Goal: Transaction & Acquisition: Purchase product/service

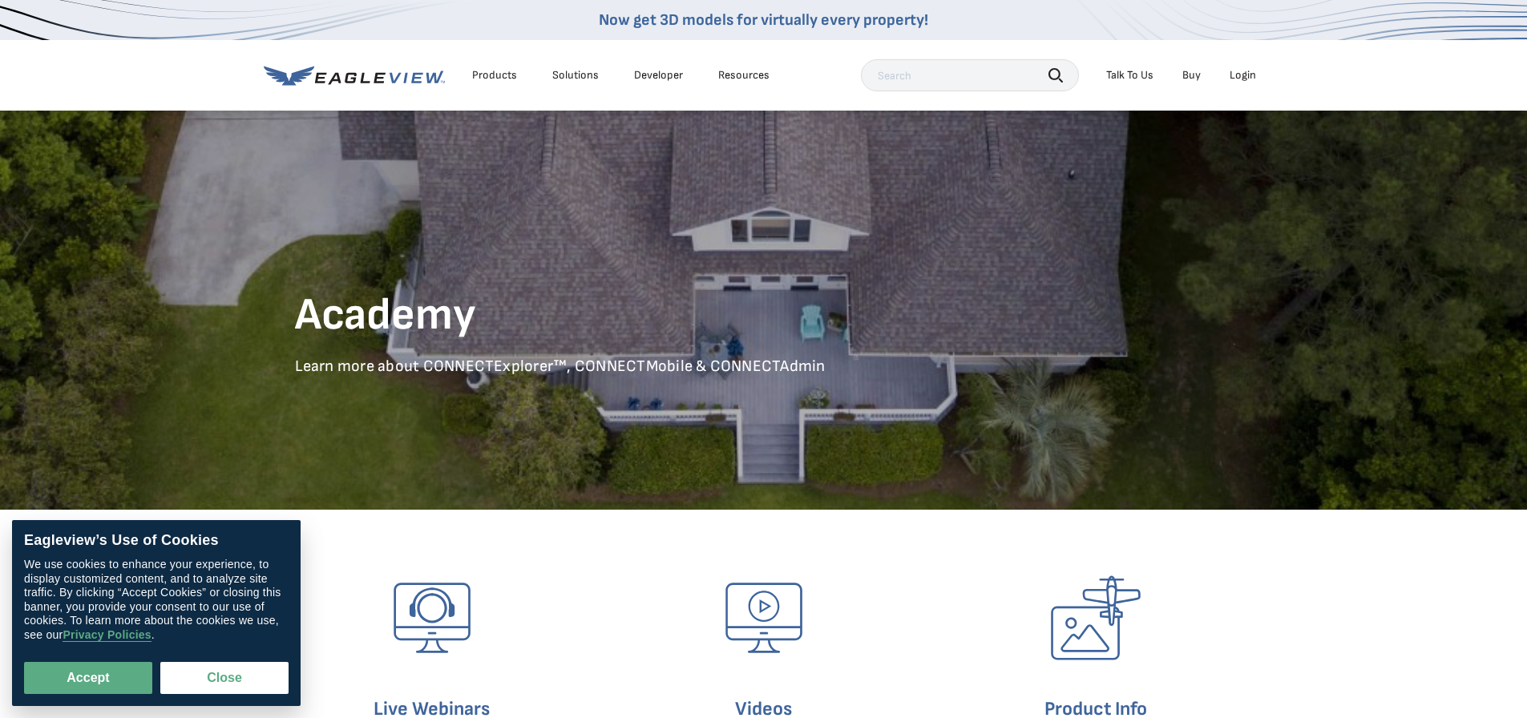
click at [1231, 71] on div "Login" at bounding box center [1243, 75] width 26 height 14
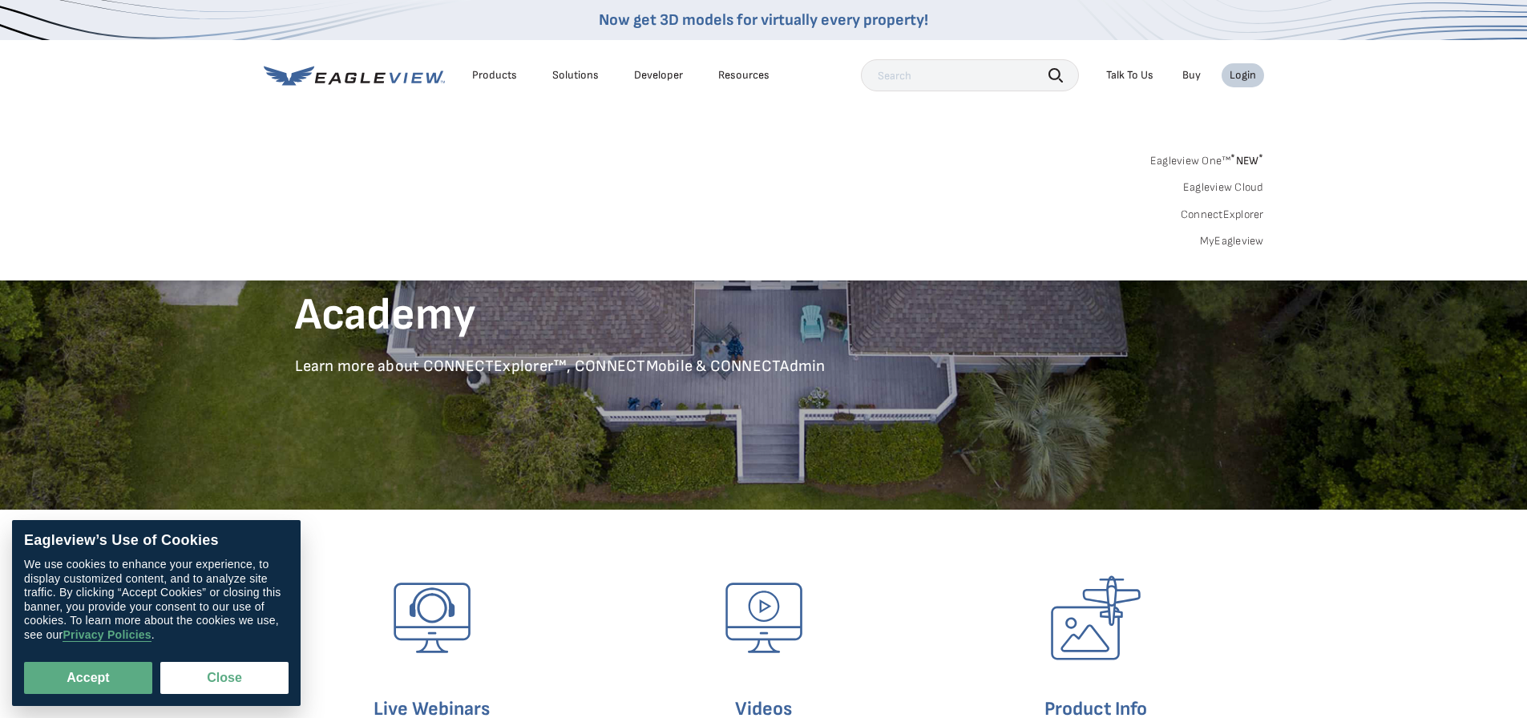
click at [1256, 79] on li "Login" at bounding box center [1243, 75] width 42 height 24
click at [1196, 75] on link "Buy" at bounding box center [1191, 75] width 18 height 14
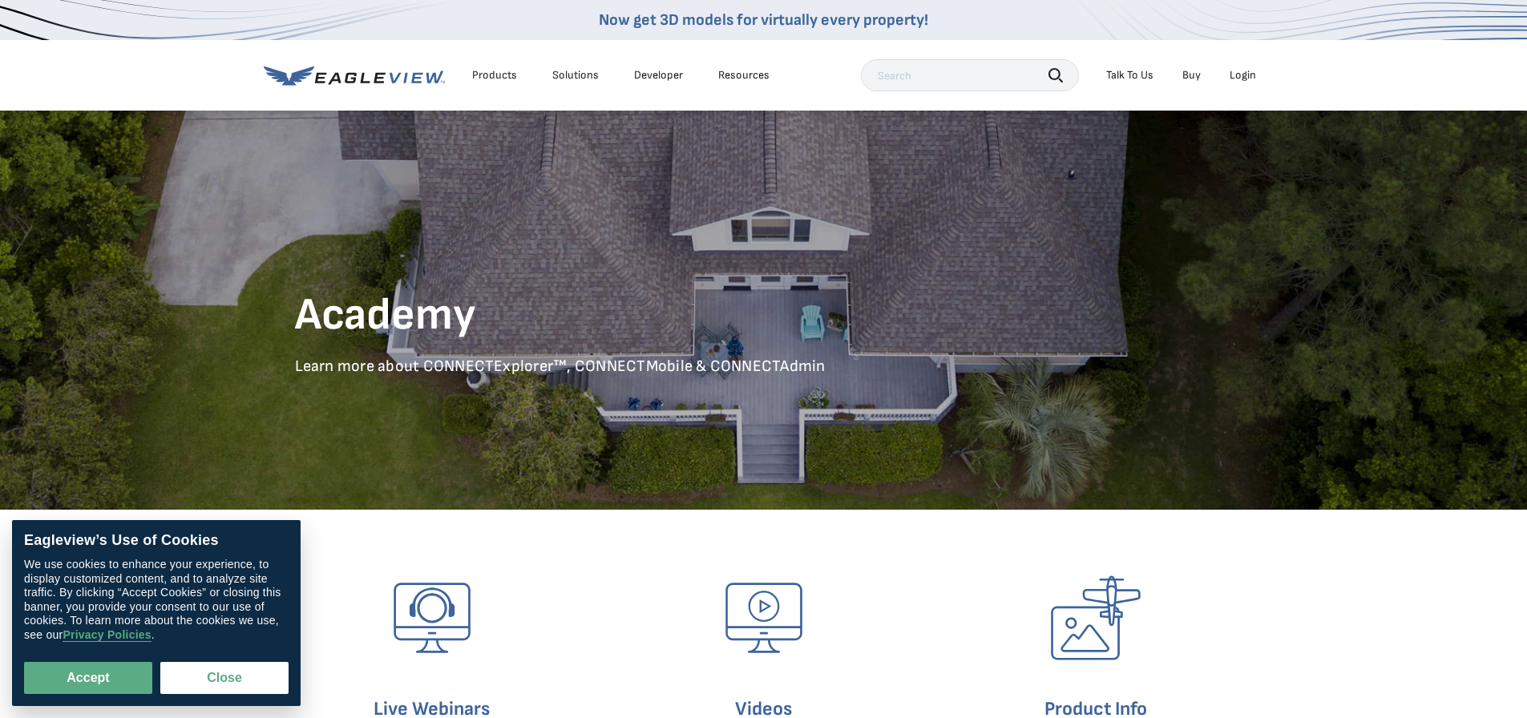
click at [1205, 74] on li "Buy" at bounding box center [1191, 75] width 34 height 24
click at [1193, 74] on link "Buy" at bounding box center [1191, 75] width 18 height 14
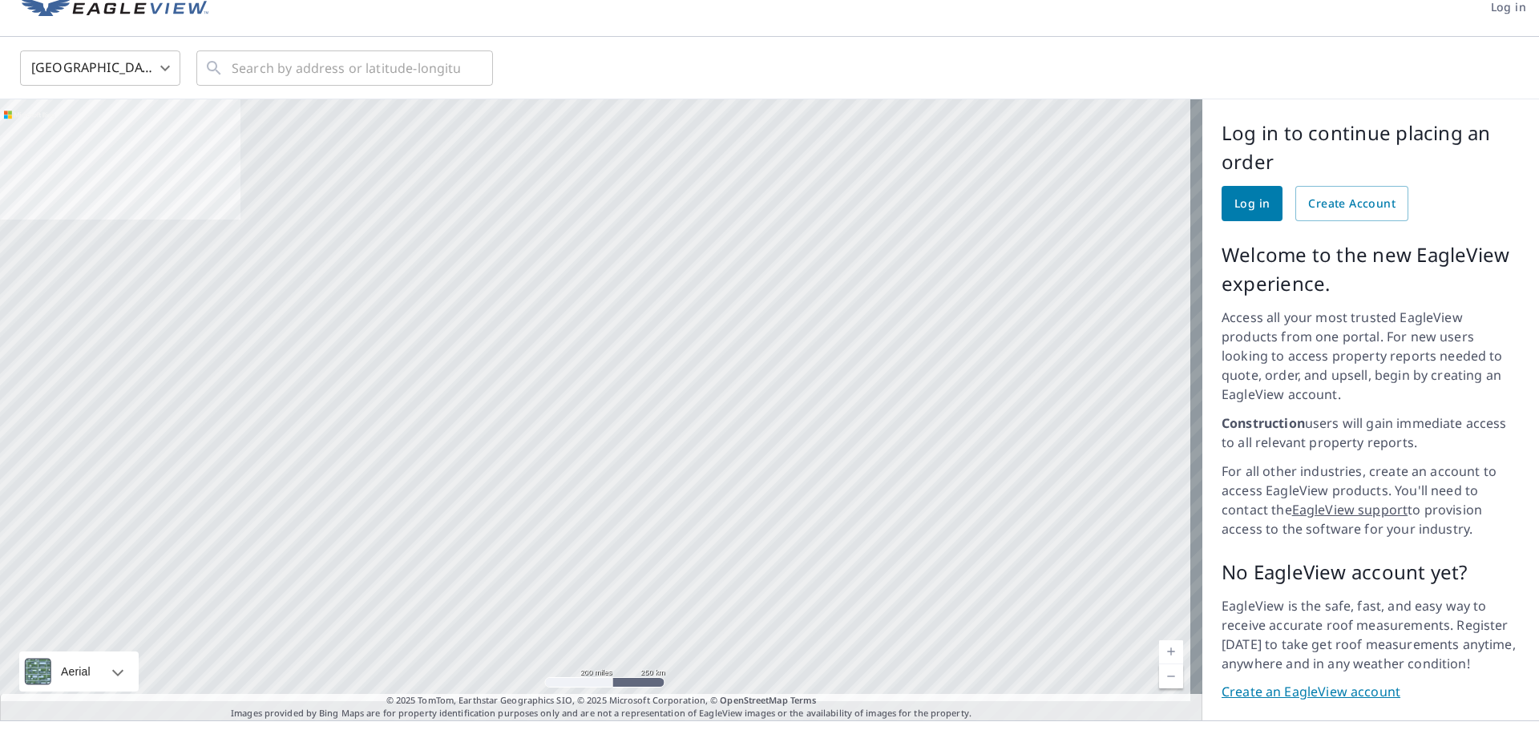
scroll to position [34, 0]
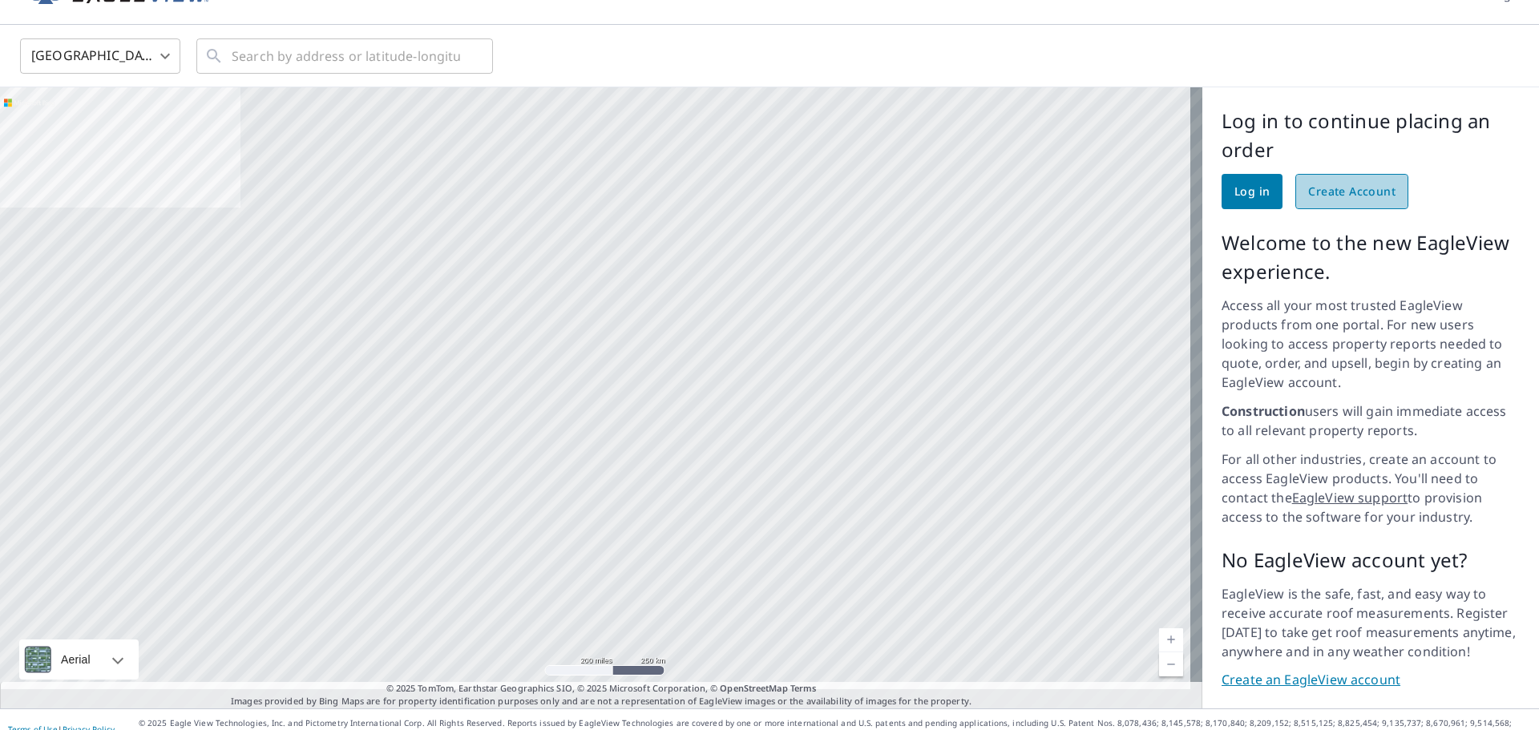
click at [1366, 194] on span "Create Account" at bounding box center [1351, 192] width 87 height 20
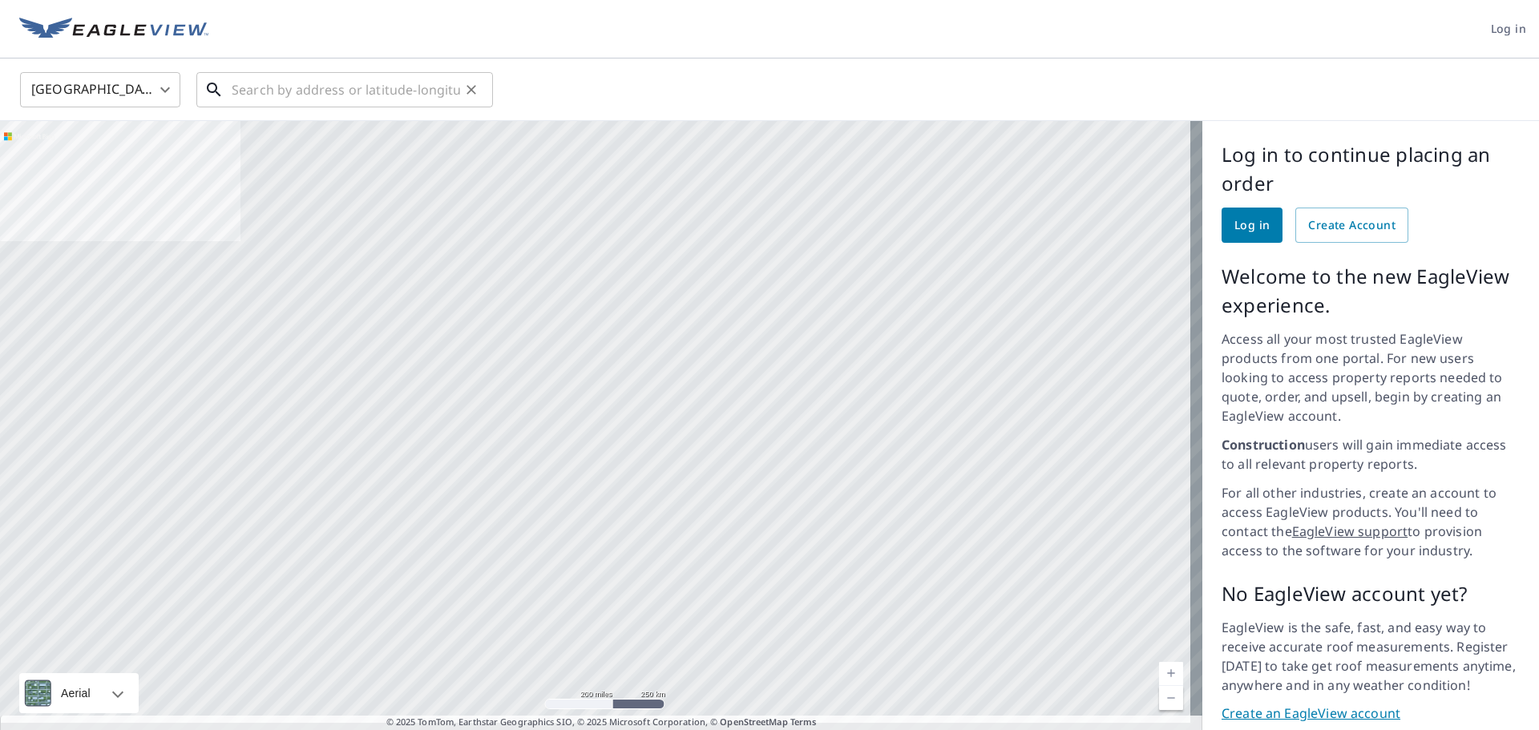
click at [338, 91] on input "text" at bounding box center [346, 89] width 228 height 45
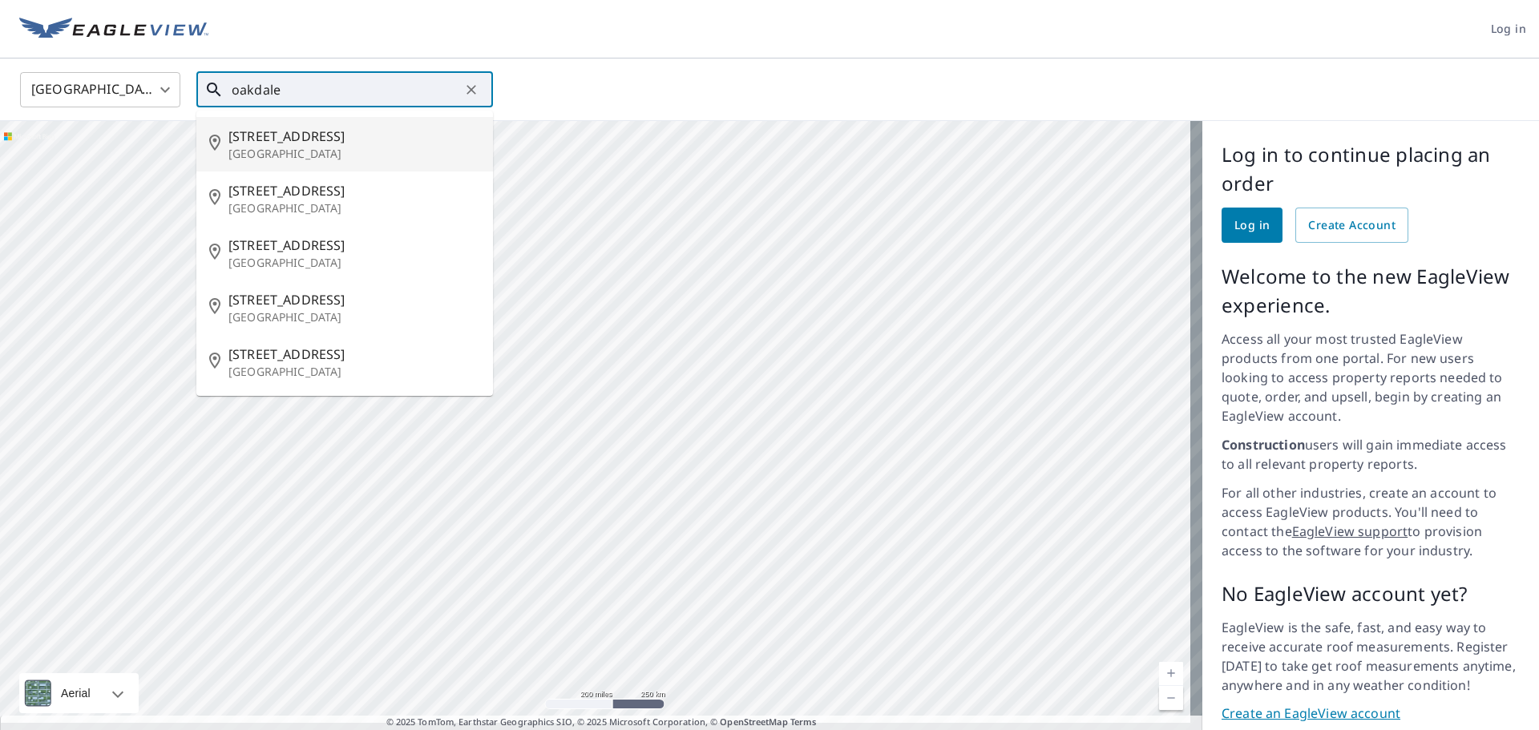
click at [368, 125] on li "206 1st St Oakdale, NE 68761" at bounding box center [344, 144] width 297 height 55
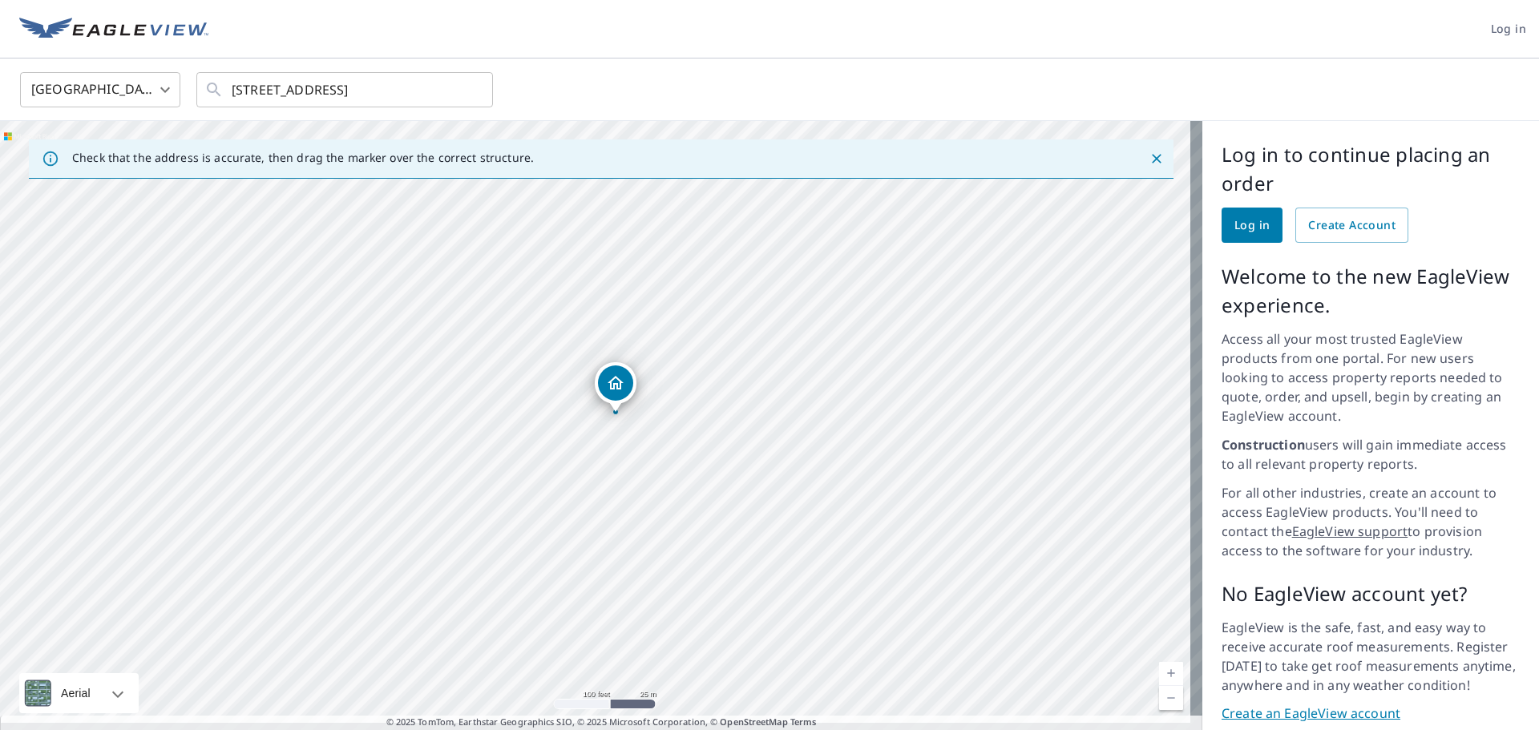
click at [555, 517] on div "206 1st St Oakdale, NE 68761" at bounding box center [601, 431] width 1202 height 621
click at [555, 516] on div "206 1st St Oakdale, NE 68761" at bounding box center [601, 431] width 1202 height 621
click at [398, 83] on input "206 1st St Oakdale, NE 68761" at bounding box center [346, 89] width 228 height 45
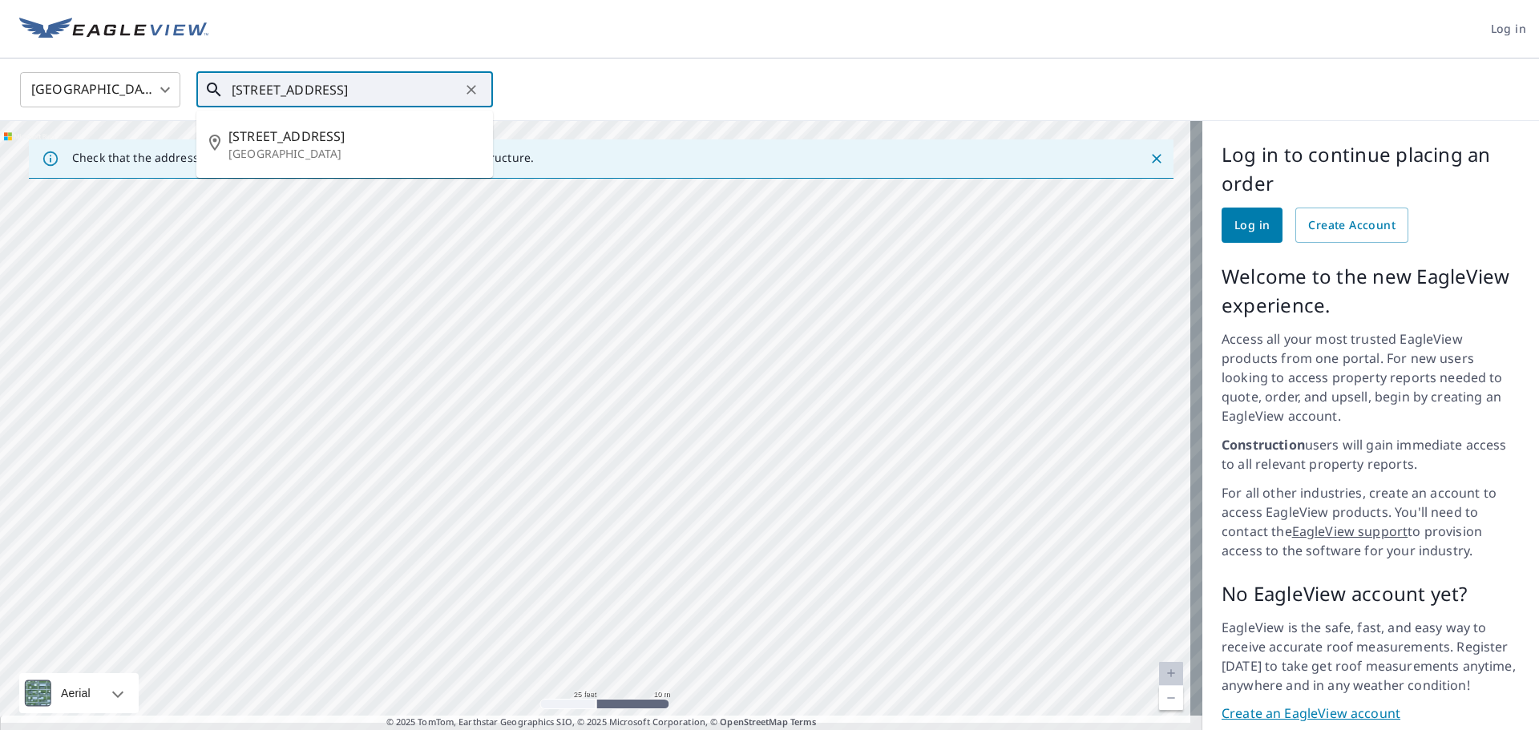
drag, startPoint x: 430, startPoint y: 82, endPoint x: 196, endPoint y: 93, distance: 235.1
click at [196, 93] on div "United States US ​ 206 1st St Oakdale, NE 68761 ​ 206 1st St Oakdale, NE 68761" at bounding box center [764, 90] width 1512 height 38
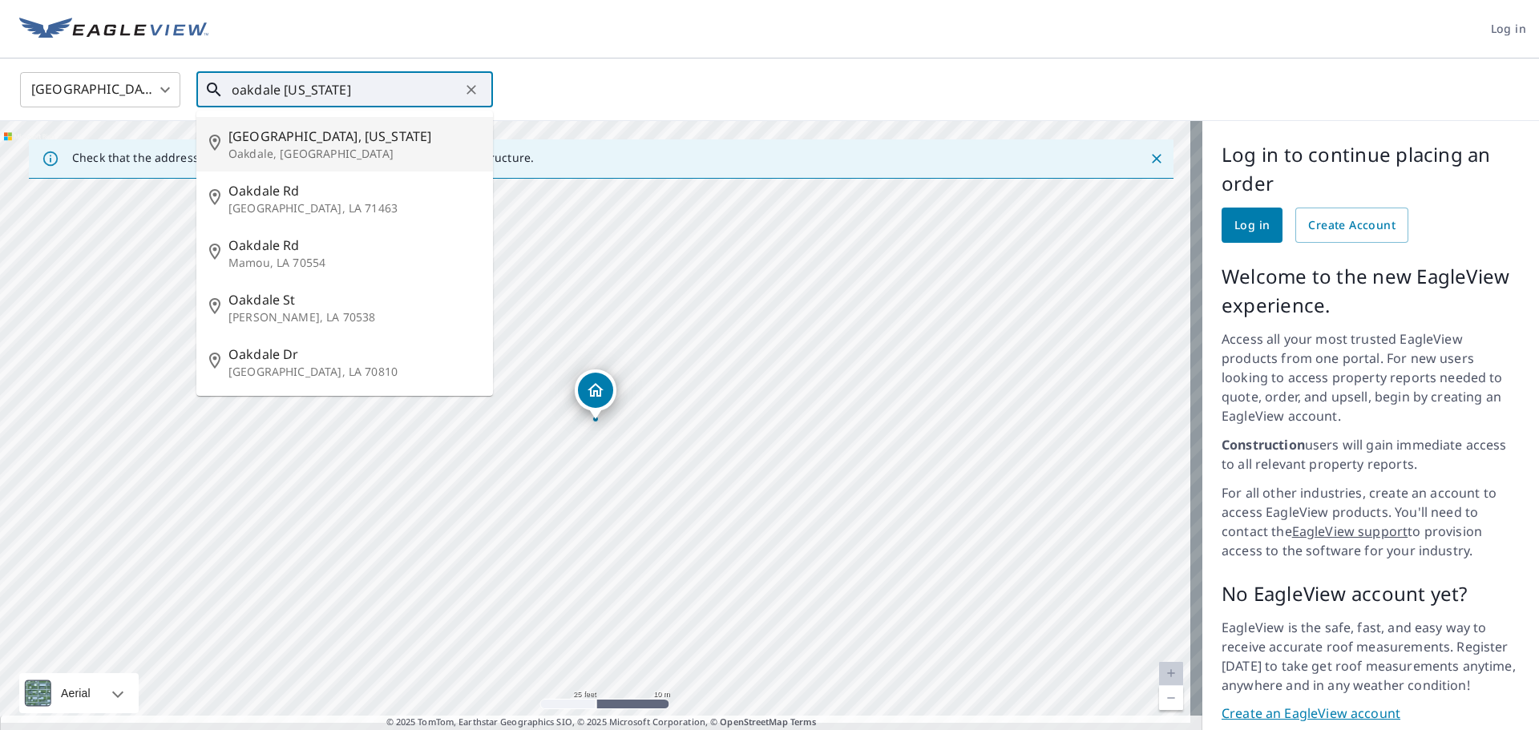
click at [323, 151] on p "Oakdale, LA" at bounding box center [354, 154] width 252 height 16
type input "Oakdale, Louisiana Oakdale, LA"
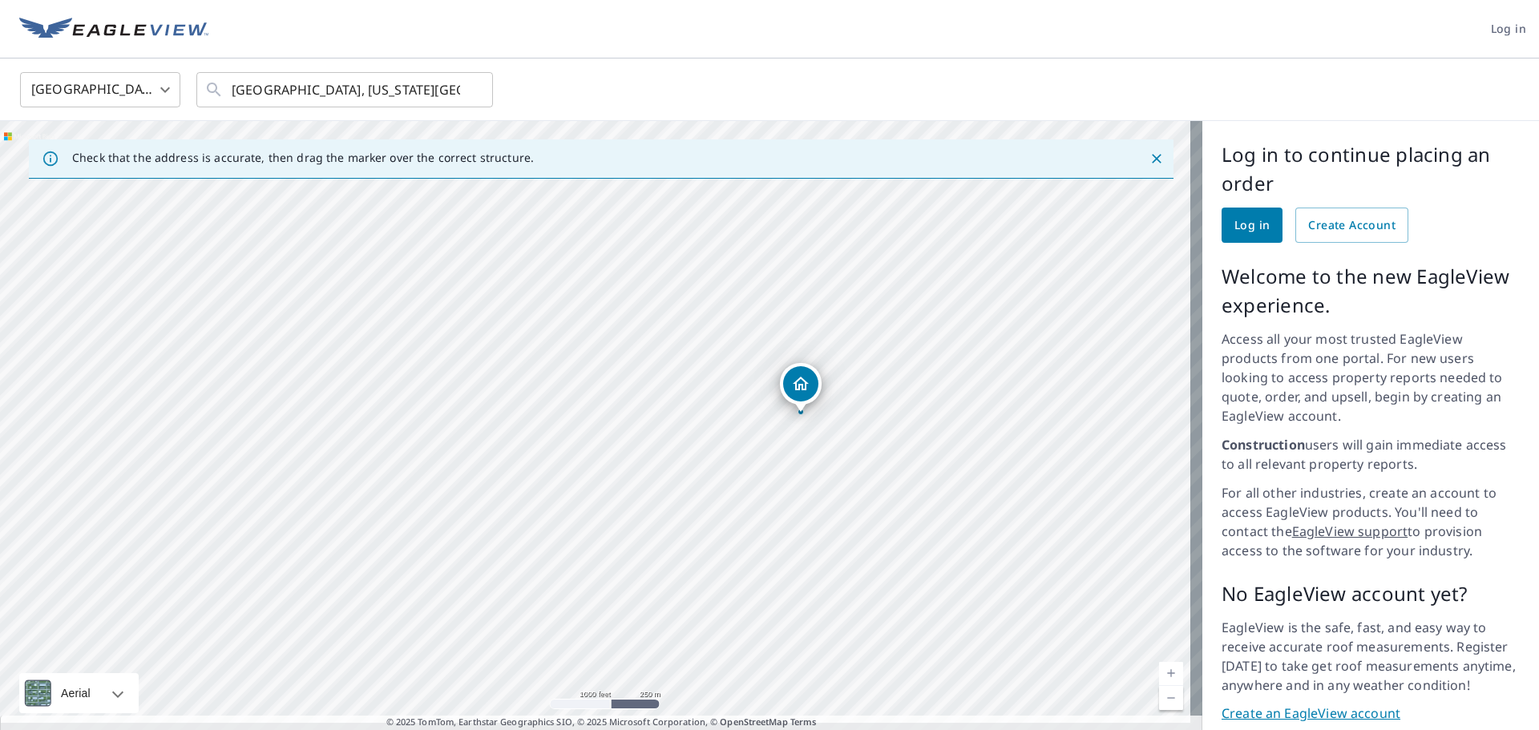
drag, startPoint x: 532, startPoint y: 362, endPoint x: 650, endPoint y: 380, distance: 119.3
click at [650, 380] on div "LA-10 Oakdale, LA 71463" at bounding box center [601, 431] width 1202 height 621
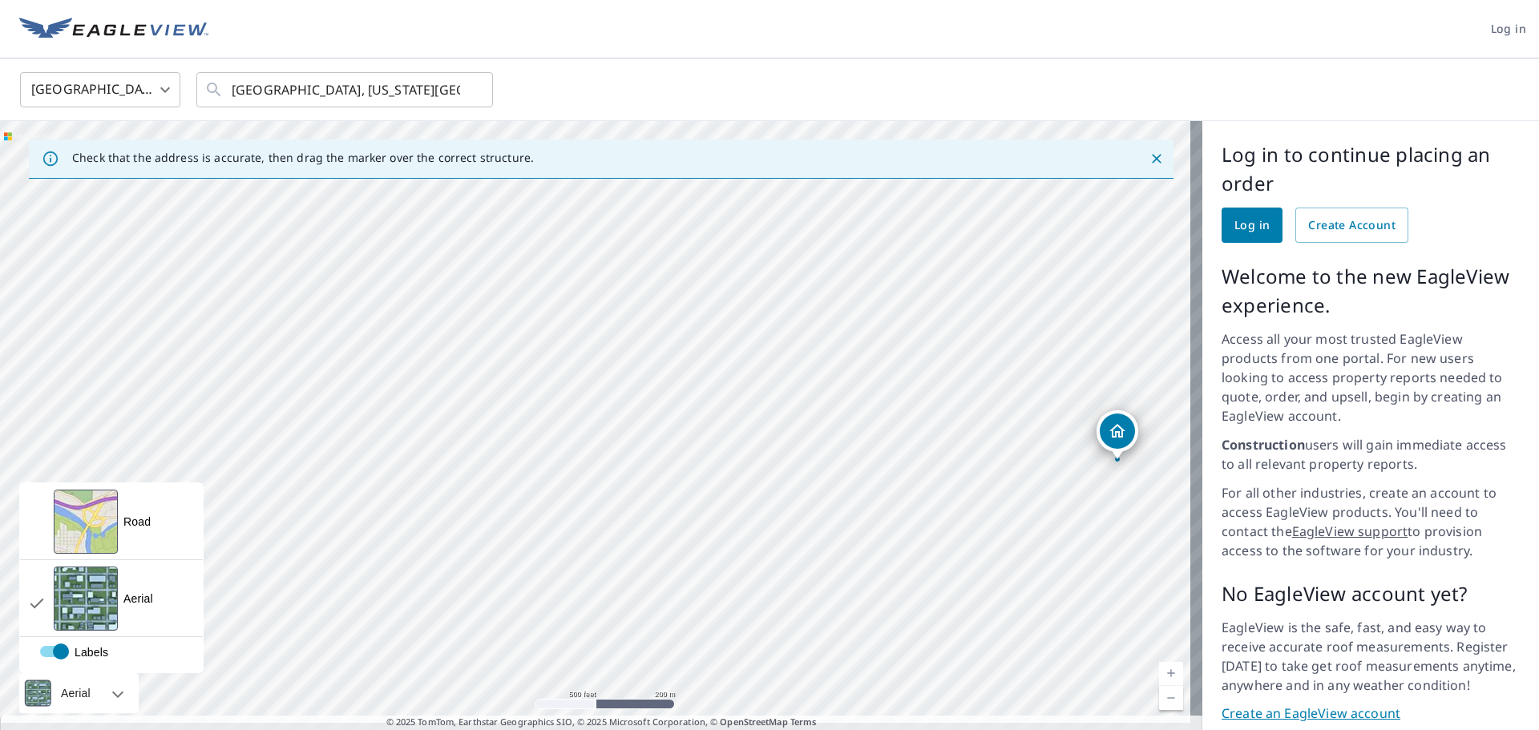
click at [73, 673] on div "Aerial" at bounding box center [75, 693] width 39 height 40
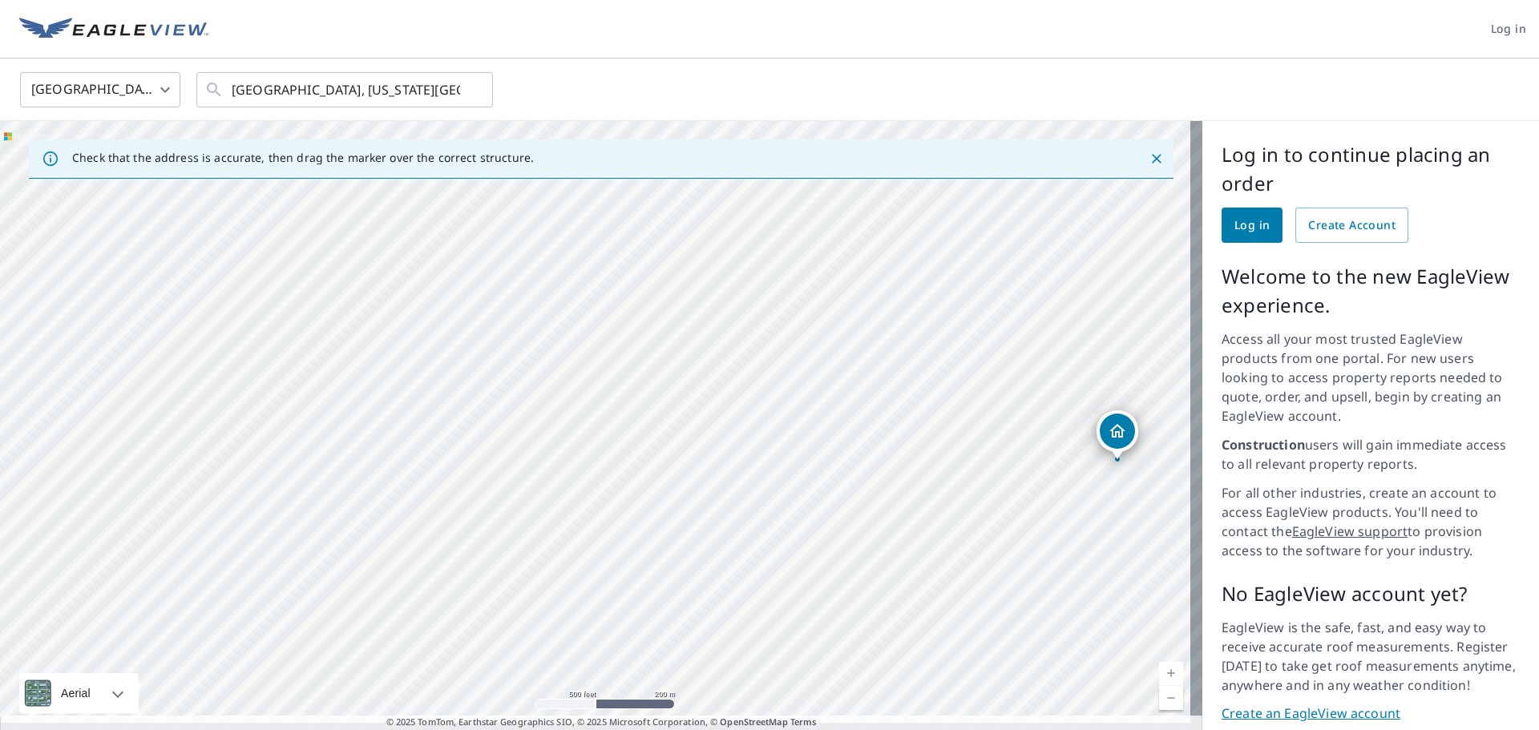
click at [612, 461] on div "LA-10 Oakdale, LA 71463" at bounding box center [601, 431] width 1202 height 621
click at [805, 399] on div "LA-10 Oakdale, LA 71463" at bounding box center [601, 431] width 1202 height 621
click at [155, 95] on body "Log in United States US ​ Oakdale, Louisiana Oakdale, LA ​ Check that the addre…" at bounding box center [769, 365] width 1539 height 730
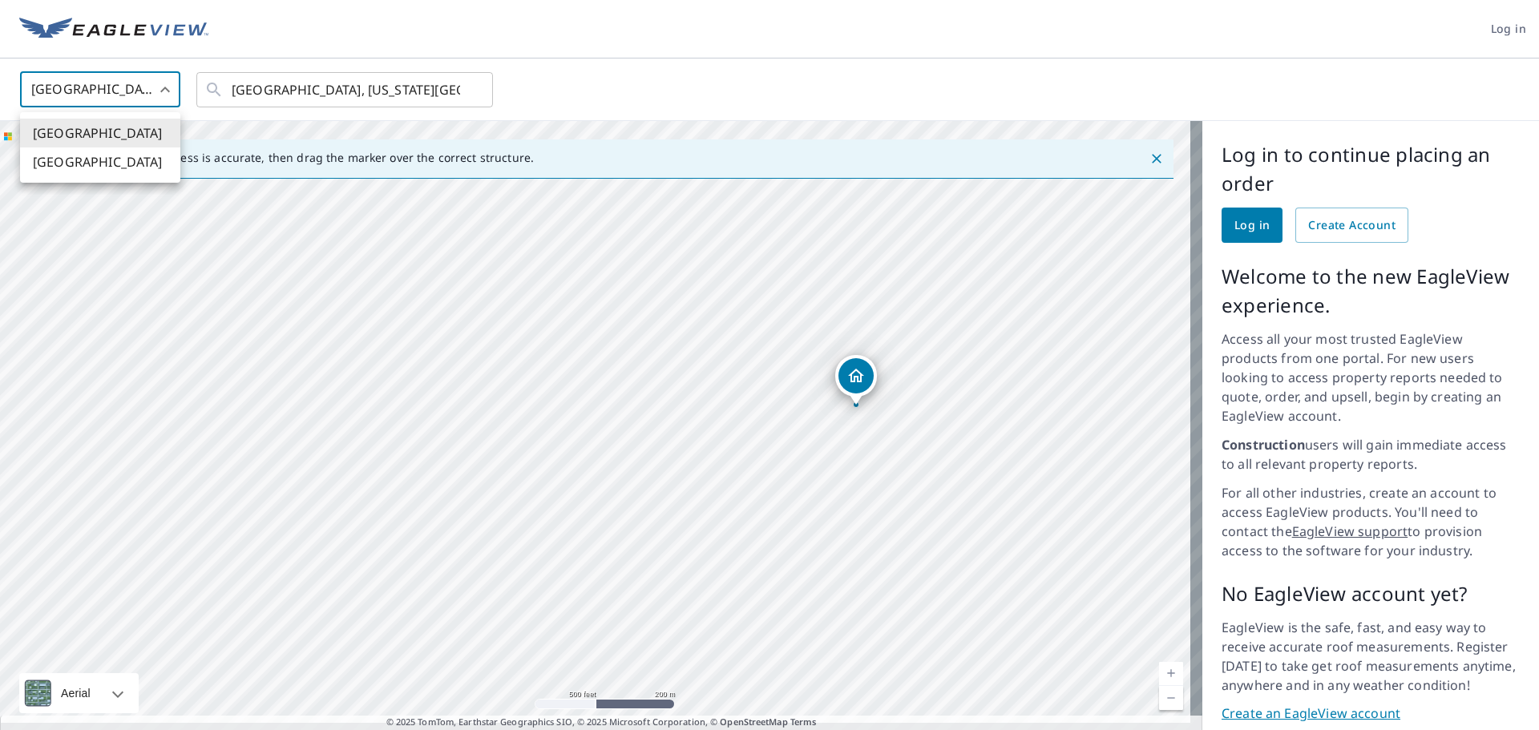
click at [155, 95] on div at bounding box center [769, 365] width 1539 height 730
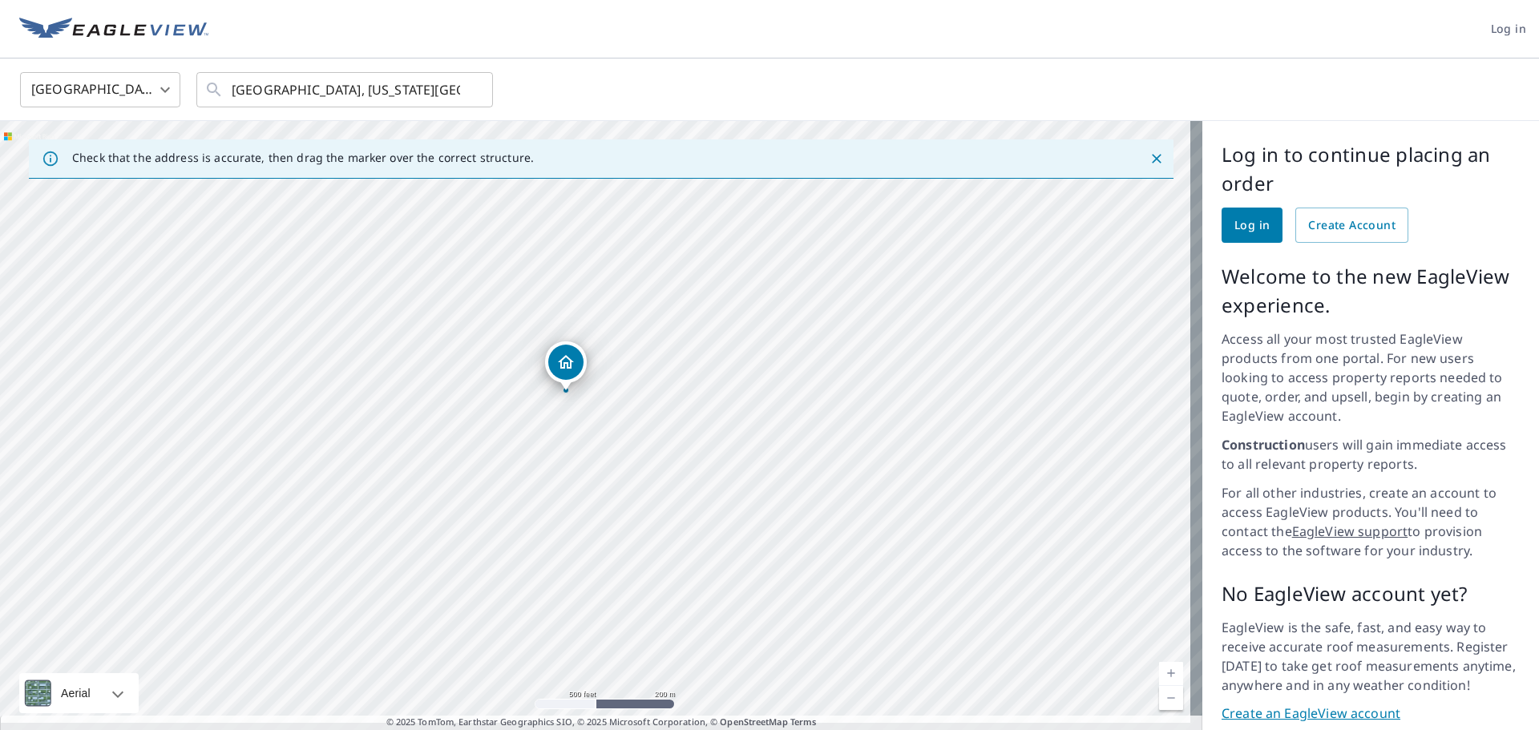
drag, startPoint x: 851, startPoint y: 378, endPoint x: 545, endPoint y: 360, distance: 305.9
click at [545, 360] on div "LA-10 Oakdale, LA 71463" at bounding box center [601, 431] width 1202 height 621
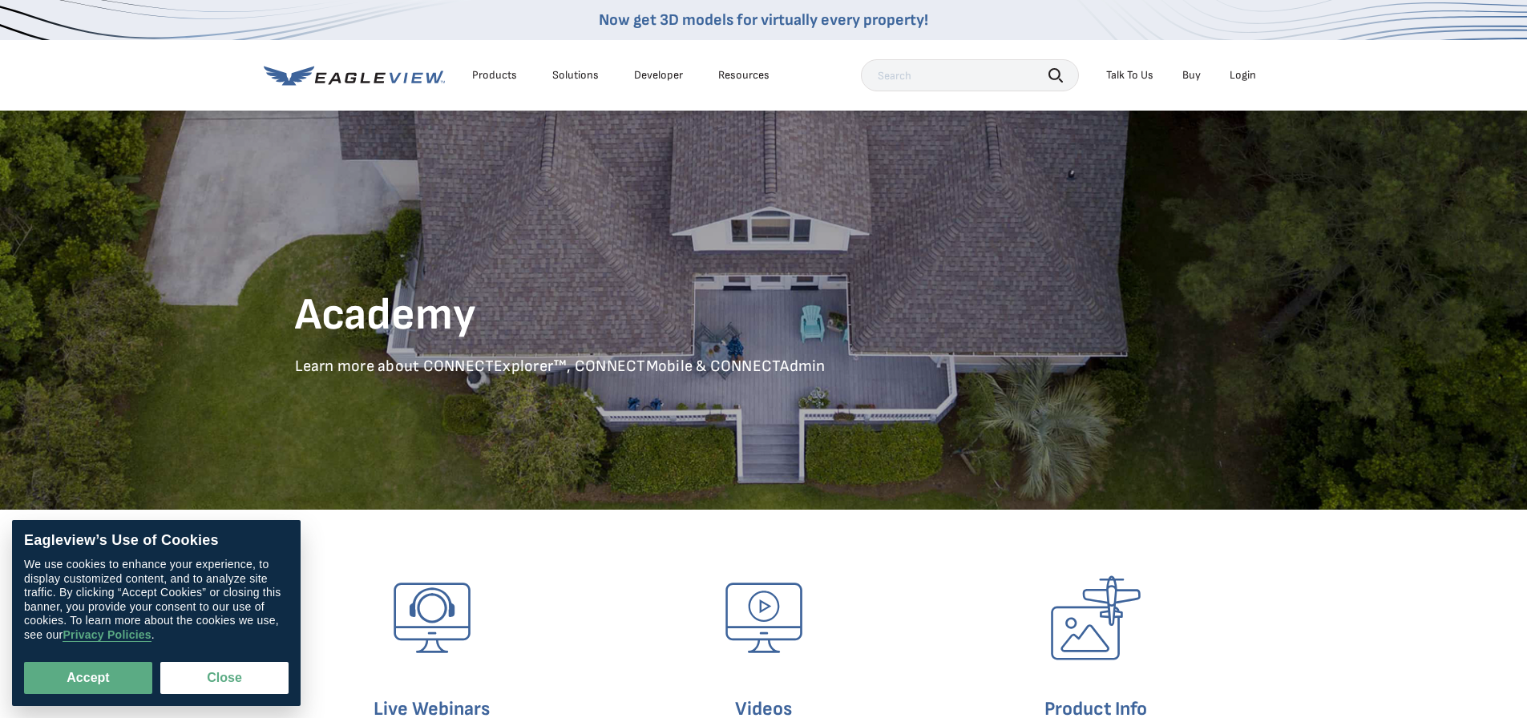
click at [1246, 75] on div "Login" at bounding box center [1243, 75] width 26 height 14
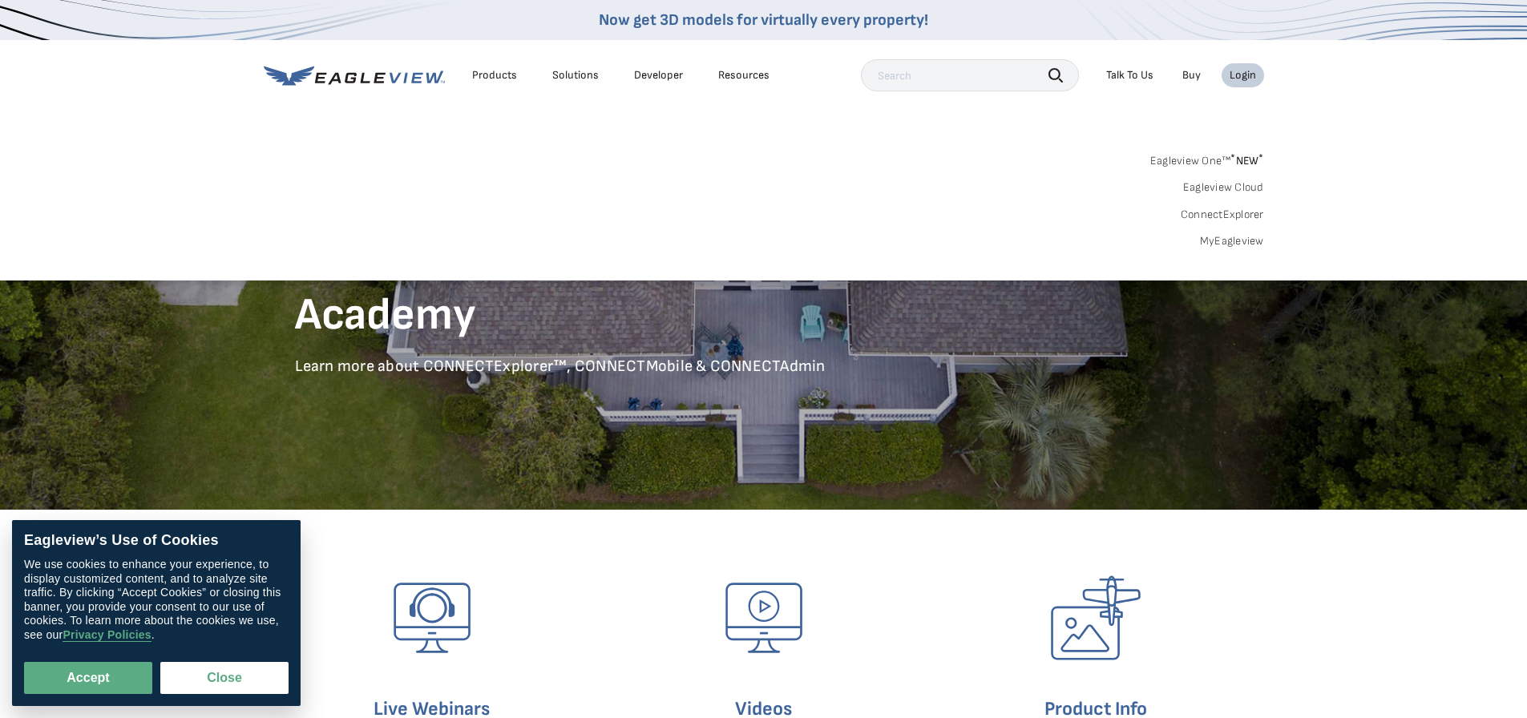
click at [1238, 159] on span "* NEW *" at bounding box center [1246, 161] width 33 height 14
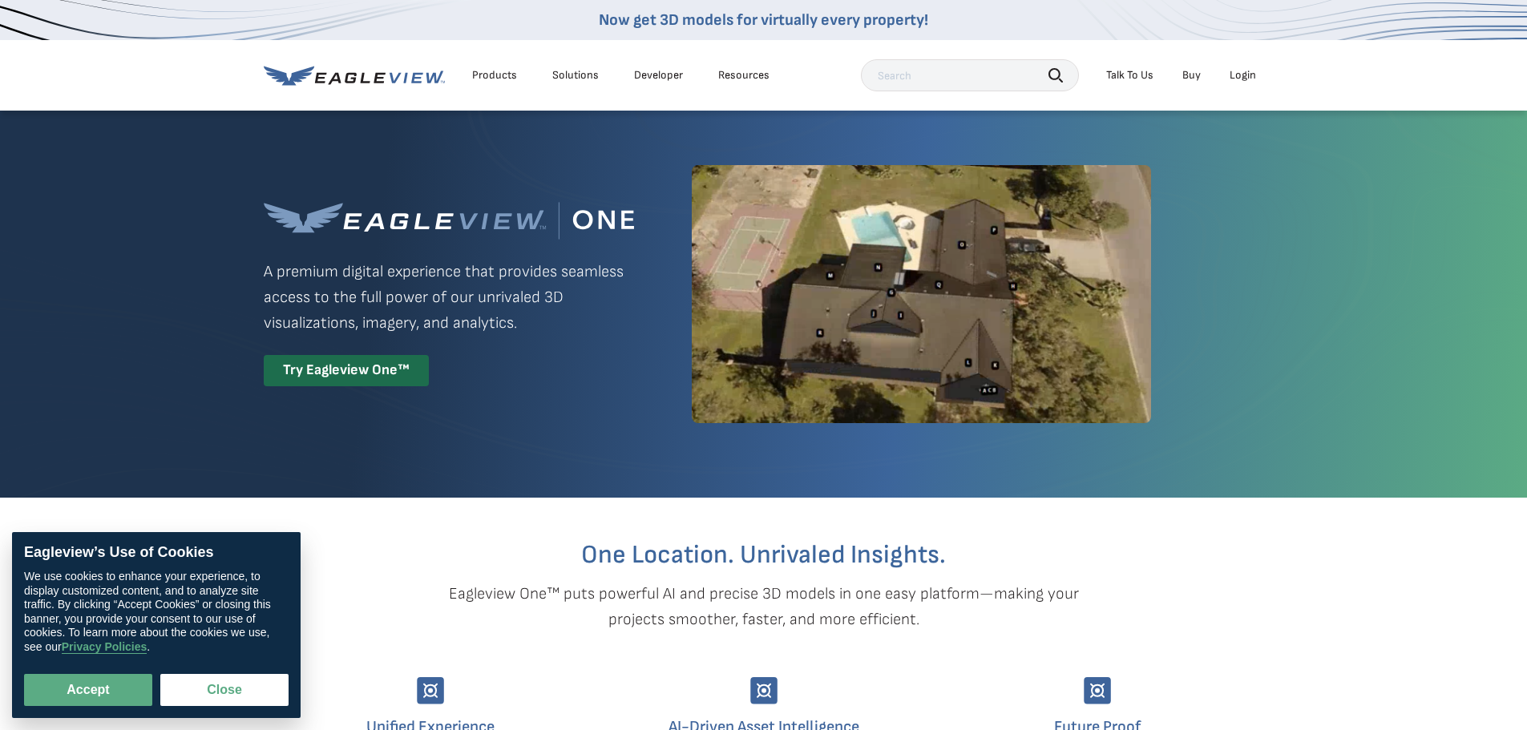
click at [1193, 83] on li "Buy" at bounding box center [1191, 75] width 34 height 24
click at [1193, 78] on link "Buy" at bounding box center [1191, 75] width 18 height 14
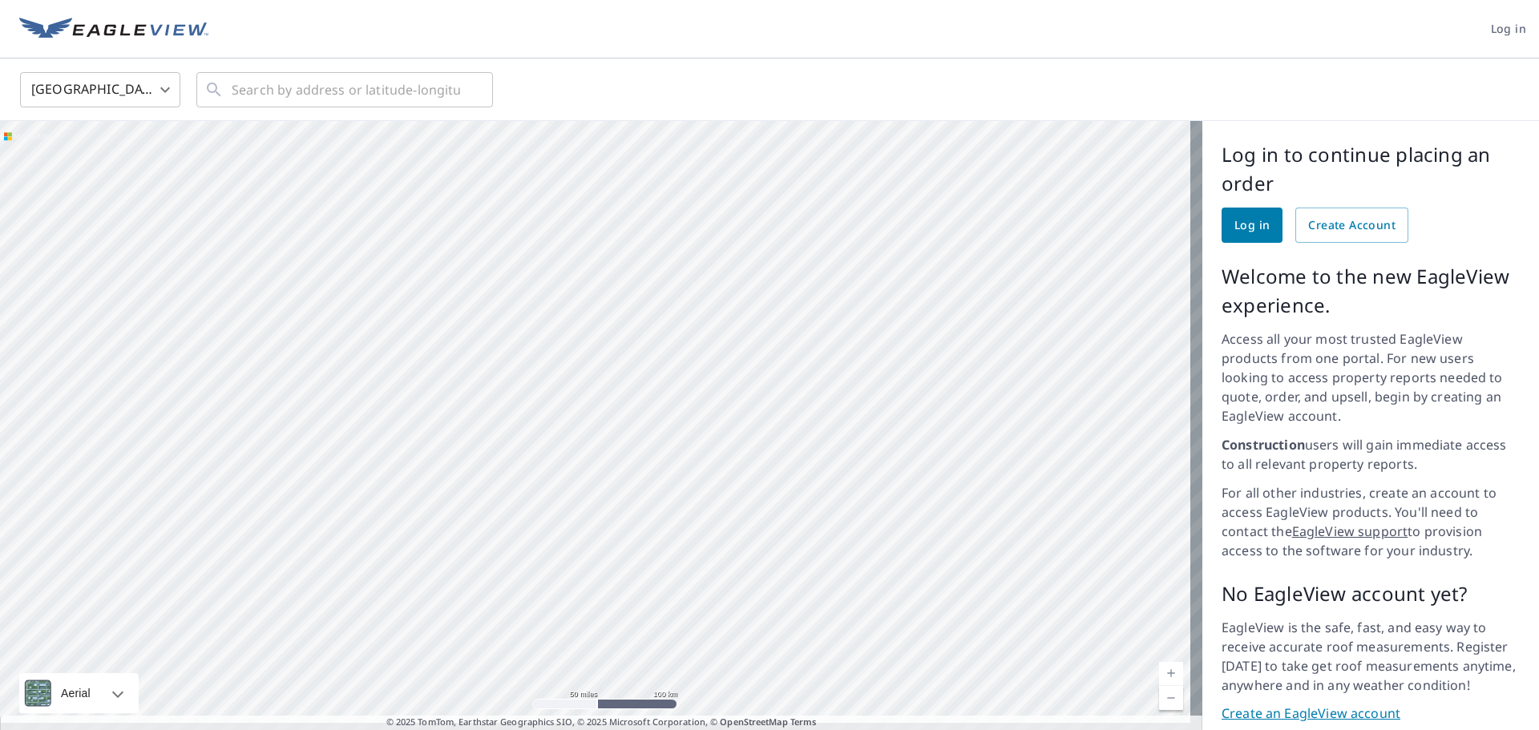
drag, startPoint x: 439, startPoint y: 602, endPoint x: 747, endPoint y: 329, distance: 411.1
click at [747, 329] on div at bounding box center [601, 431] width 1202 height 621
drag, startPoint x: 762, startPoint y: 473, endPoint x: 684, endPoint y: 409, distance: 100.8
click at [685, 410] on div at bounding box center [601, 431] width 1202 height 621
drag, startPoint x: 819, startPoint y: 356, endPoint x: 815, endPoint y: 365, distance: 9.7
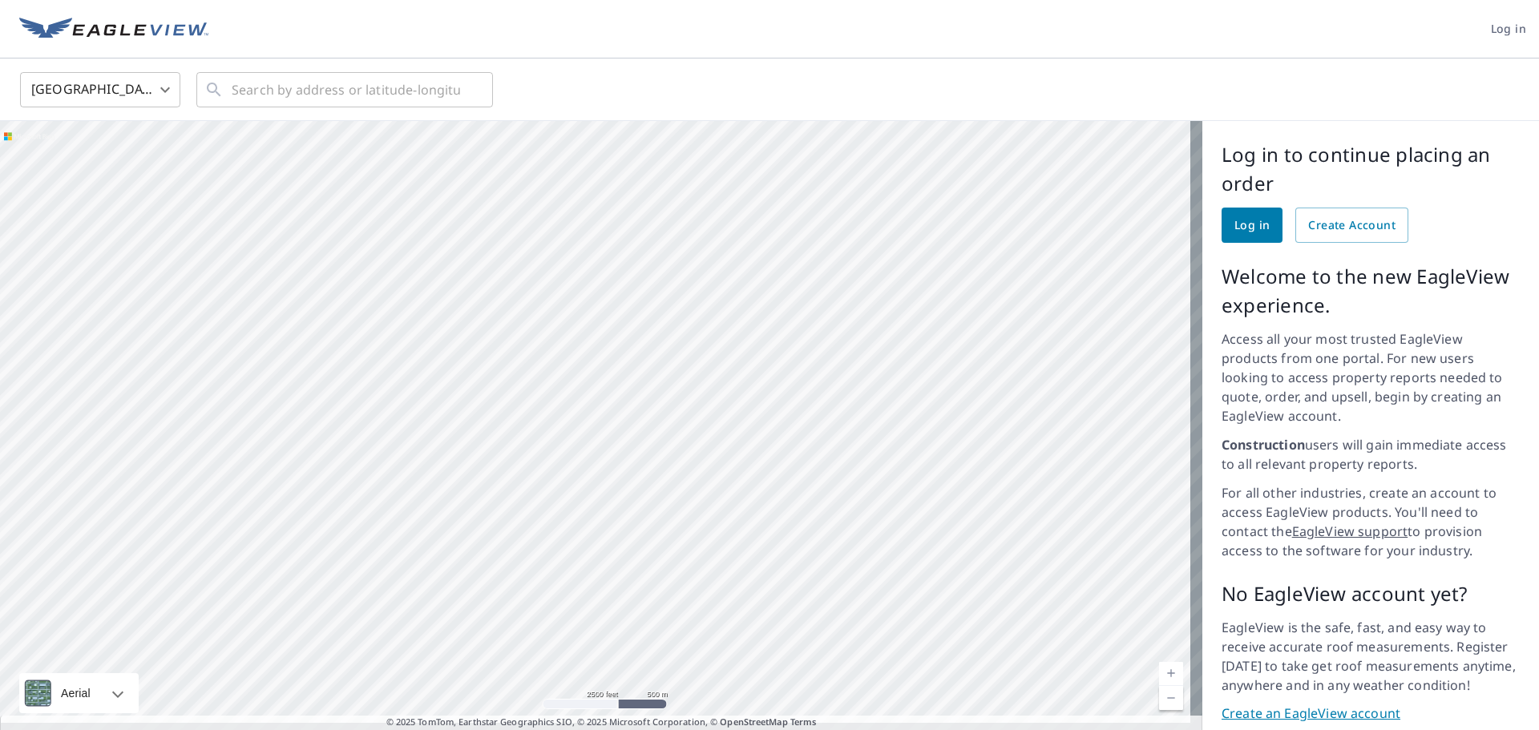
click at [815, 365] on div at bounding box center [601, 431] width 1202 height 621
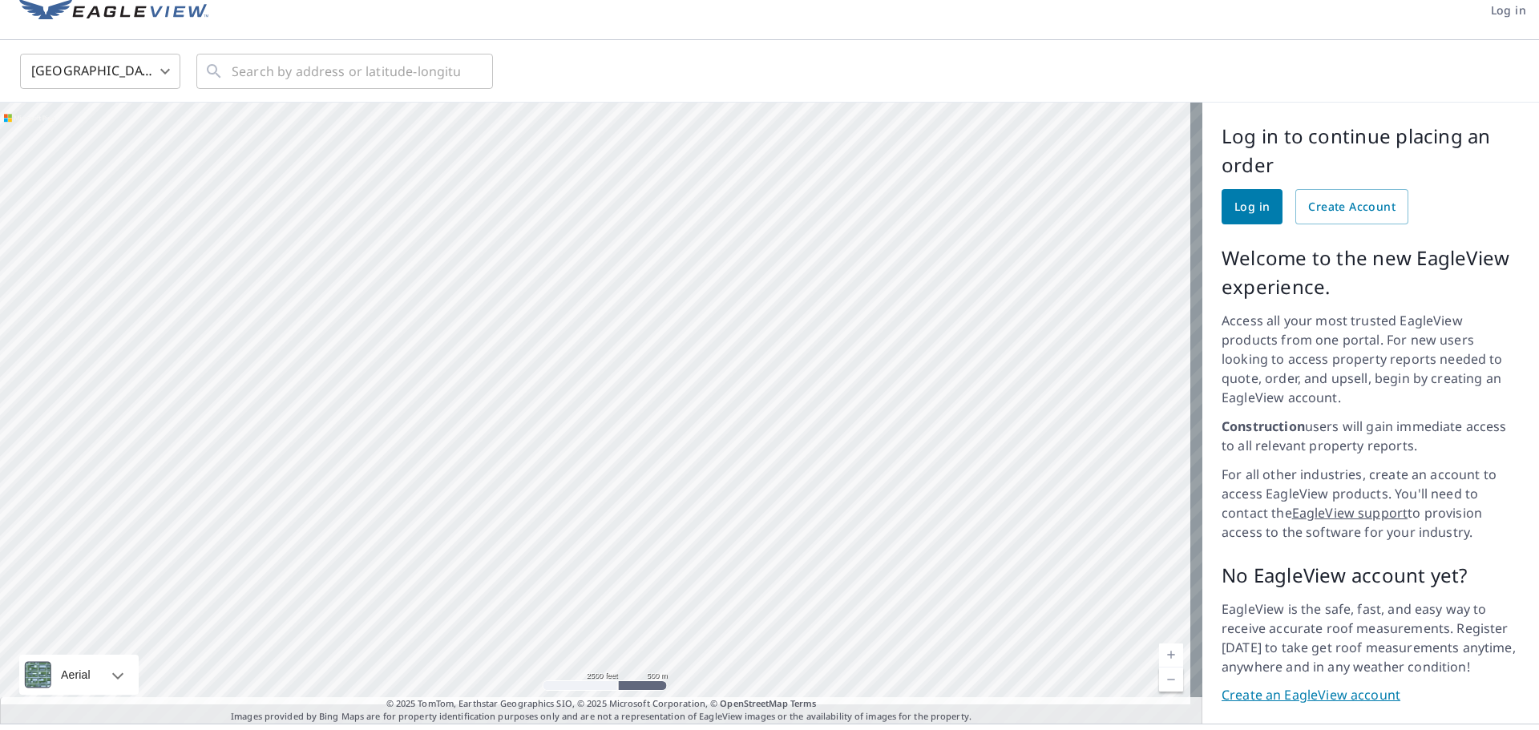
scroll to position [34, 0]
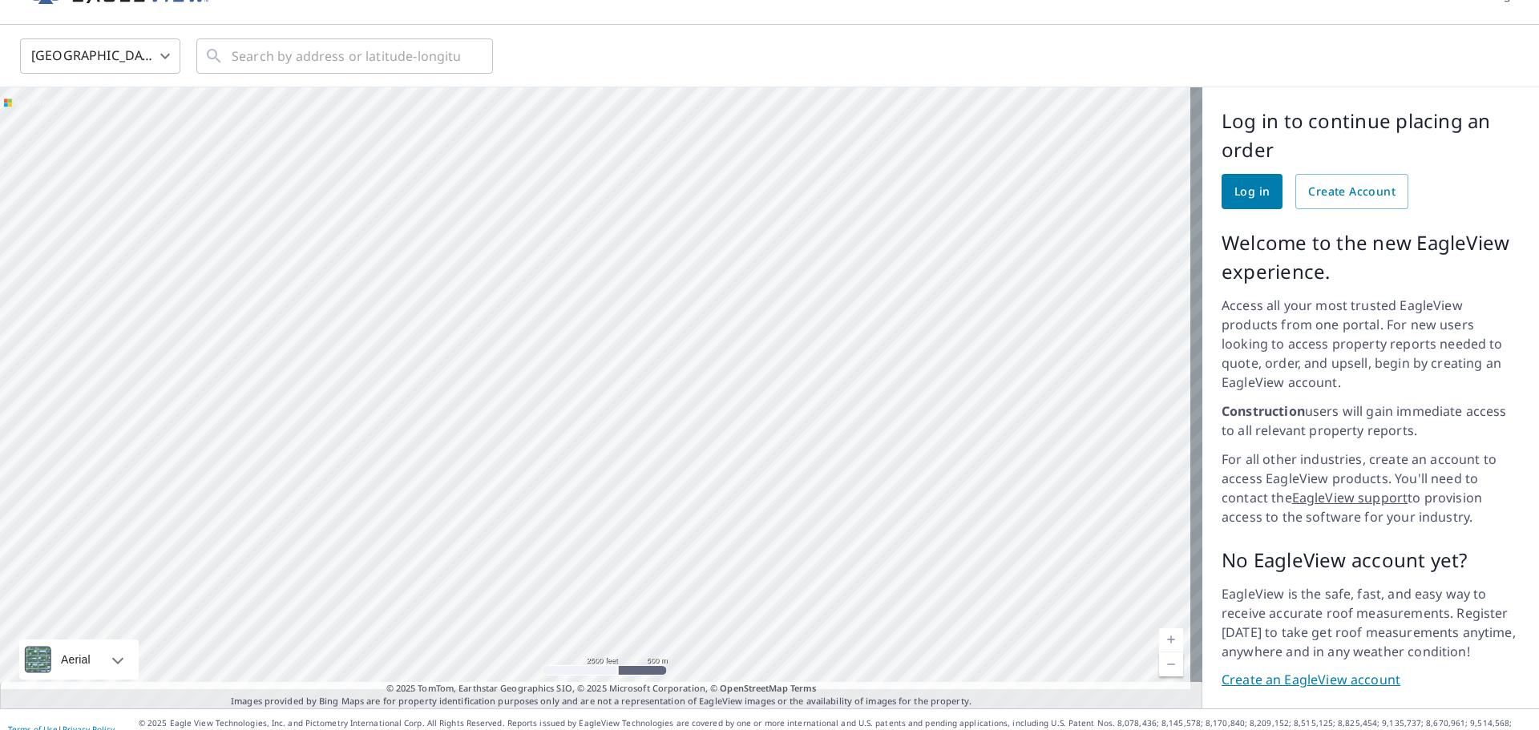
click at [1301, 671] on link "Create an EagleView account" at bounding box center [1371, 680] width 298 height 18
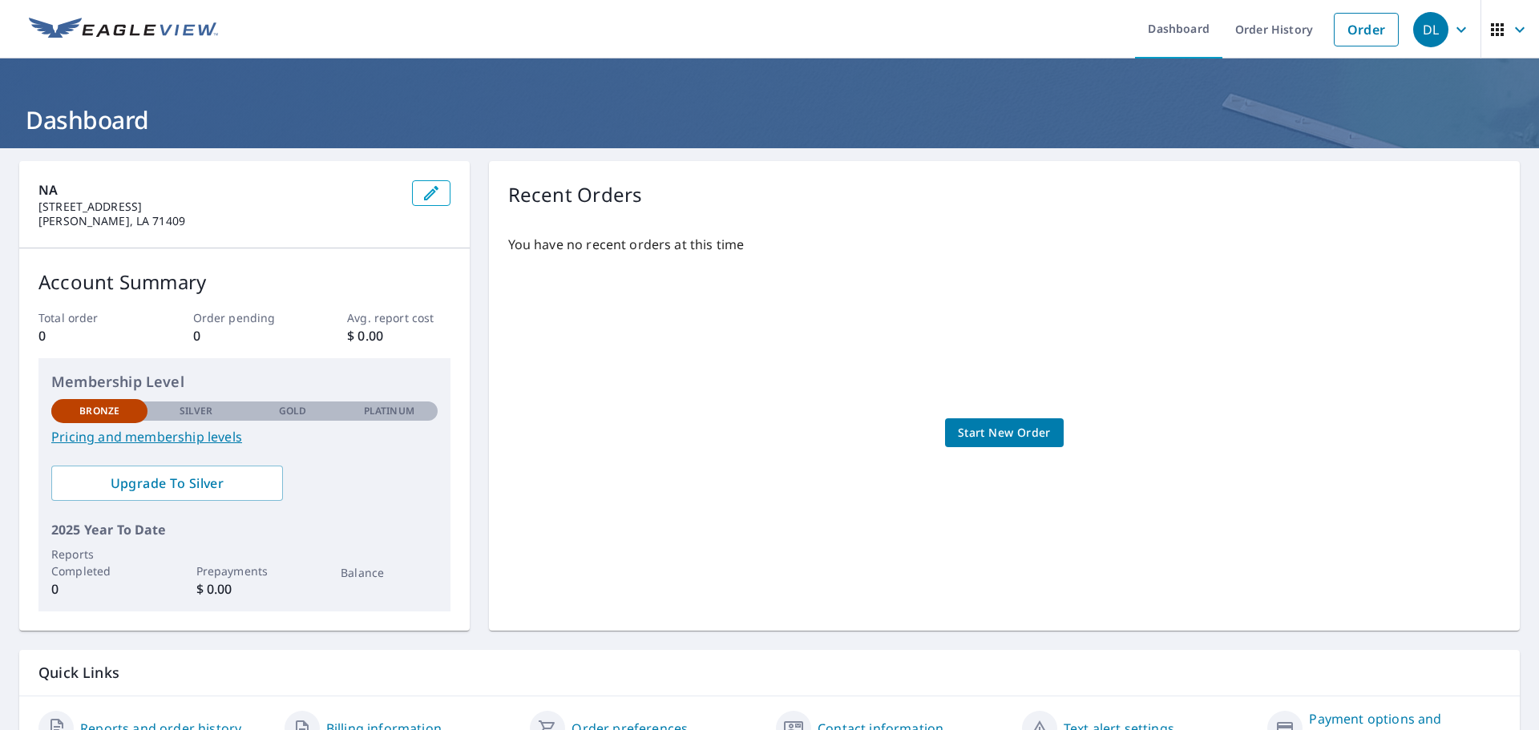
click at [1434, 35] on div "DL" at bounding box center [1430, 29] width 35 height 35
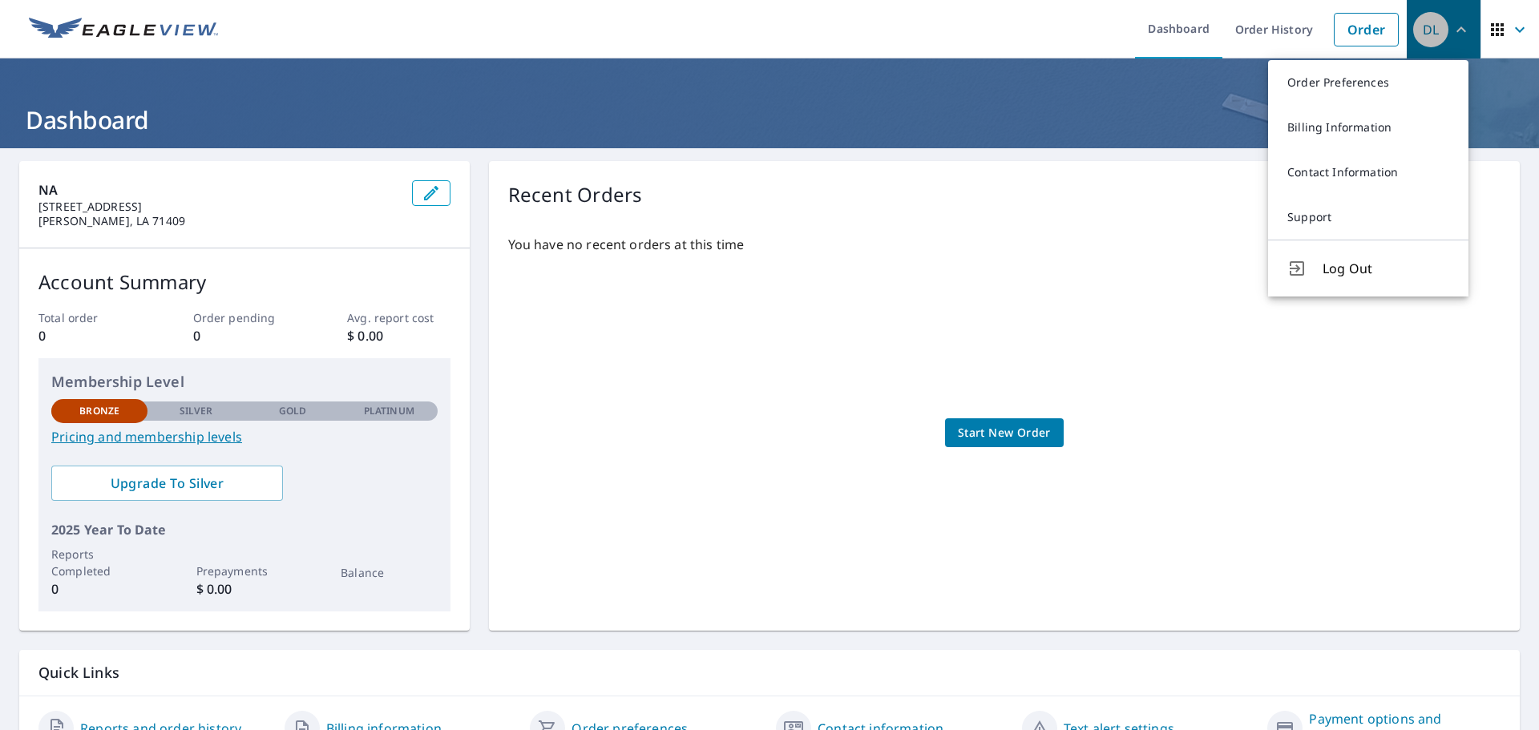
click at [1437, 35] on span "DL" at bounding box center [1443, 29] width 61 height 38
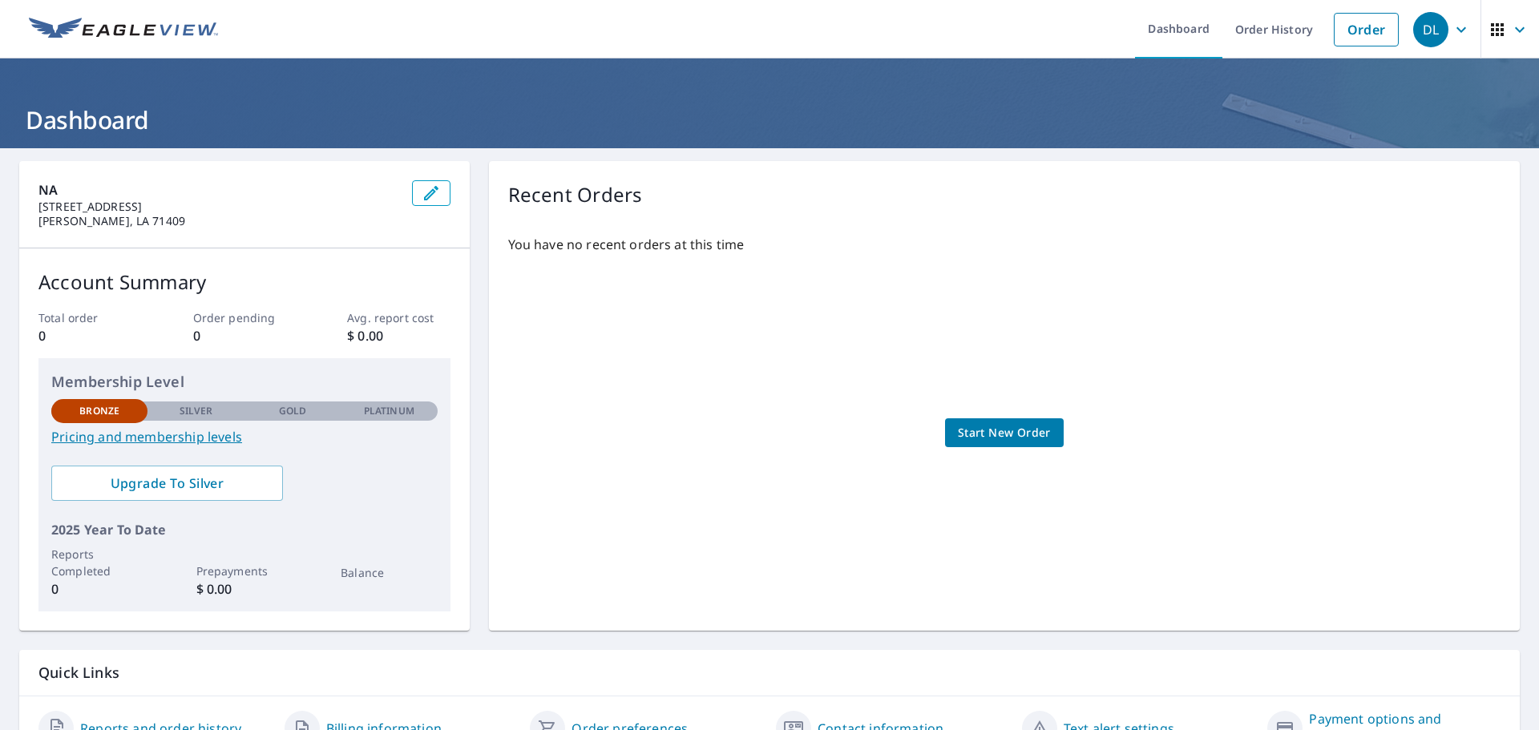
click at [1002, 440] on span "Start New Order" at bounding box center [1004, 433] width 93 height 20
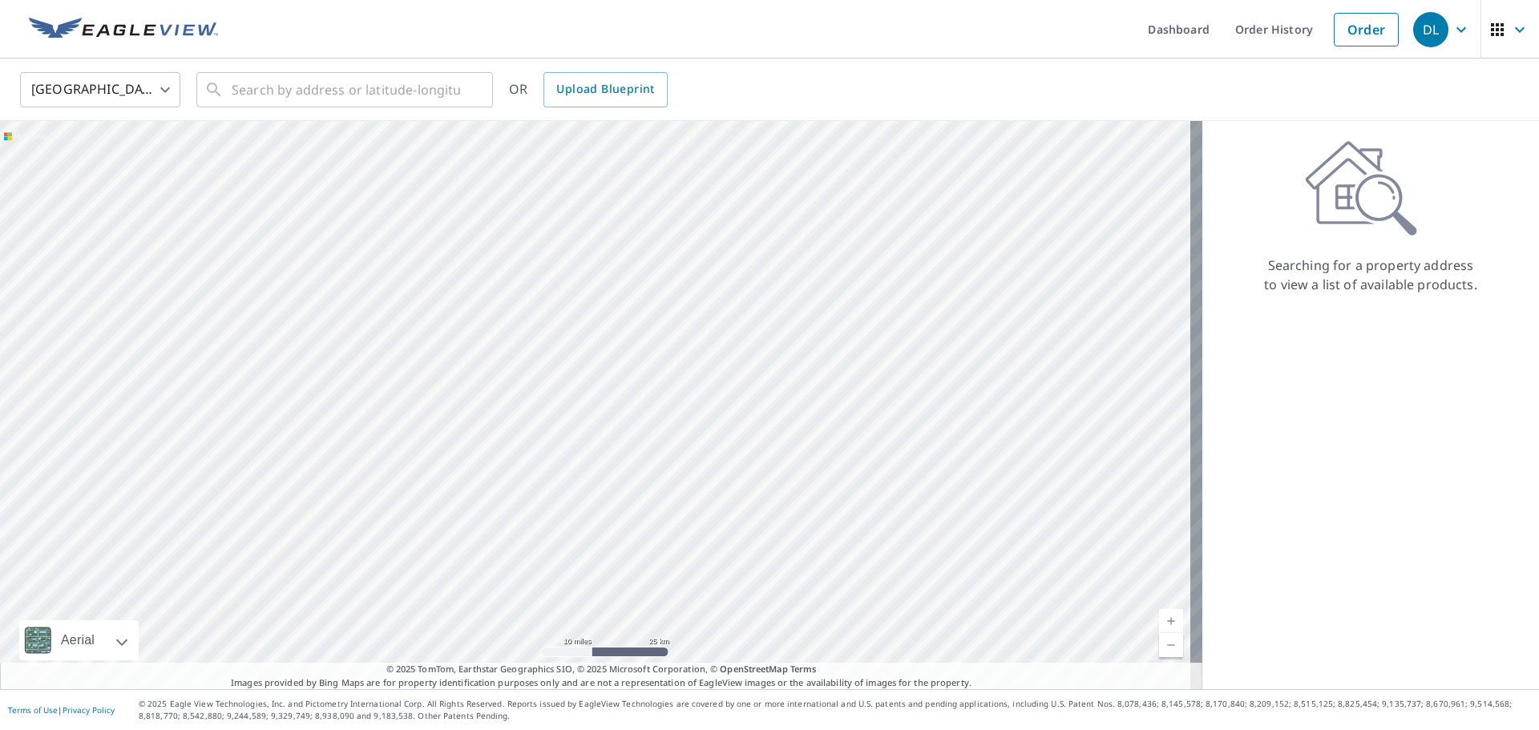
drag, startPoint x: 484, startPoint y: 482, endPoint x: 515, endPoint y: 345, distance: 139.8
click at [515, 345] on div at bounding box center [601, 405] width 1202 height 568
drag, startPoint x: 665, startPoint y: 463, endPoint x: 627, endPoint y: 273, distance: 193.7
click at [627, 273] on div at bounding box center [601, 405] width 1202 height 568
drag, startPoint x: 672, startPoint y: 235, endPoint x: 650, endPoint y: 297, distance: 66.2
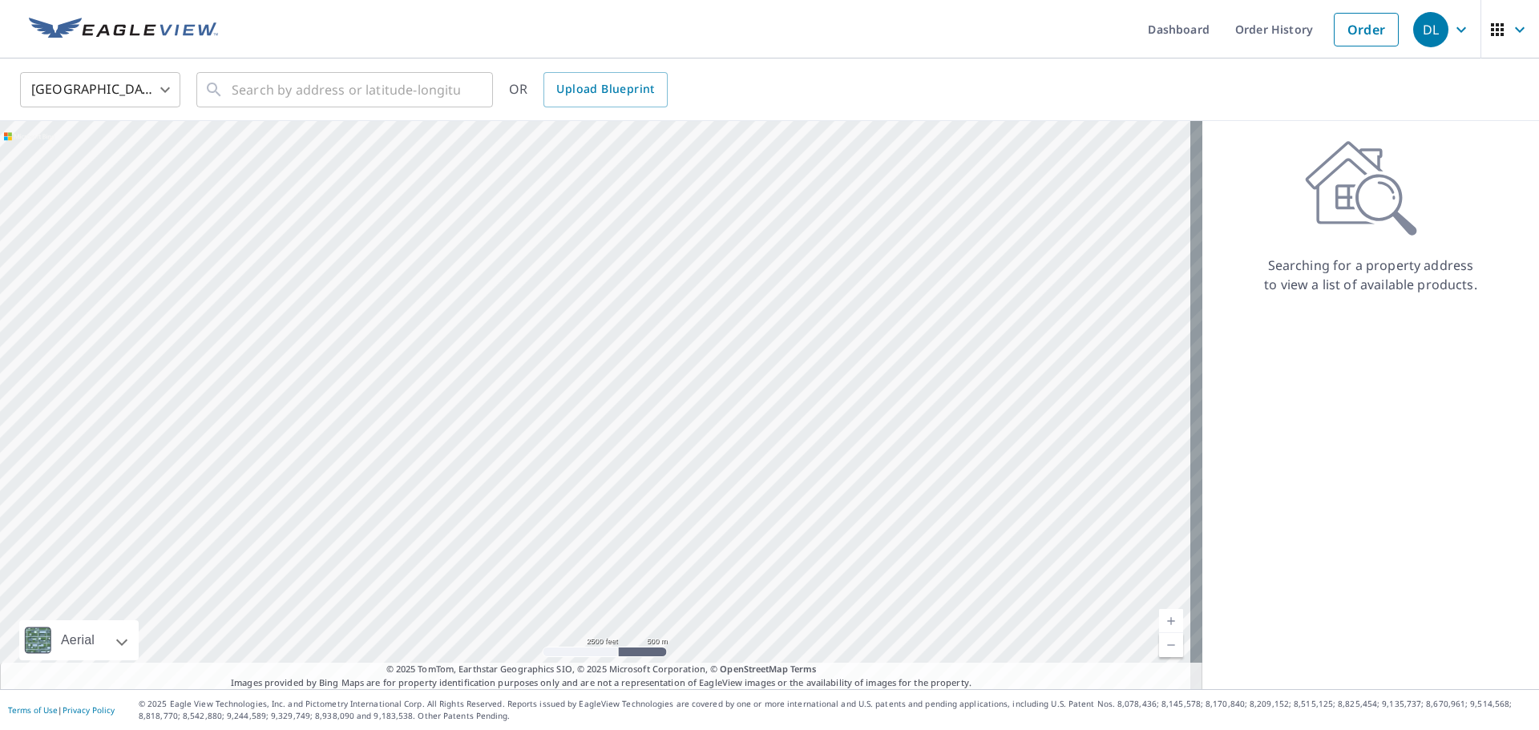
click at [650, 297] on div at bounding box center [601, 405] width 1202 height 568
click at [515, 287] on div at bounding box center [601, 405] width 1202 height 568
click at [430, 98] on input "text" at bounding box center [346, 89] width 228 height 45
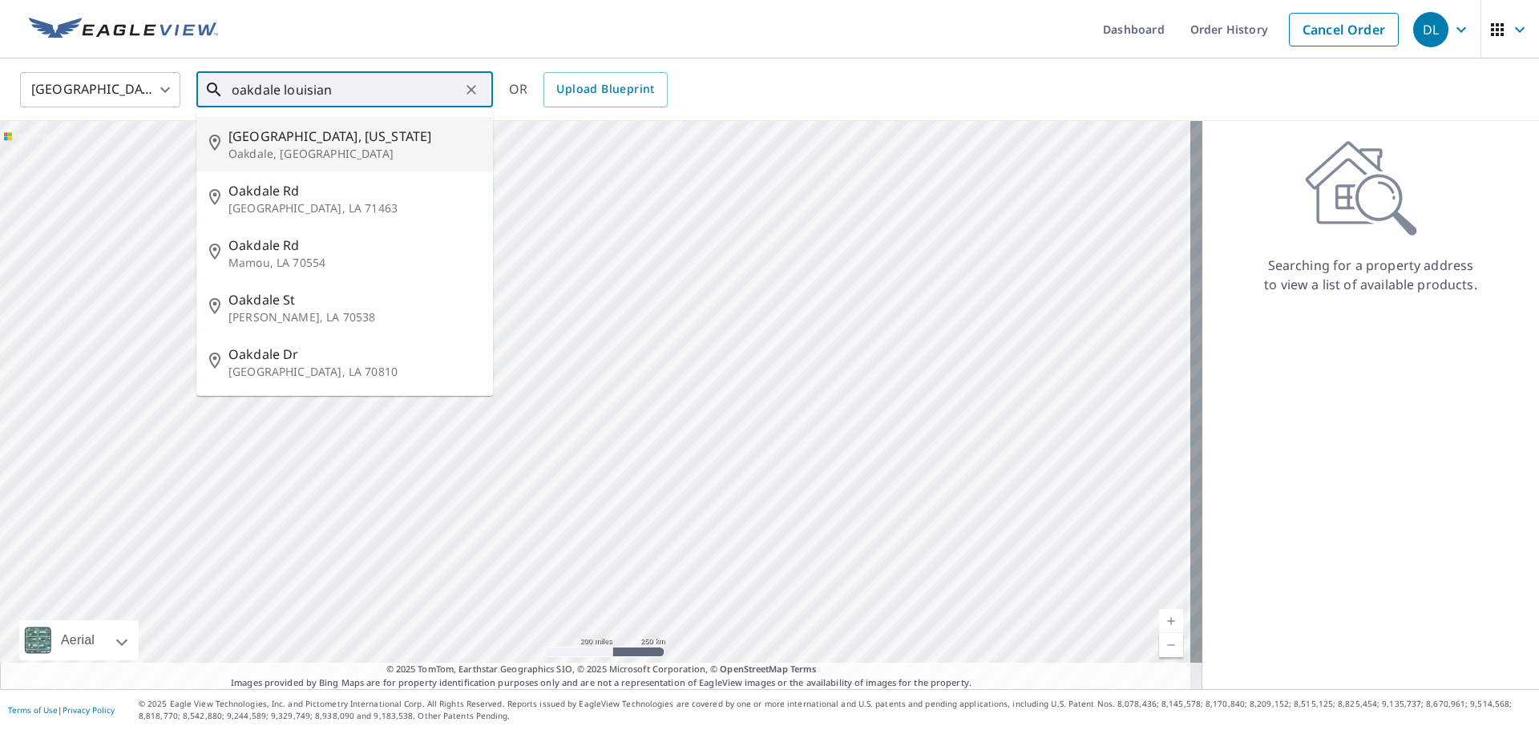
click at [402, 123] on li "[GEOGRAPHIC_DATA], [US_STATE][GEOGRAPHIC_DATA], [GEOGRAPHIC_DATA]" at bounding box center [344, 144] width 297 height 55
type input "[GEOGRAPHIC_DATA], [US_STATE][GEOGRAPHIC_DATA], [GEOGRAPHIC_DATA]"
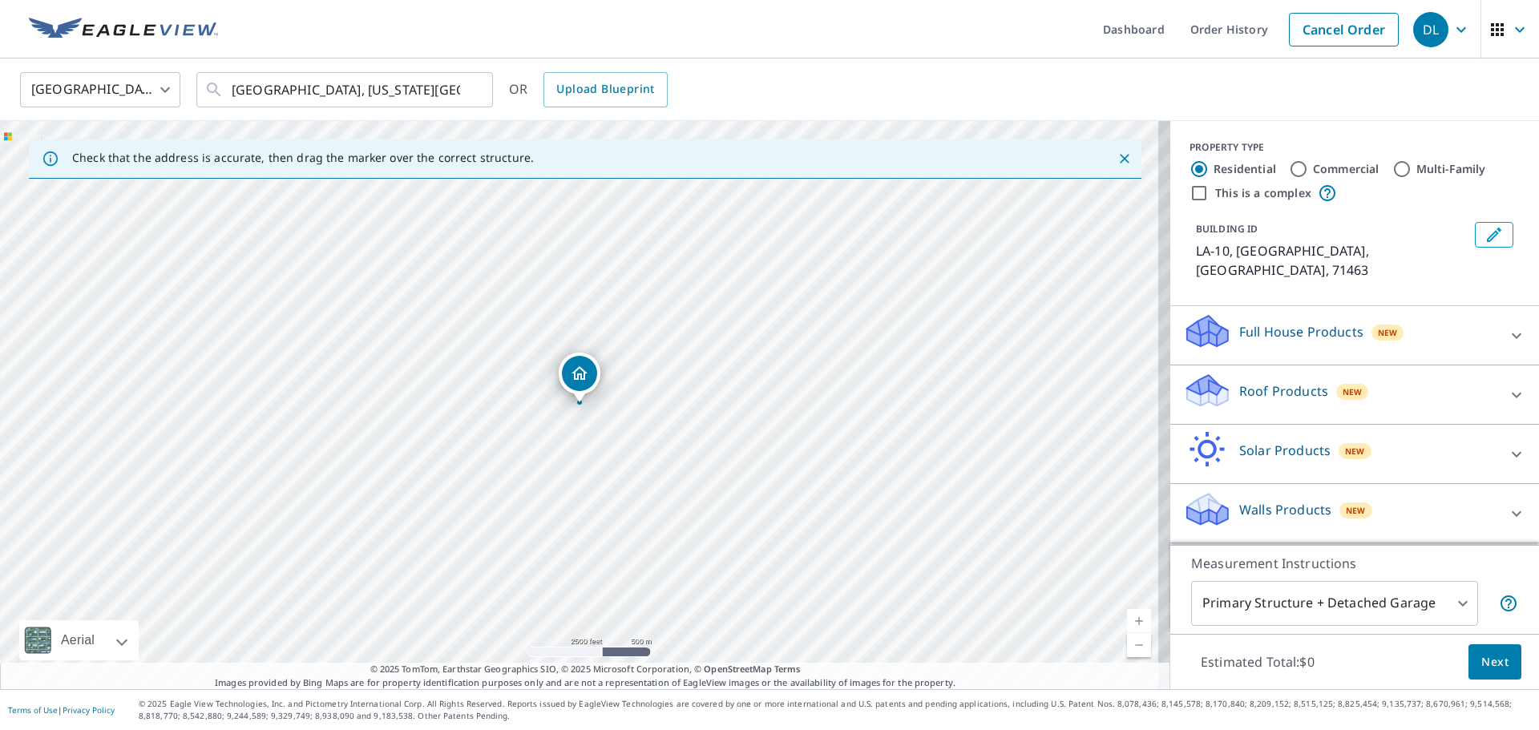
drag, startPoint x: 588, startPoint y: 374, endPoint x: 450, endPoint y: 366, distance: 139.0
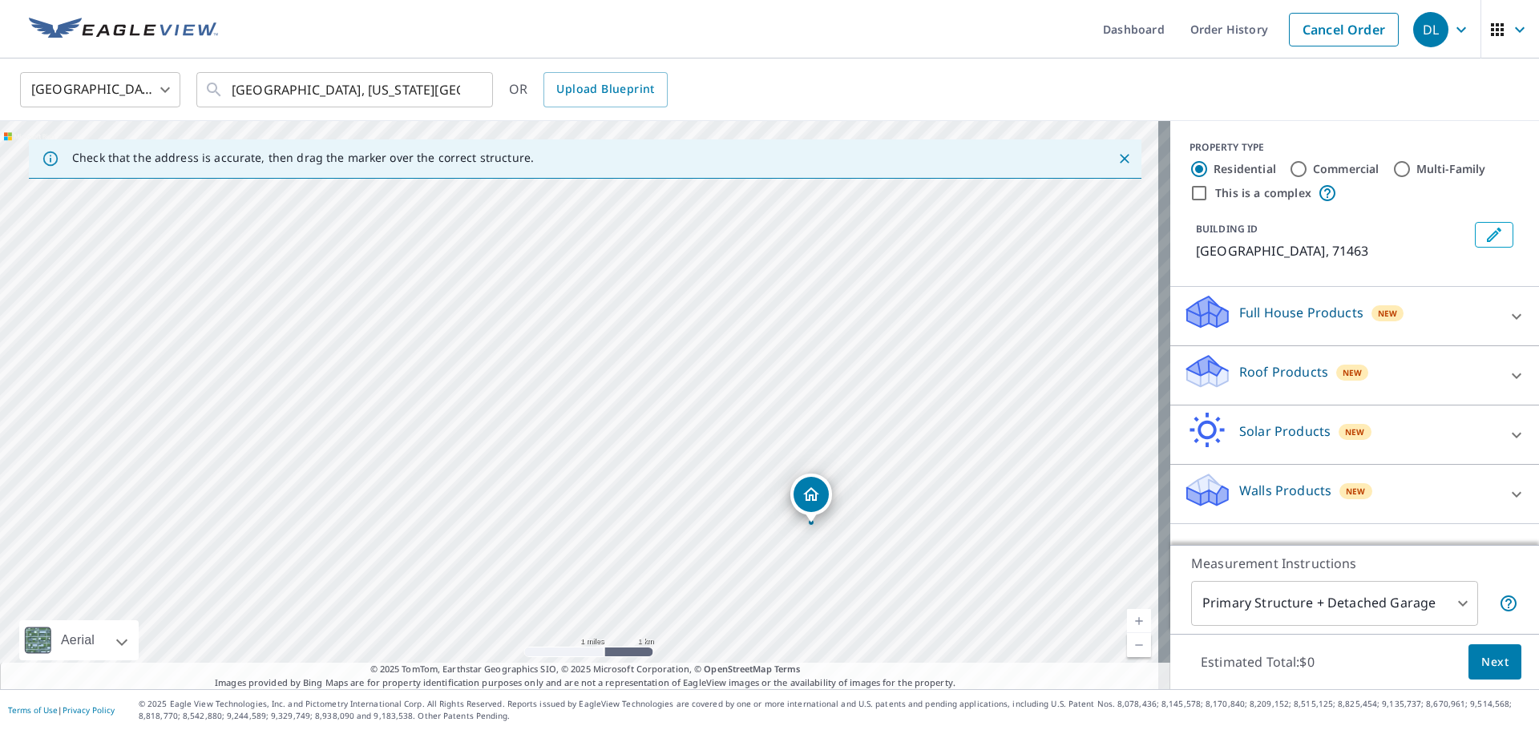
drag, startPoint x: 599, startPoint y: 358, endPoint x: 818, endPoint y: 495, distance: 258.2
click at [1514, 317] on div at bounding box center [1516, 316] width 38 height 38
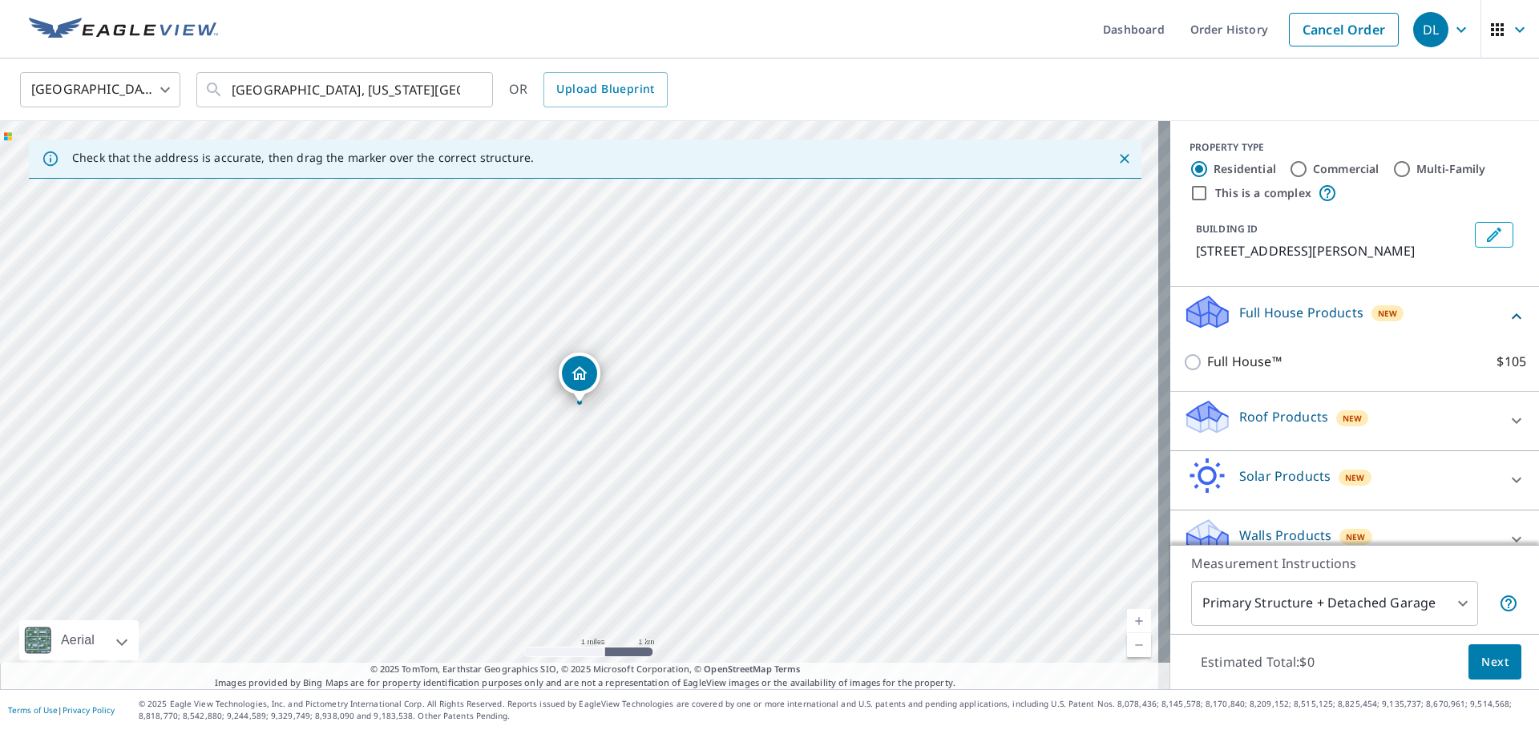
click at [1512, 314] on icon at bounding box center [1517, 316] width 10 height 6
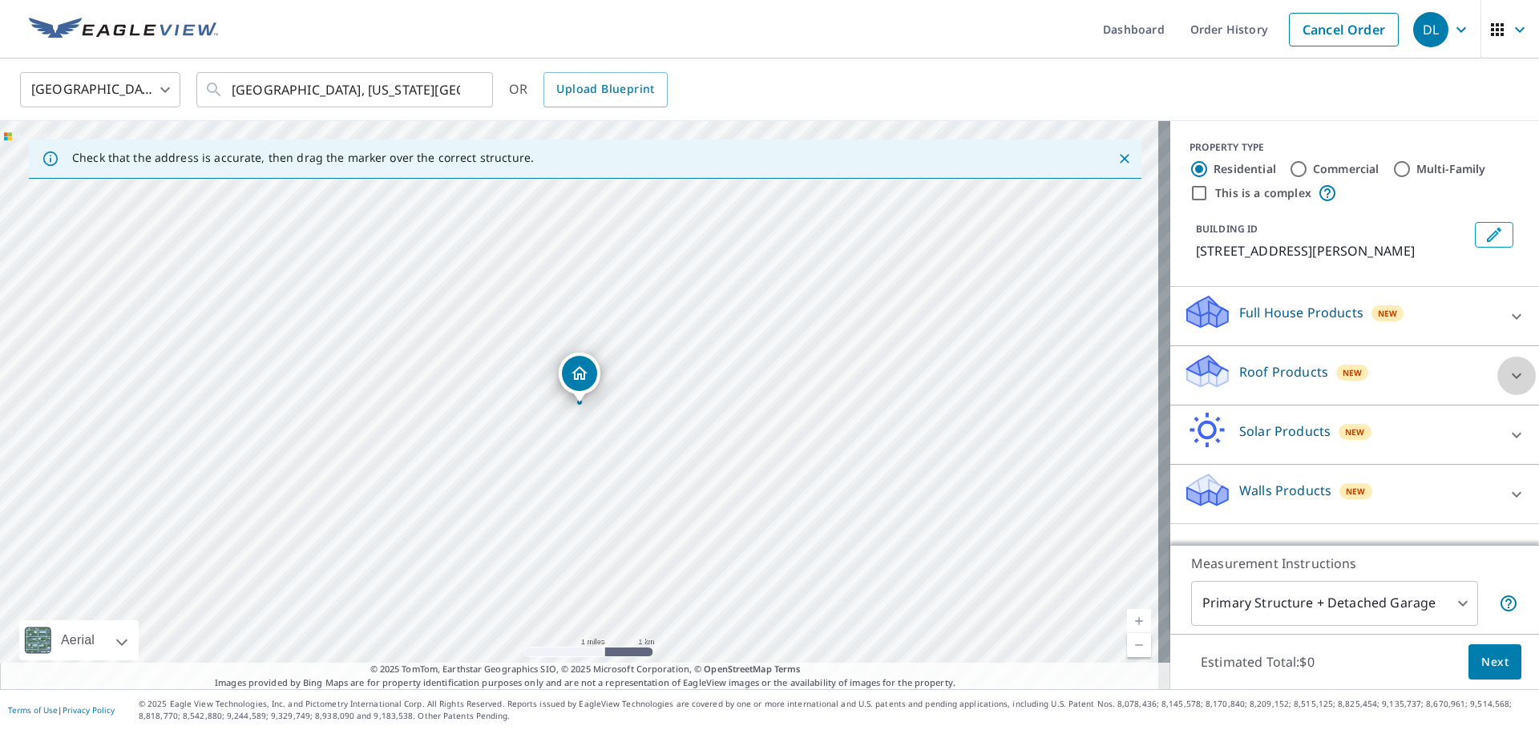
click at [1501, 362] on div at bounding box center [1516, 376] width 38 height 38
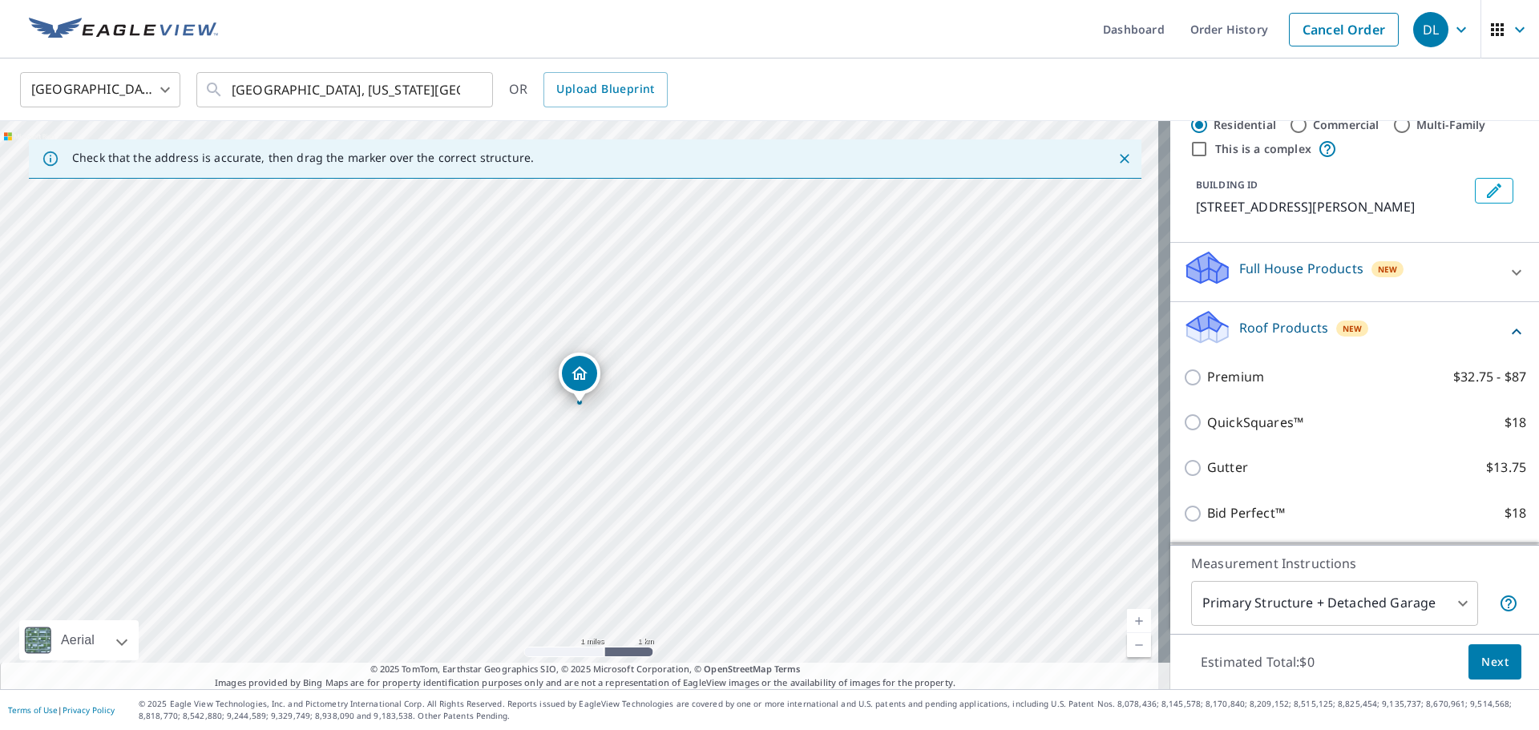
scroll to position [80, 0]
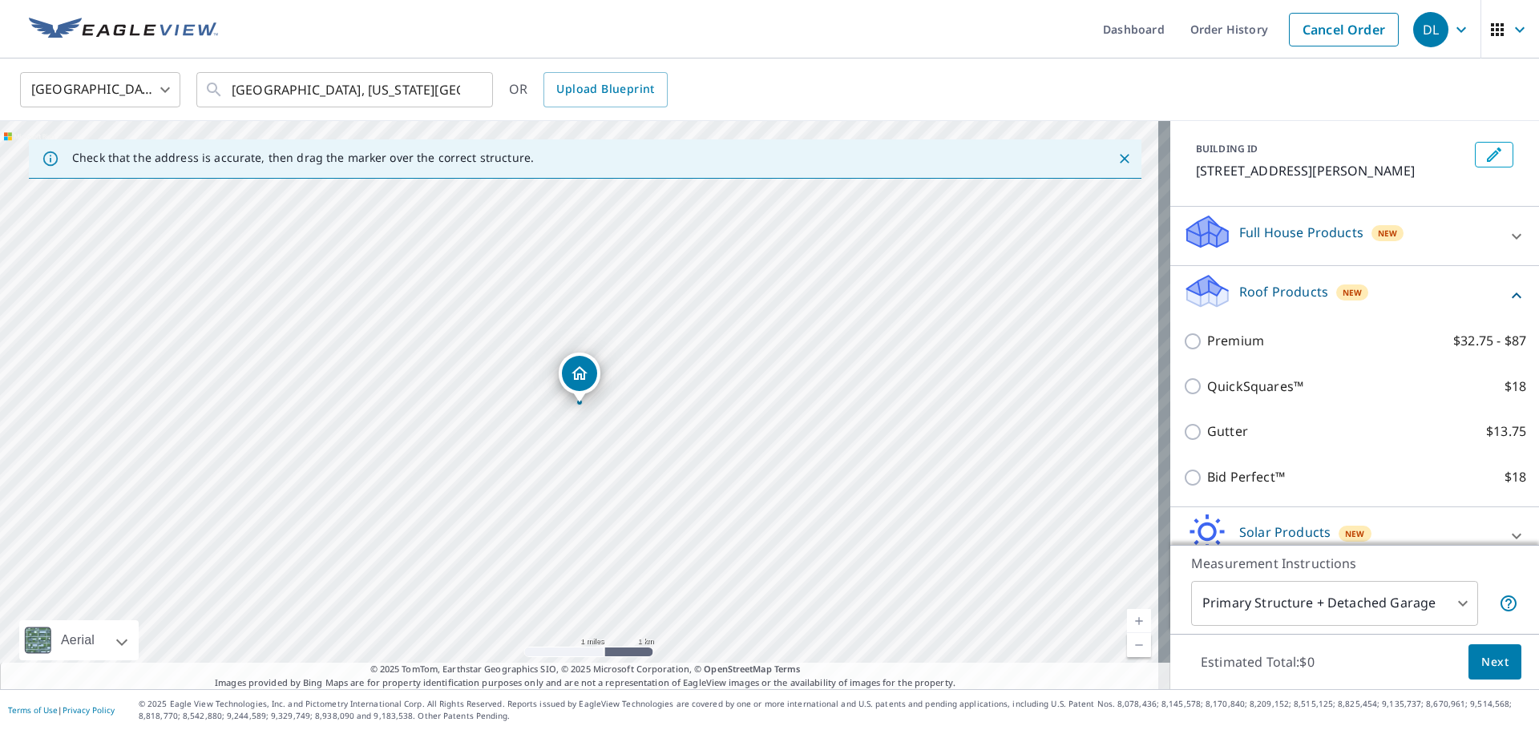
click at [1507, 298] on icon at bounding box center [1516, 295] width 19 height 19
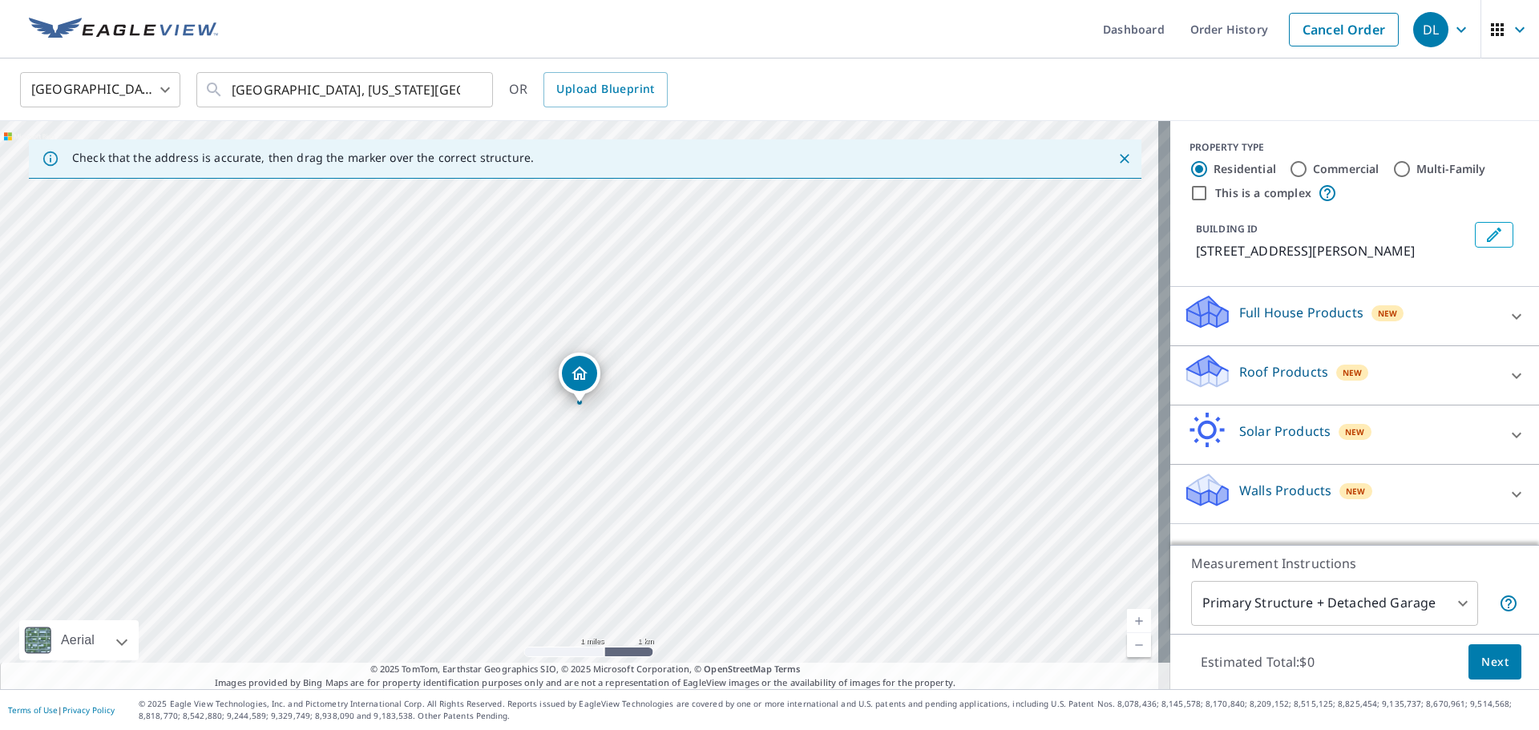
scroll to position [0, 0]
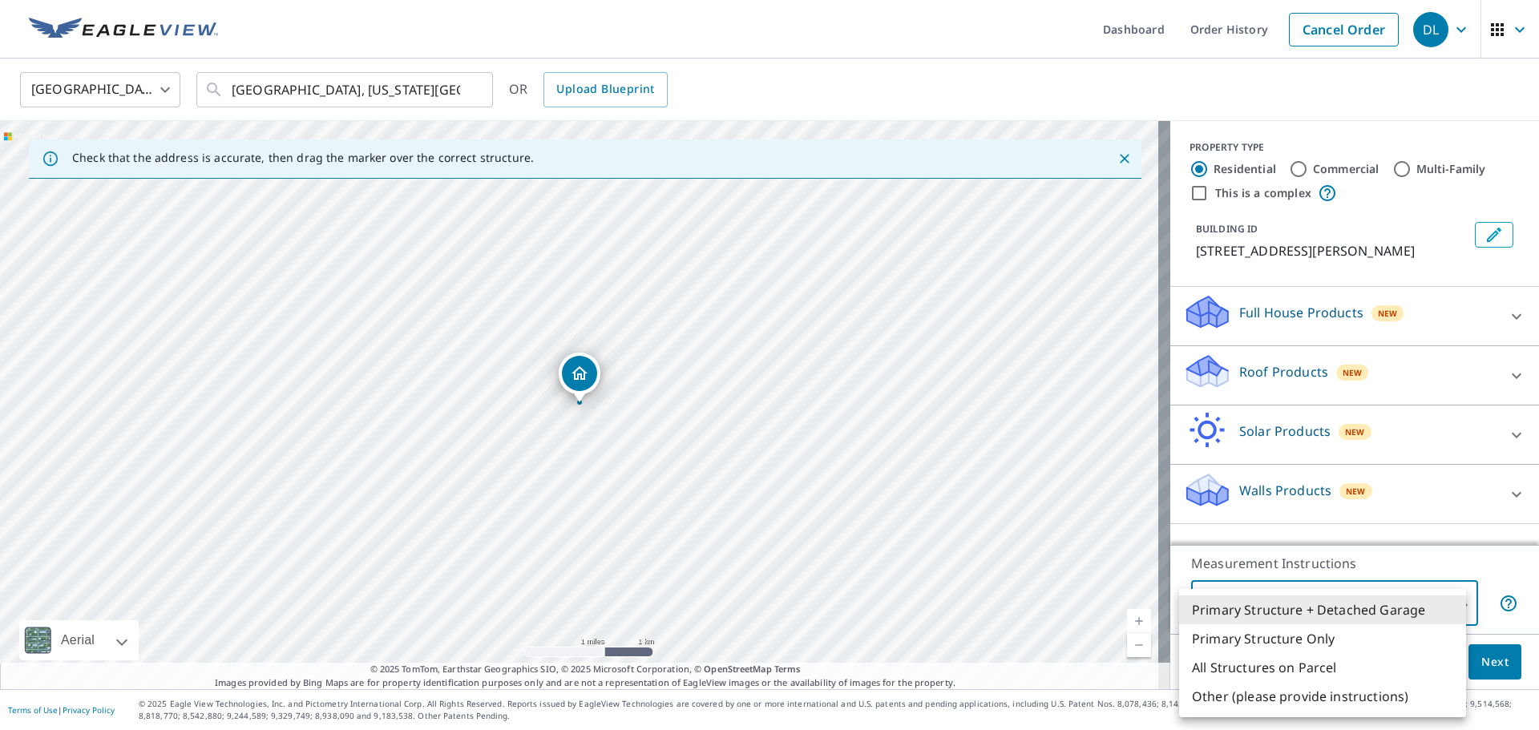
click at [1415, 610] on body "DL DL Dashboard Order History Cancel Order DL United States US ​ Oakdale, Louis…" at bounding box center [769, 365] width 1539 height 730
click at [1392, 695] on li "Other (please provide instructions)" at bounding box center [1322, 696] width 287 height 29
type input "5"
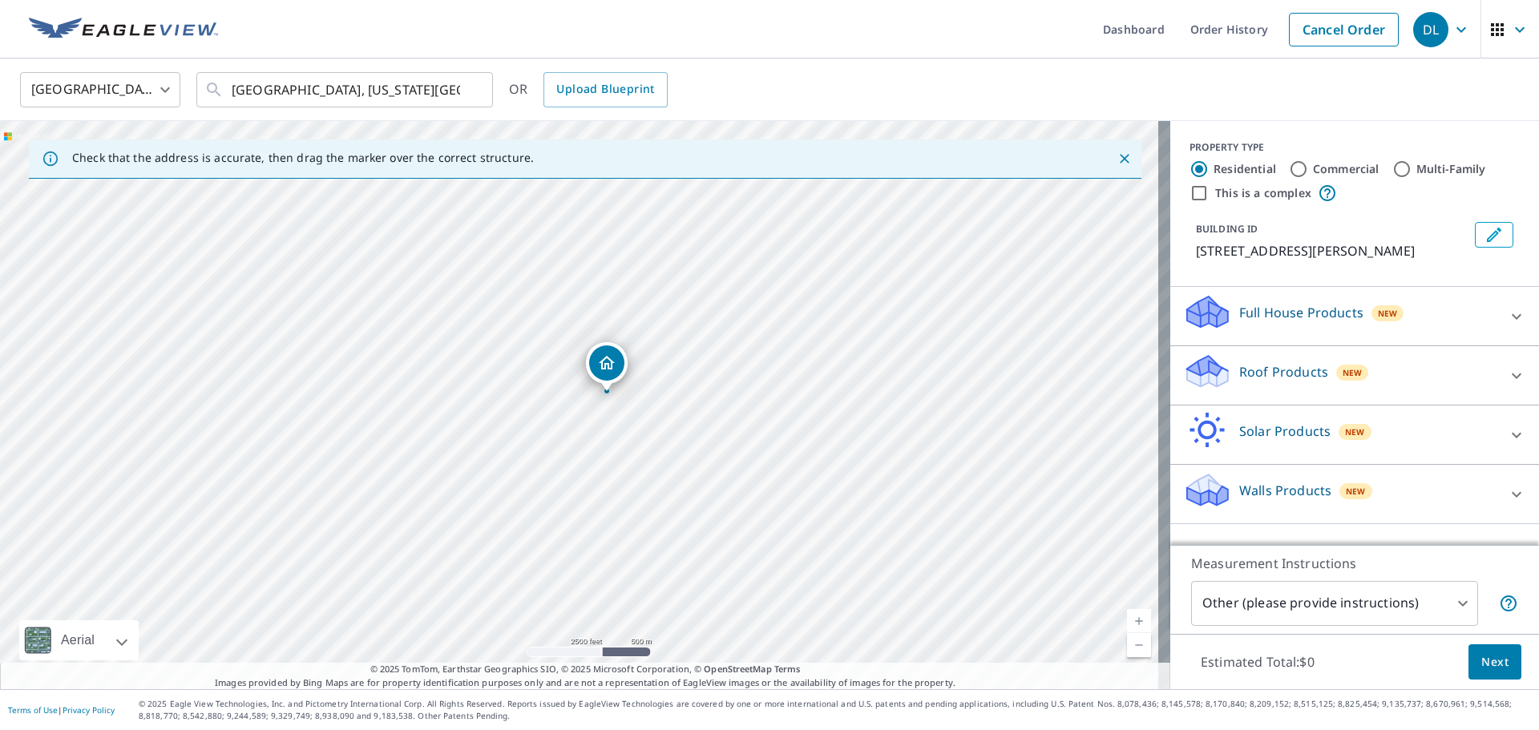
click at [1473, 463] on div "Solar Products New Inform Essentials+ $63.25 Inform Advanced $79 TrueDesign for…" at bounding box center [1354, 435] width 369 height 59
click at [1467, 438] on div "Solar Products New" at bounding box center [1340, 435] width 314 height 46
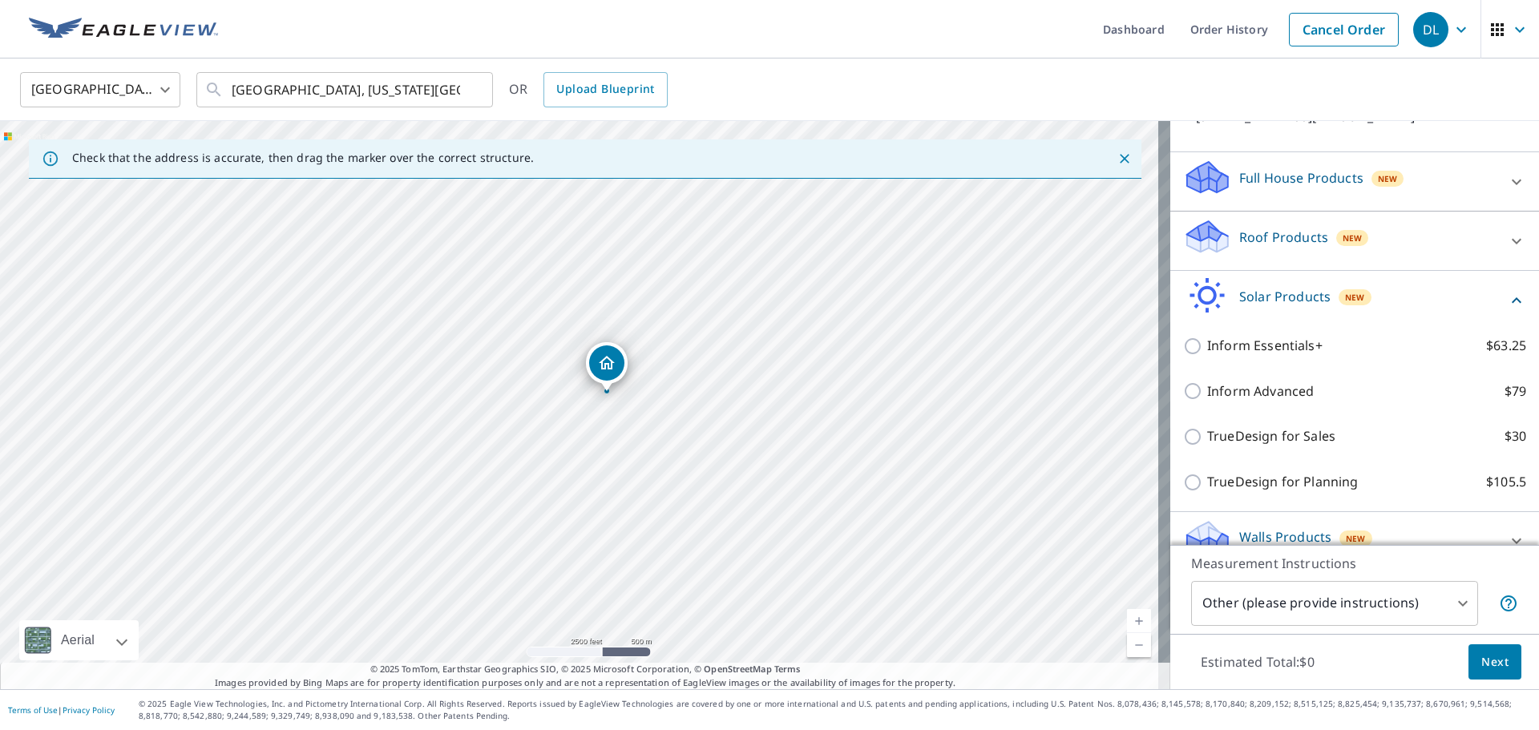
scroll to position [160, 0]
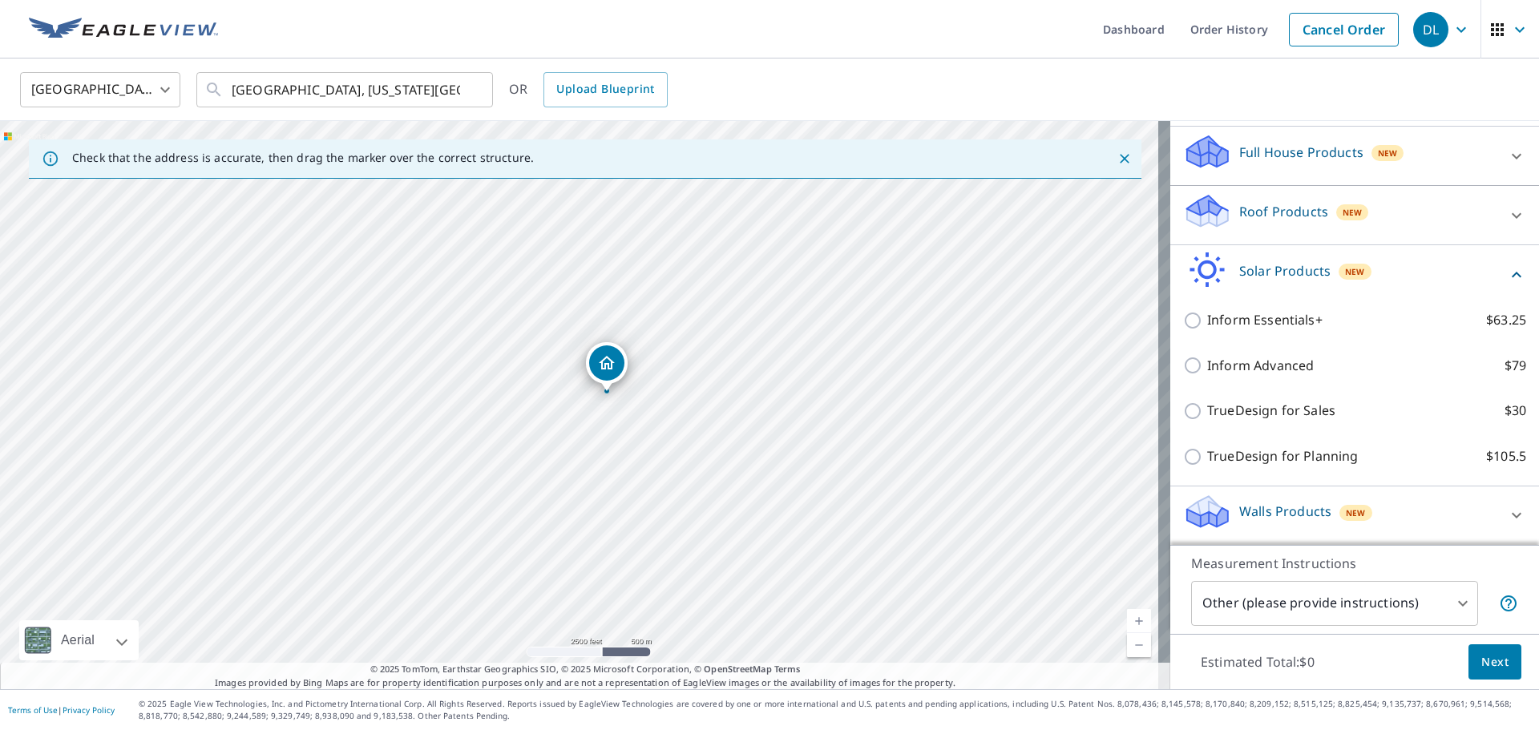
click at [1363, 273] on div "Solar Products New" at bounding box center [1345, 275] width 324 height 46
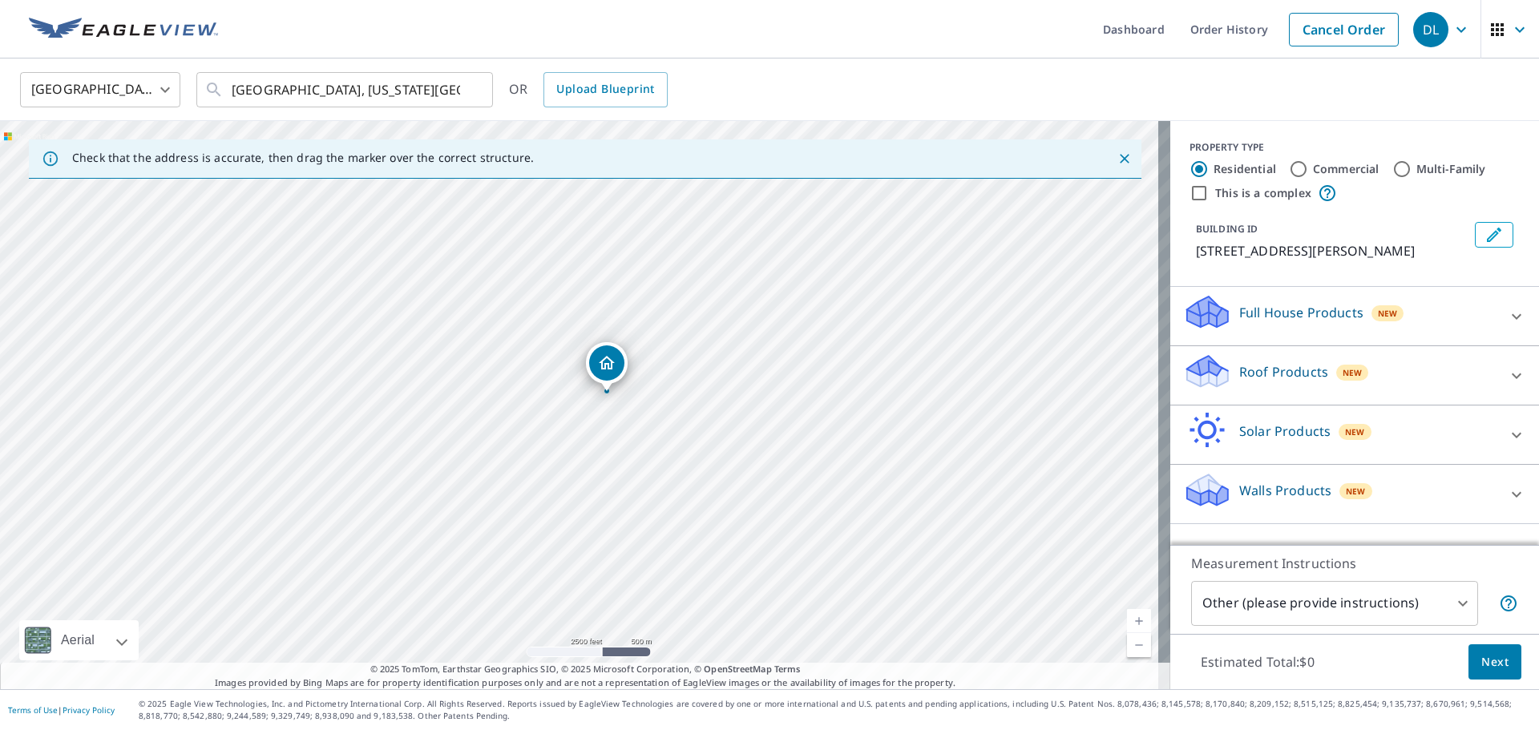
scroll to position [0, 0]
click at [1350, 484] on div "New" at bounding box center [1355, 491] width 33 height 16
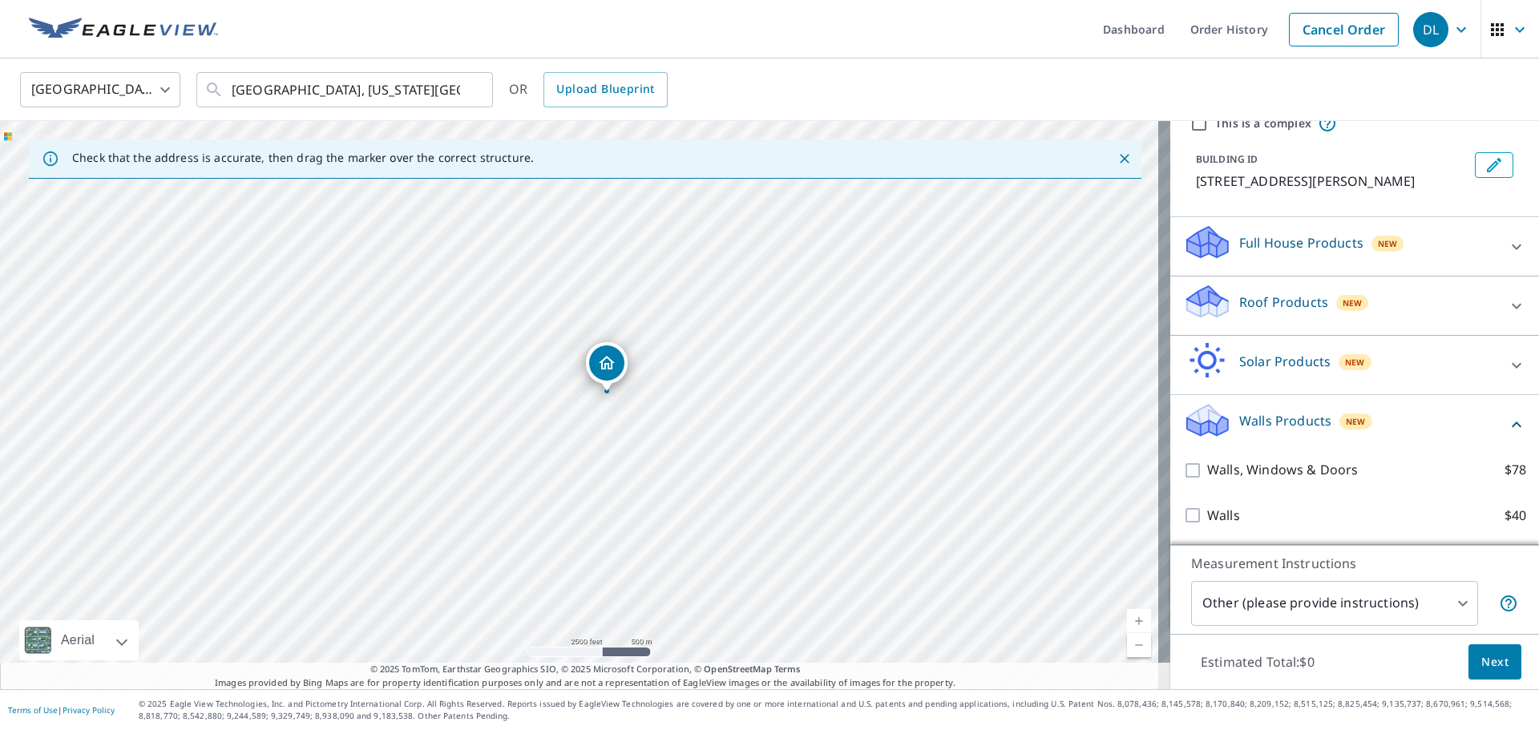
drag, startPoint x: 1370, startPoint y: 426, endPoint x: 1375, endPoint y: 412, distance: 15.2
click at [1370, 426] on div "Walls Products New" at bounding box center [1345, 425] width 324 height 46
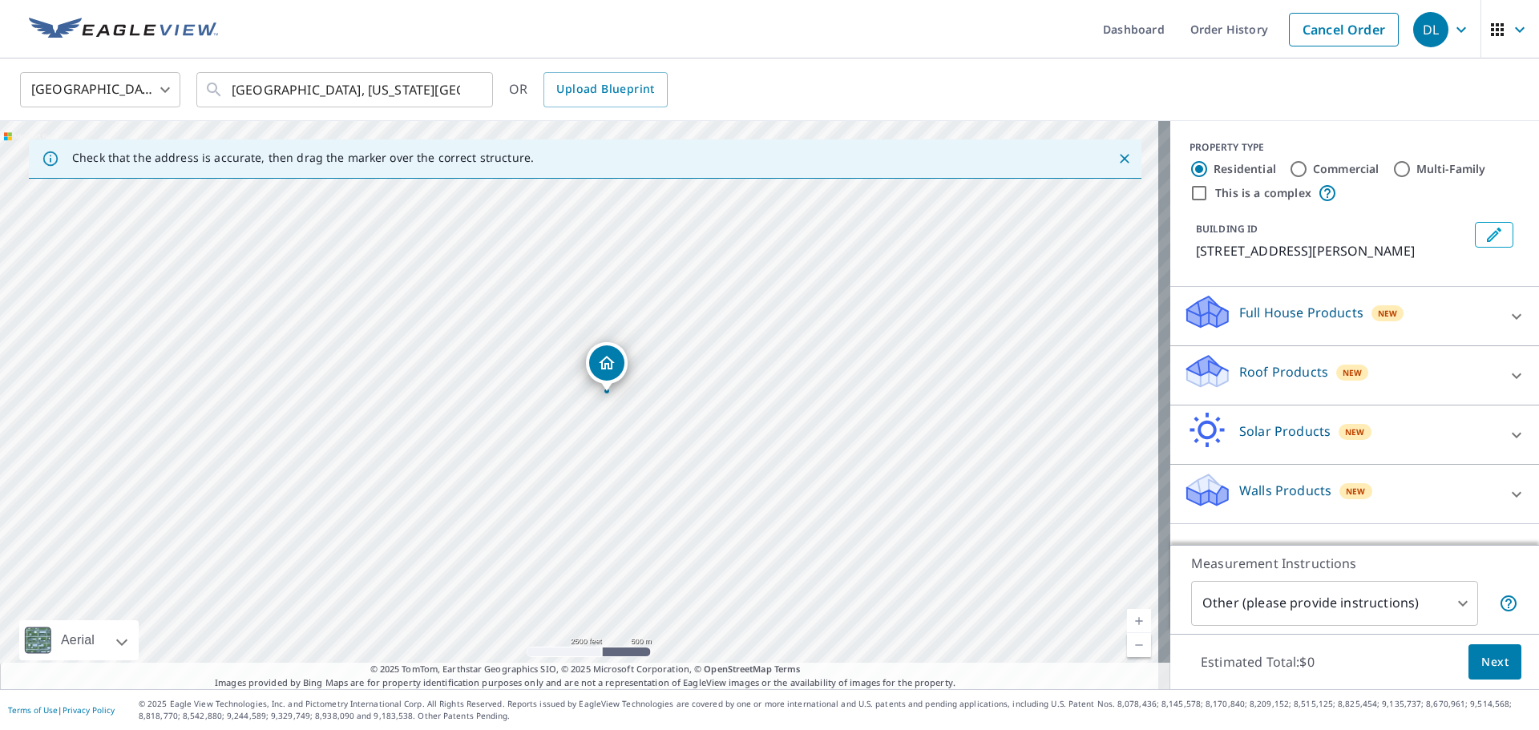
click at [1375, 390] on div "Roof Products New" at bounding box center [1340, 376] width 314 height 46
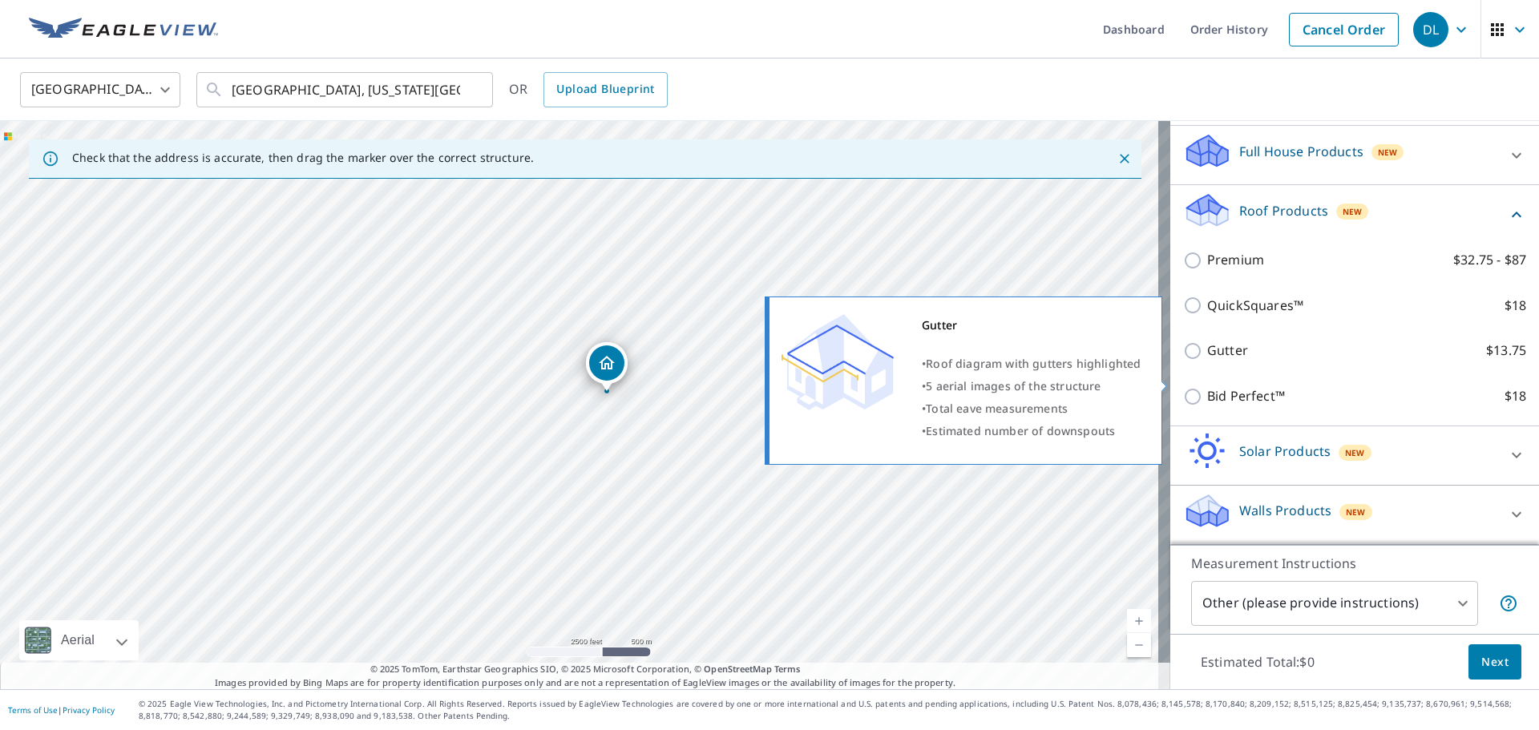
scroll to position [81, 0]
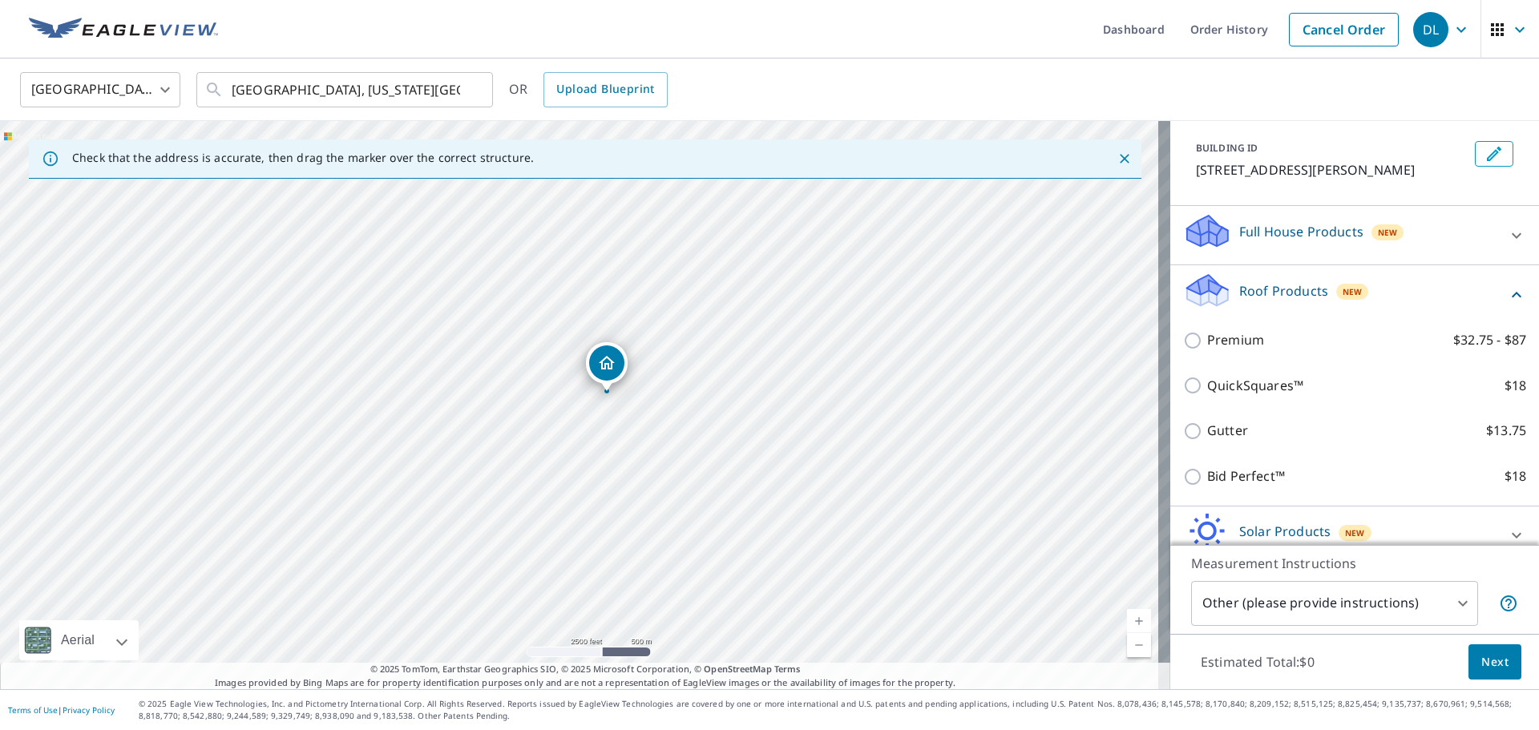
click at [1386, 282] on div "Roof Products New" at bounding box center [1345, 295] width 324 height 46
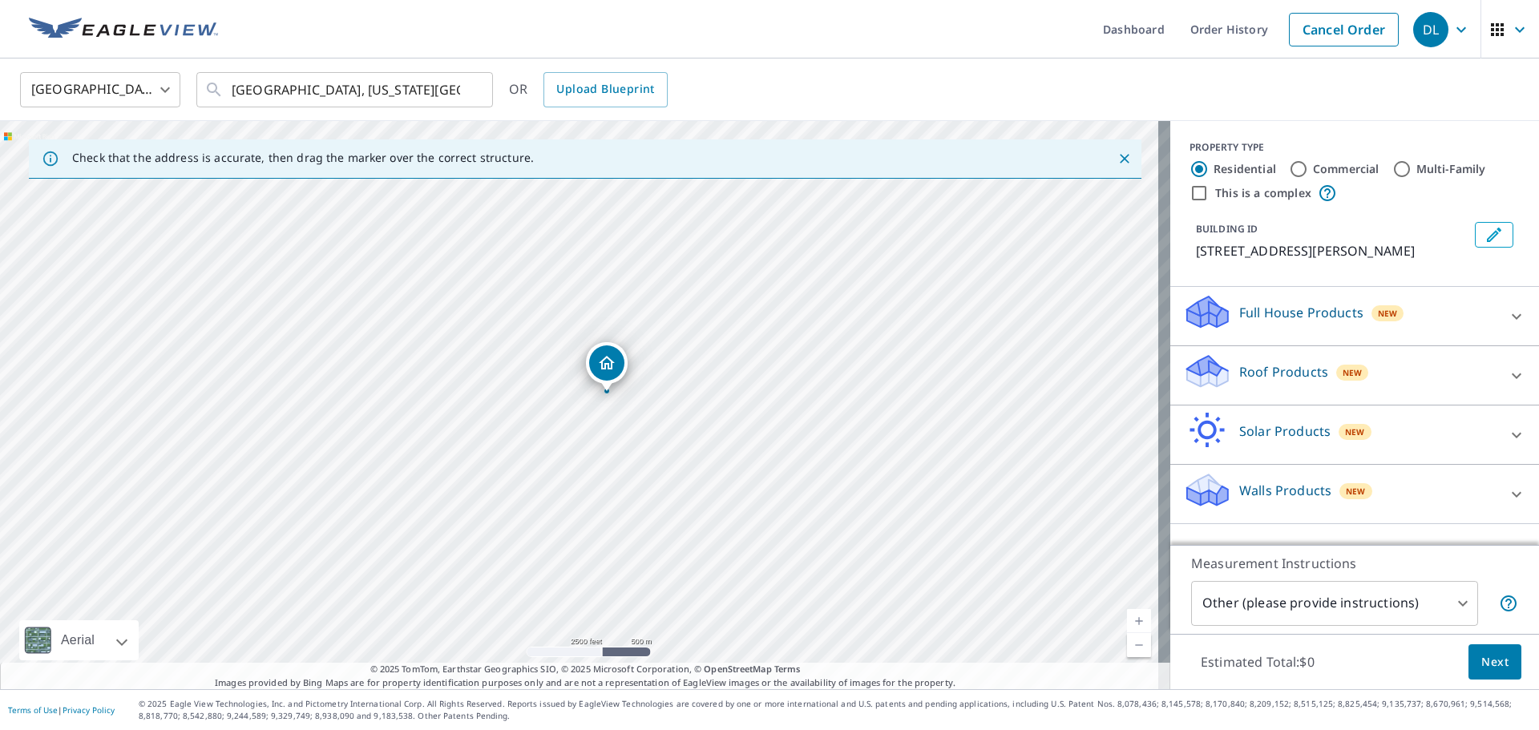
scroll to position [0, 0]
click at [1313, 161] on label "Commercial" at bounding box center [1346, 169] width 67 height 16
click at [1303, 160] on input "Commercial" at bounding box center [1298, 169] width 19 height 19
radio input "true"
type input "4"
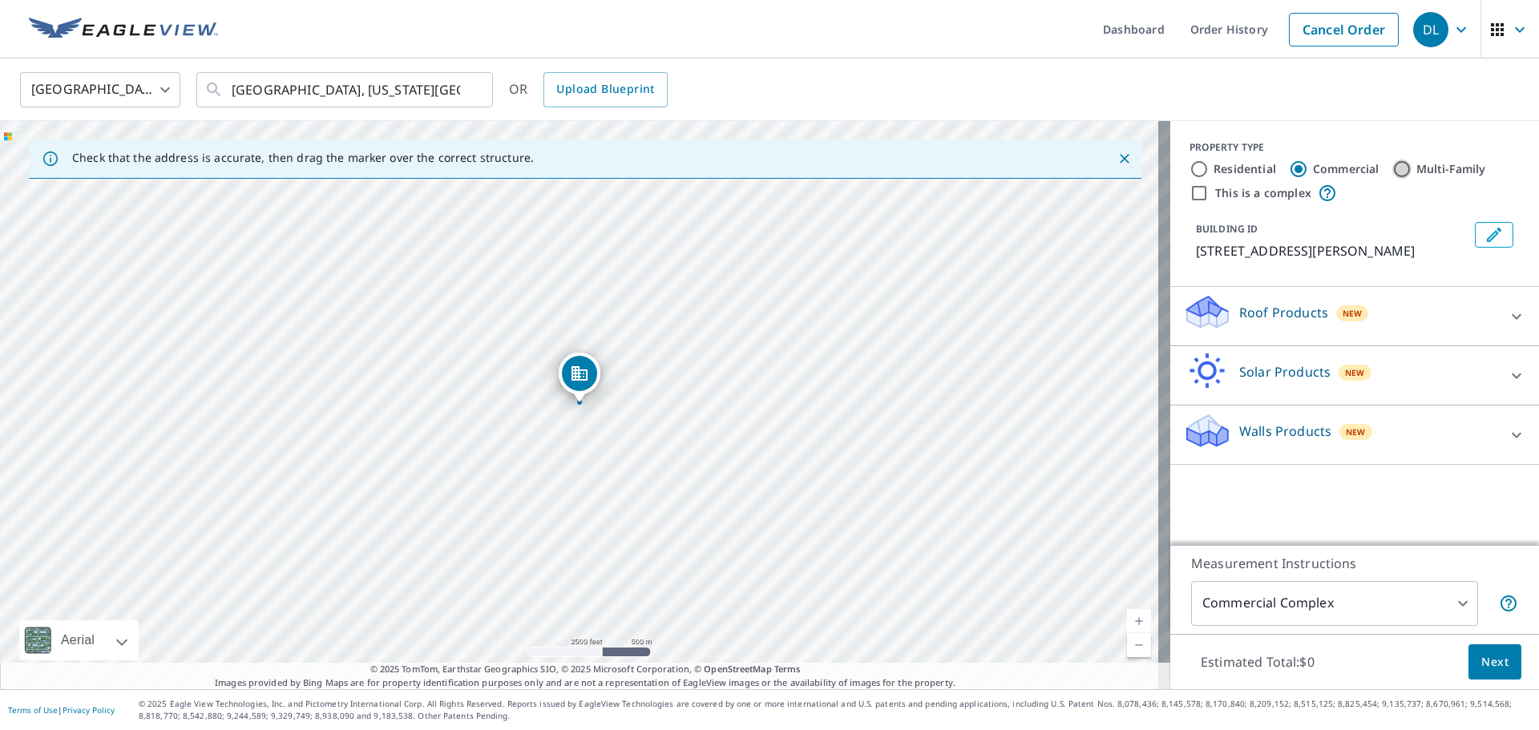
click at [1392, 164] on input "Multi-Family" at bounding box center [1401, 169] width 19 height 19
radio input "true"
type input "2"
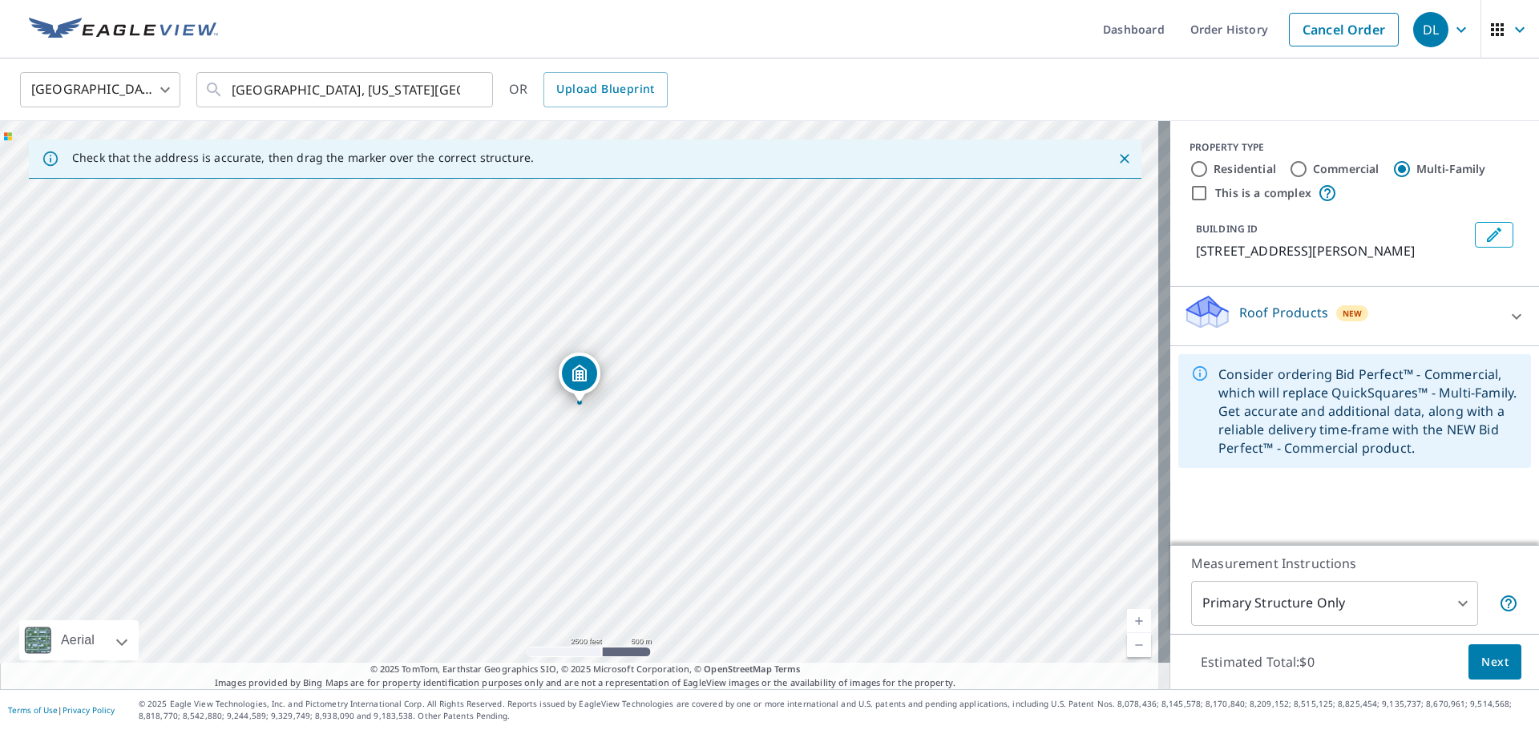
click at [1230, 193] on label "This is a complex" at bounding box center [1263, 193] width 96 height 16
click at [1209, 193] on input "This is a complex" at bounding box center [1199, 193] width 19 height 19
checkbox input "true"
radio input "true"
type input "4"
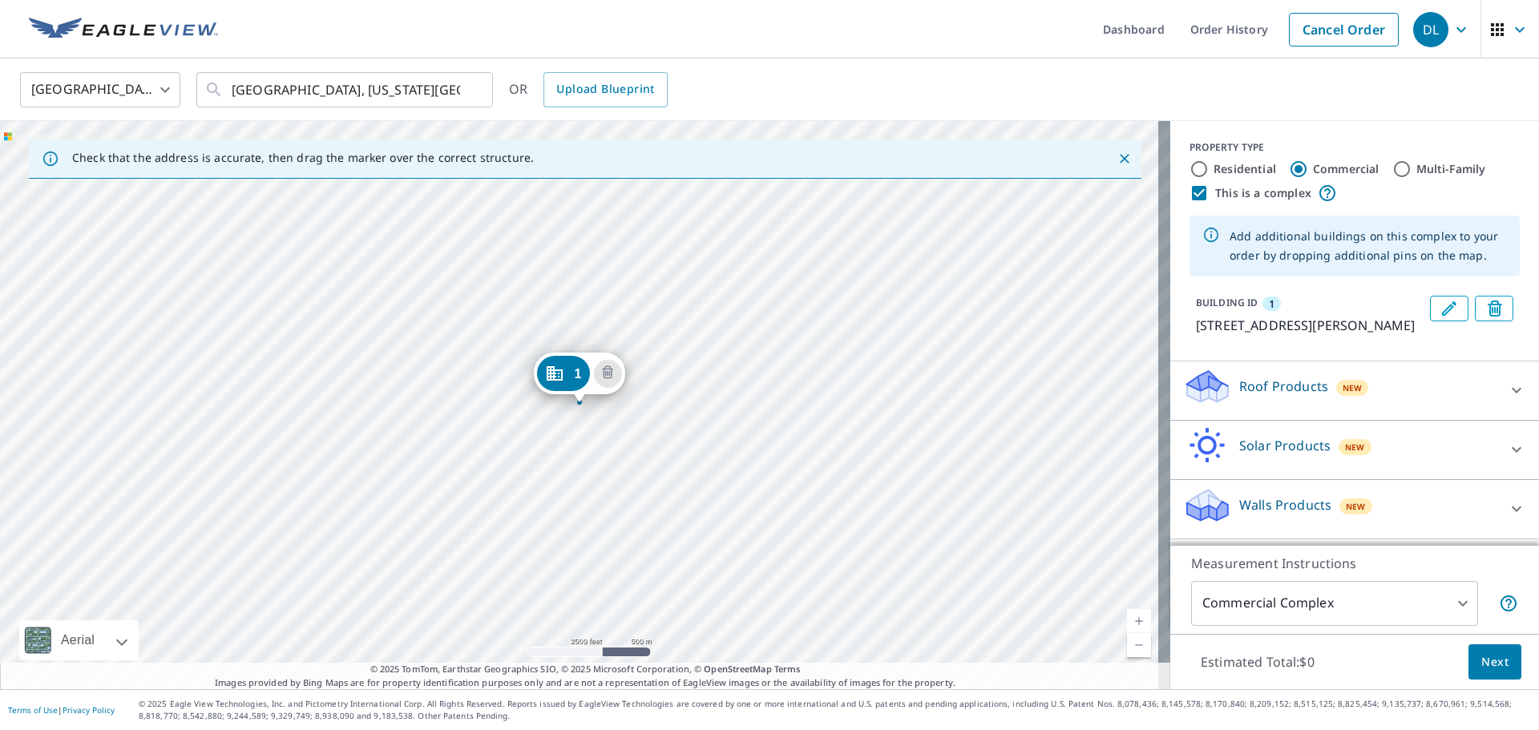
click at [1289, 160] on input "Commercial" at bounding box center [1298, 169] width 19 height 19
click at [1214, 163] on label "Residential" at bounding box center [1245, 169] width 63 height 16
click at [1209, 163] on input "Residential" at bounding box center [1199, 169] width 19 height 19
radio input "true"
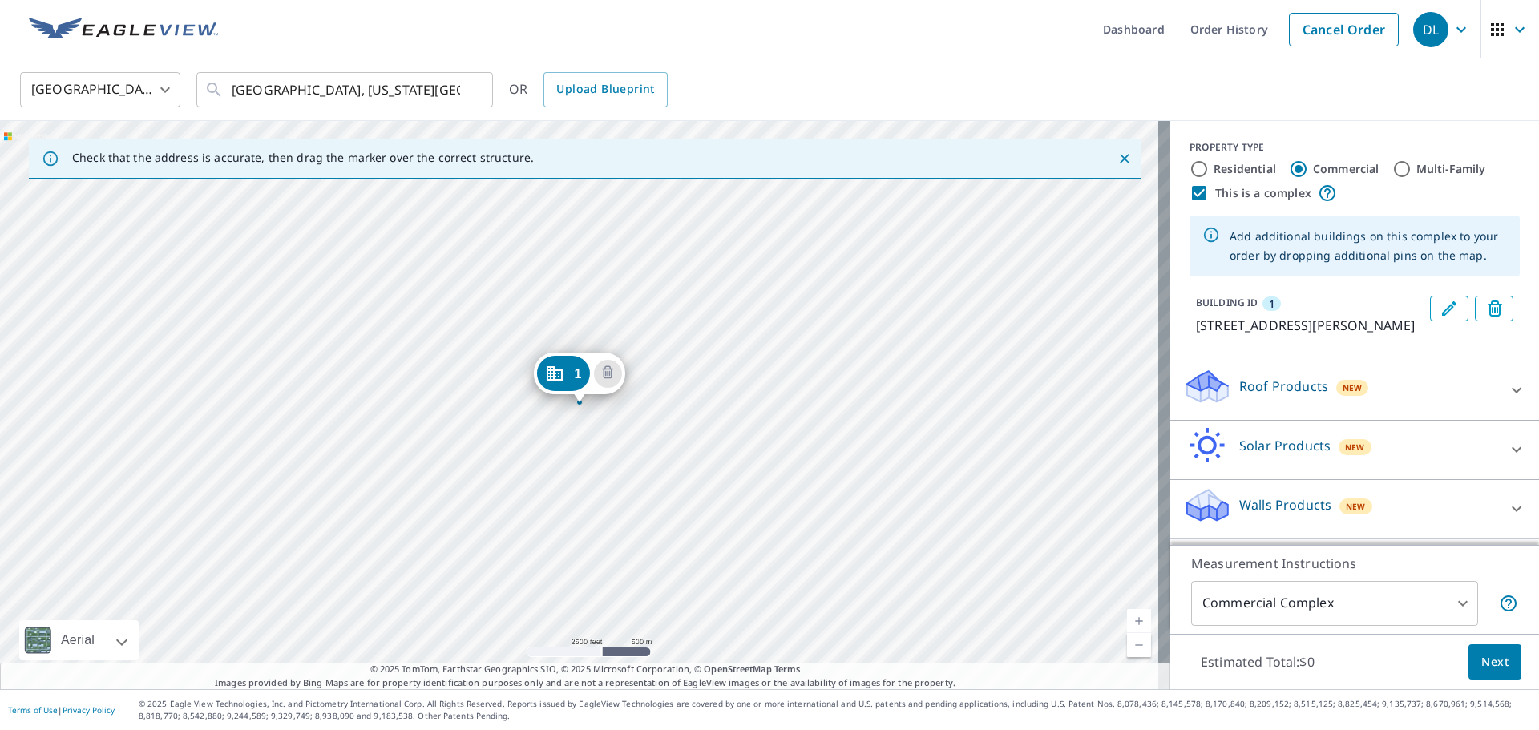
type input "1"
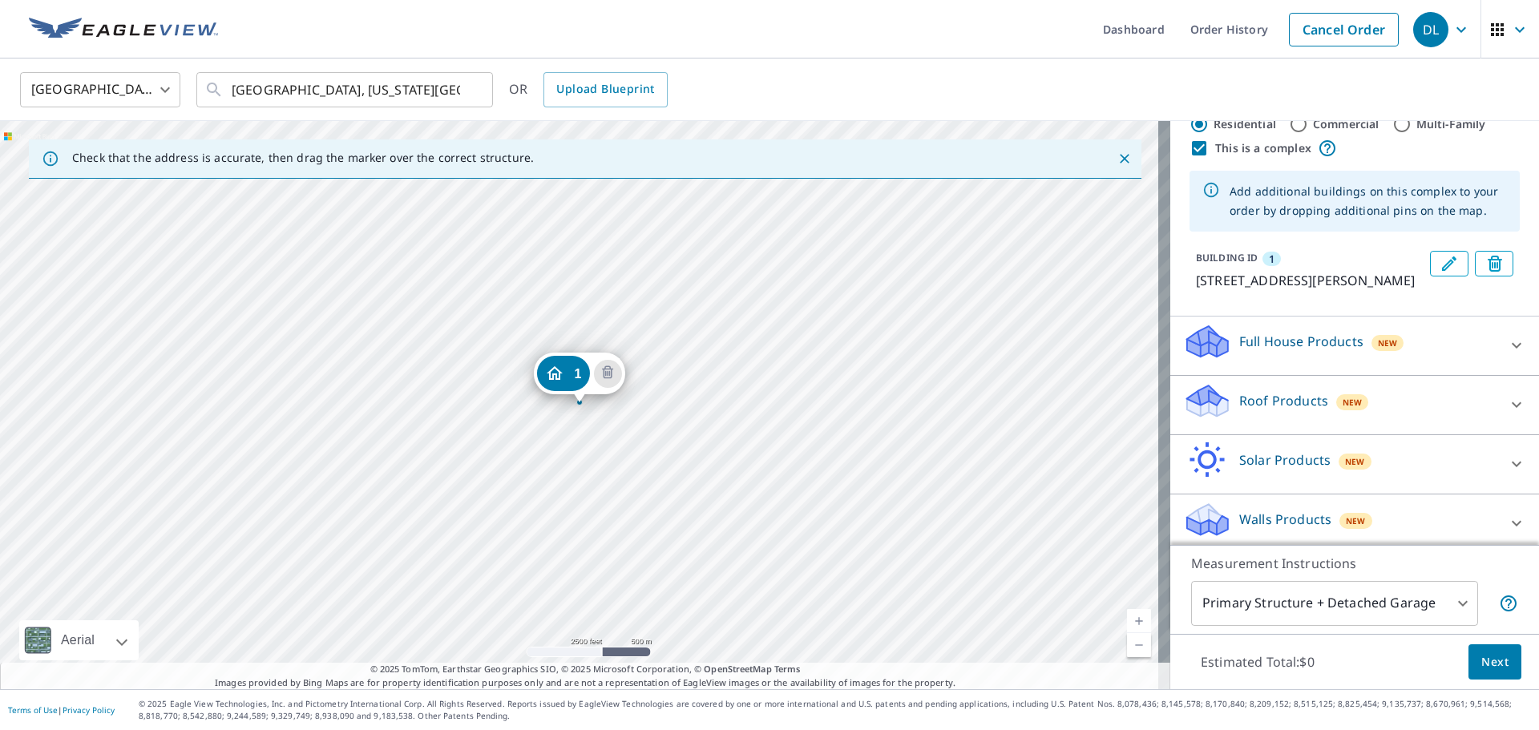
scroll to position [73, 0]
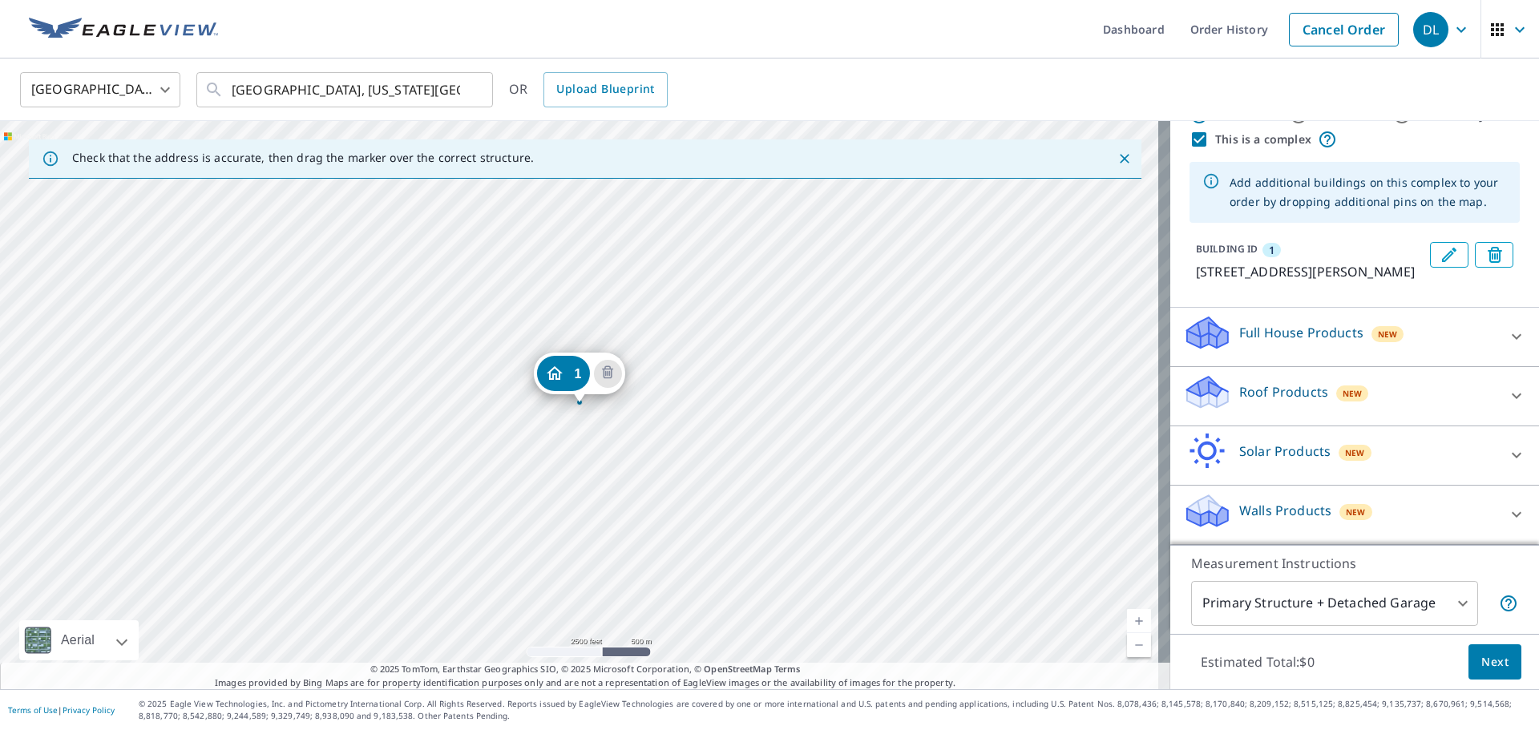
click at [1356, 334] on div "Full House Products New" at bounding box center [1340, 337] width 314 height 46
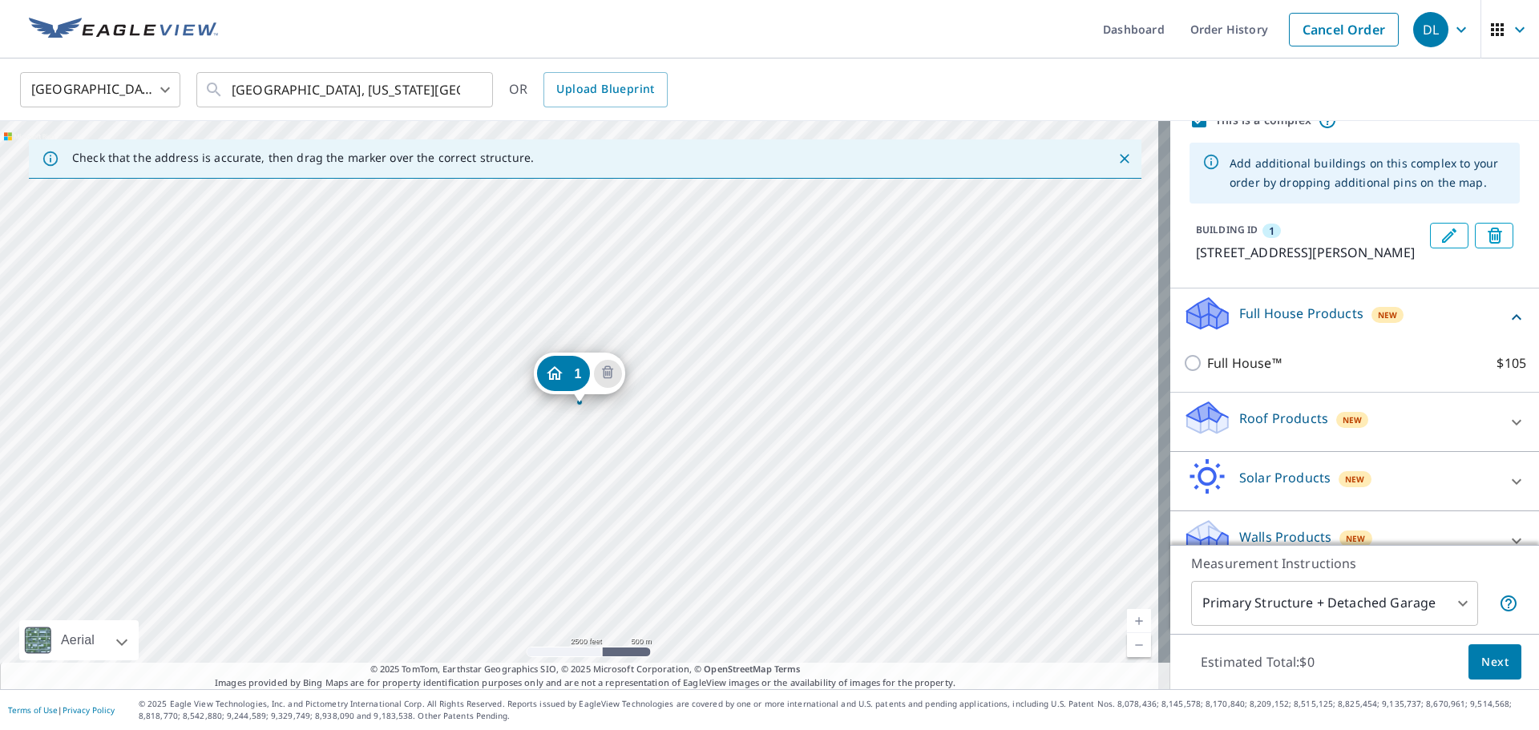
click at [1239, 428] on p "Roof Products" at bounding box center [1283, 418] width 89 height 19
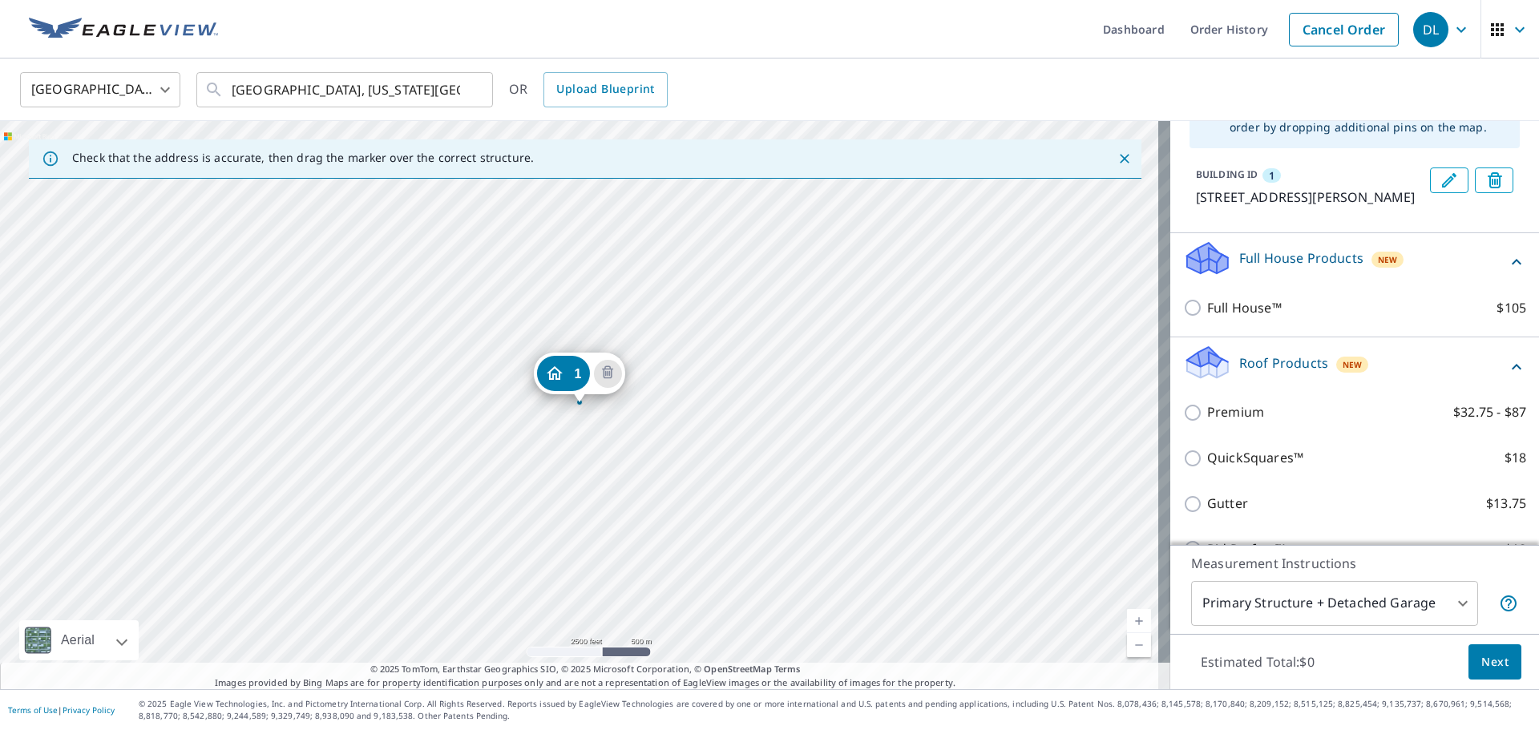
scroll to position [153, 0]
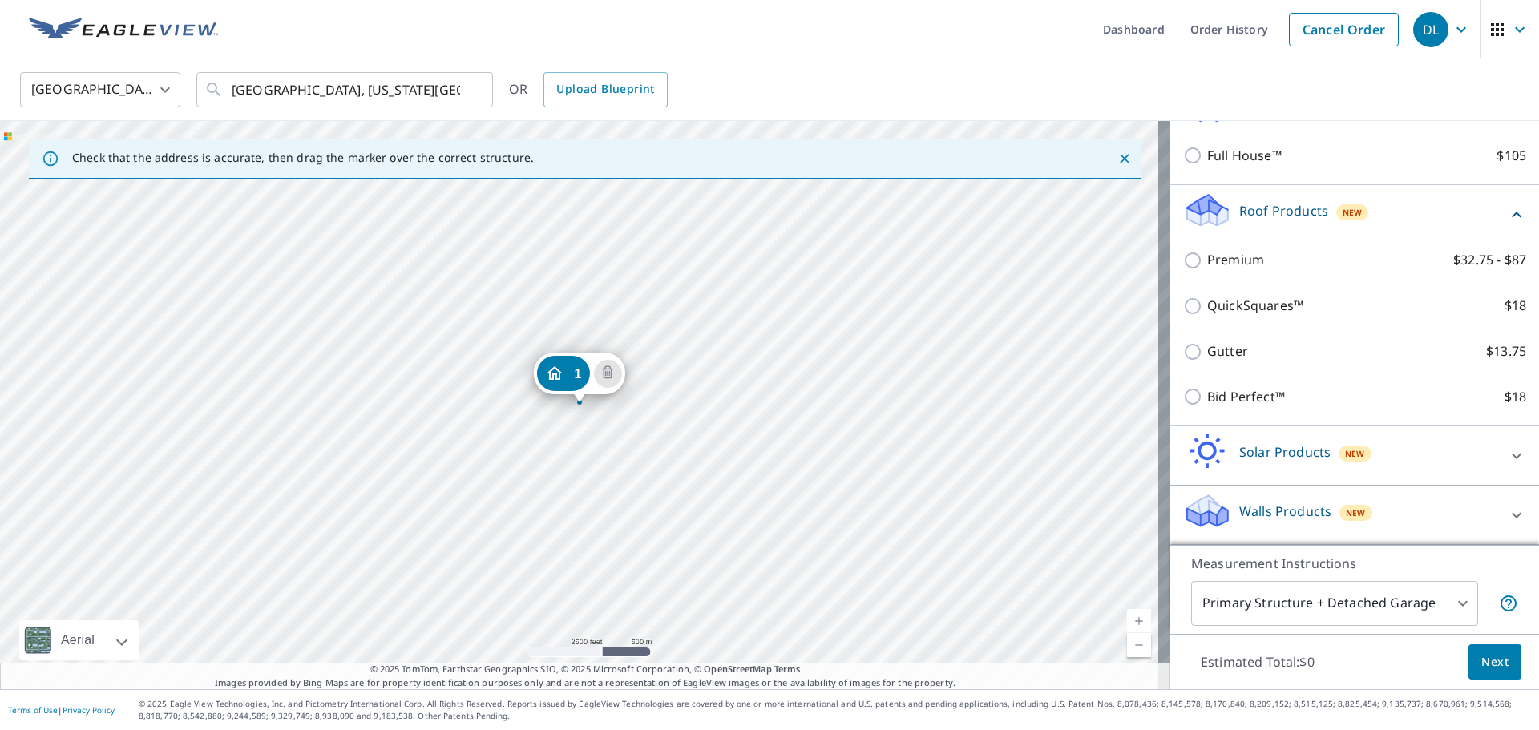
click at [1250, 436] on div "Solar Products New" at bounding box center [1340, 456] width 314 height 46
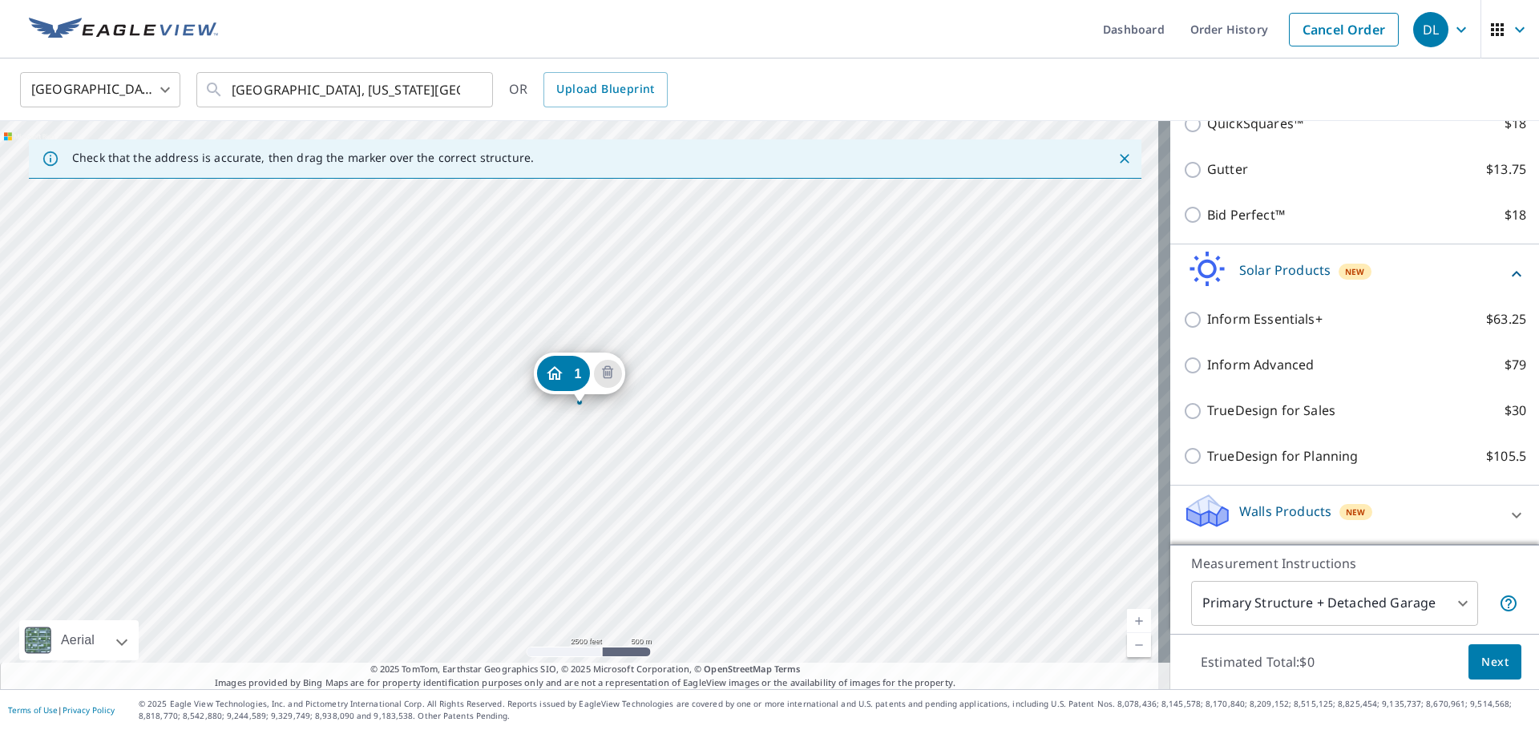
click at [1257, 499] on div "Walls Products New" at bounding box center [1340, 515] width 314 height 46
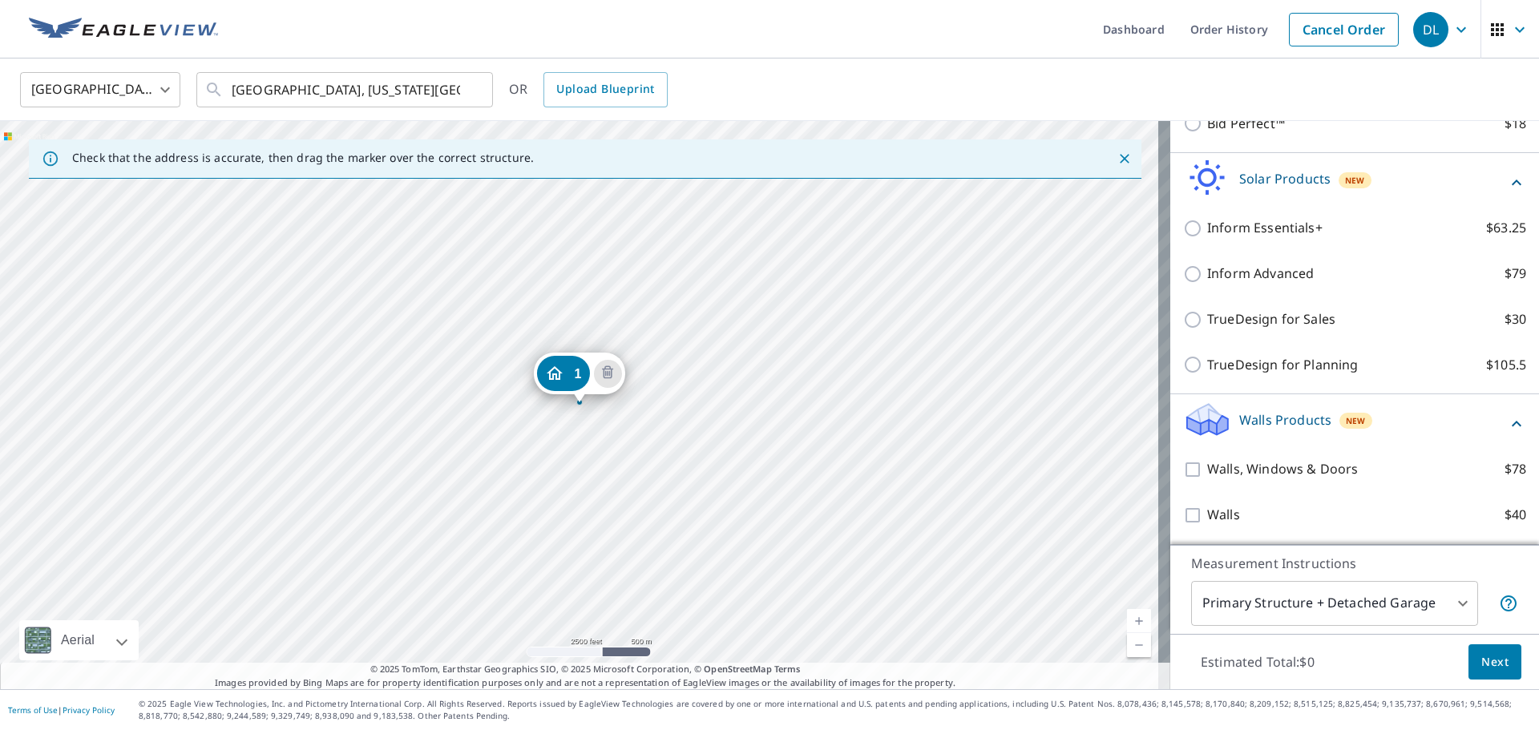
scroll to position [573, 0]
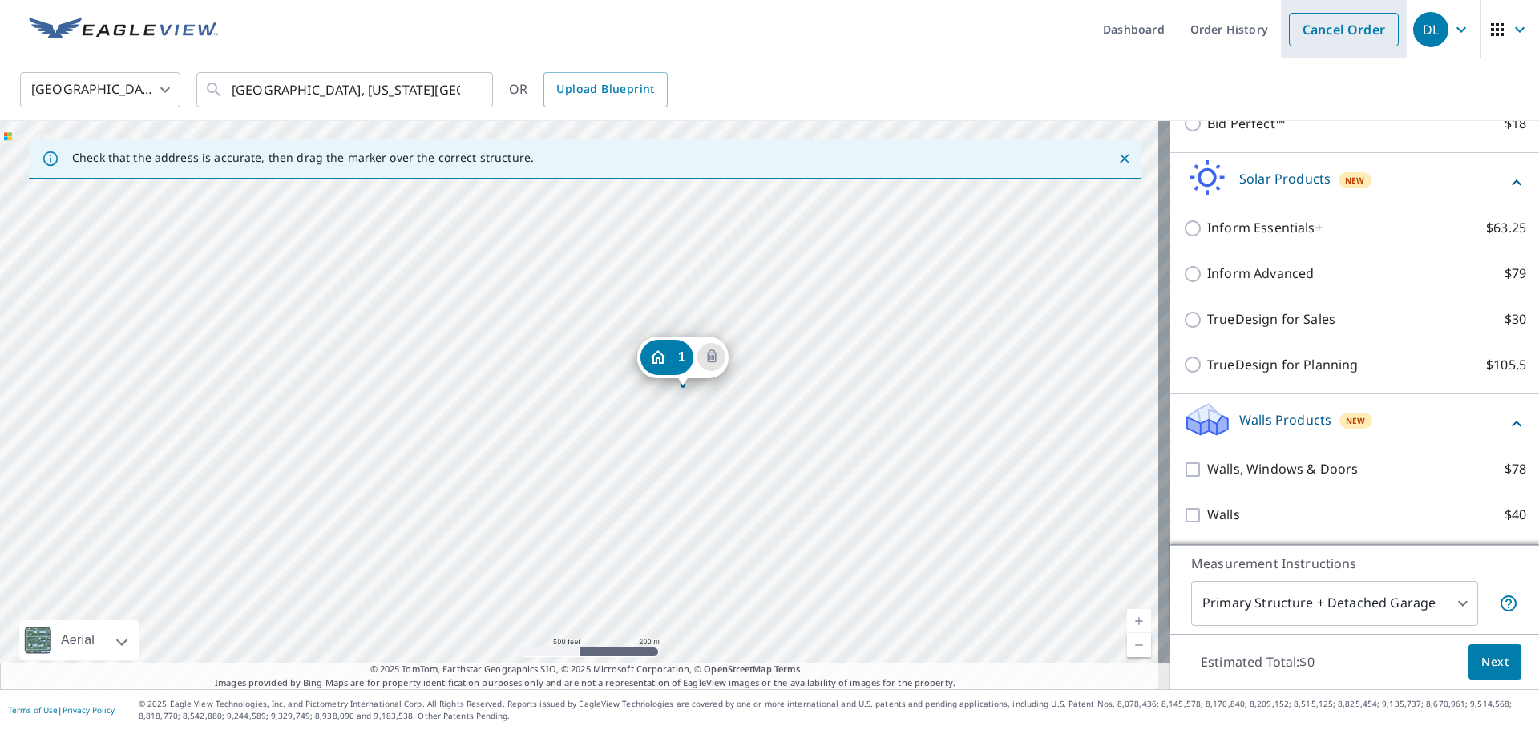
click at [1349, 27] on link "Cancel Order" at bounding box center [1344, 30] width 110 height 34
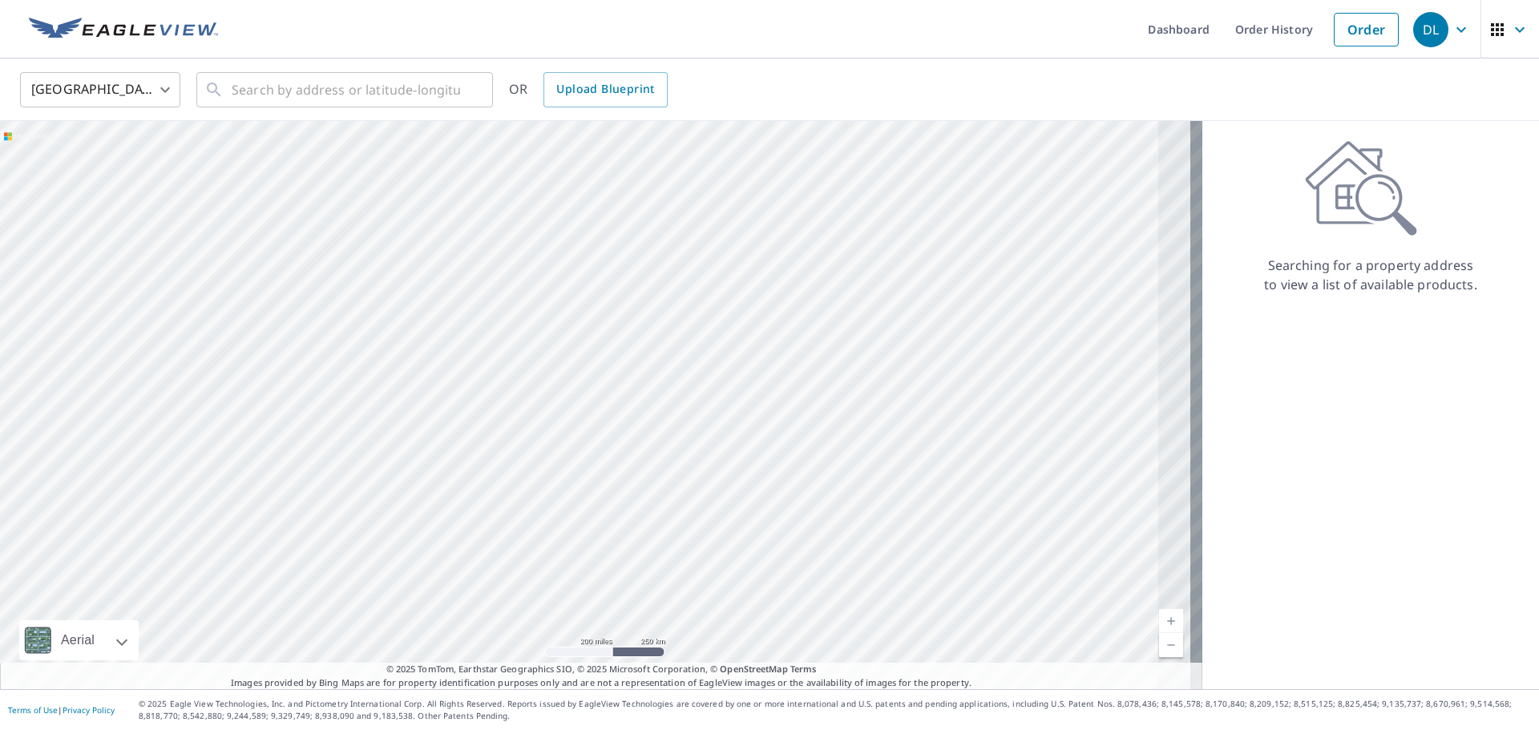
click at [1510, 31] on icon "button" at bounding box center [1519, 29] width 19 height 19
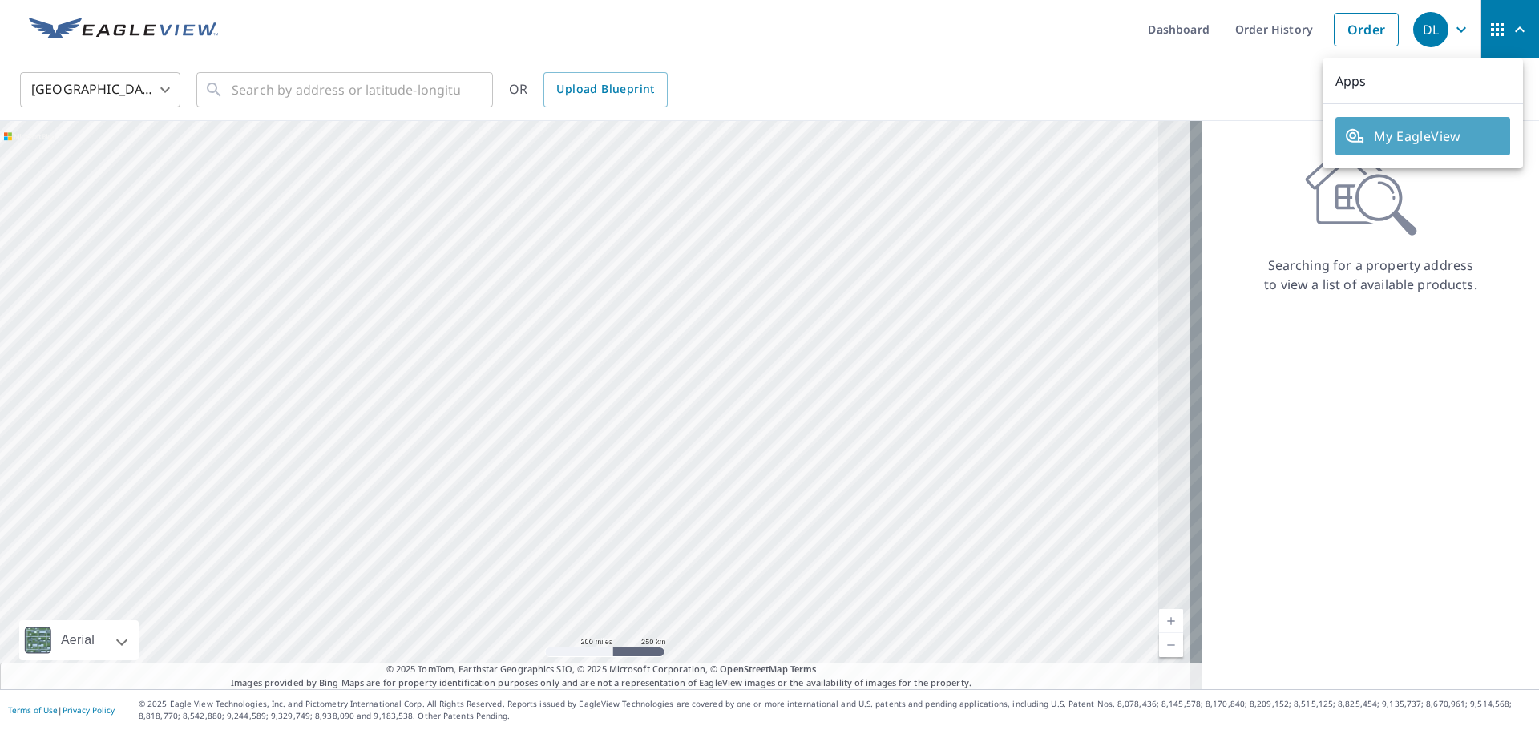
click at [1440, 127] on span "My EagleView" at bounding box center [1423, 136] width 156 height 19
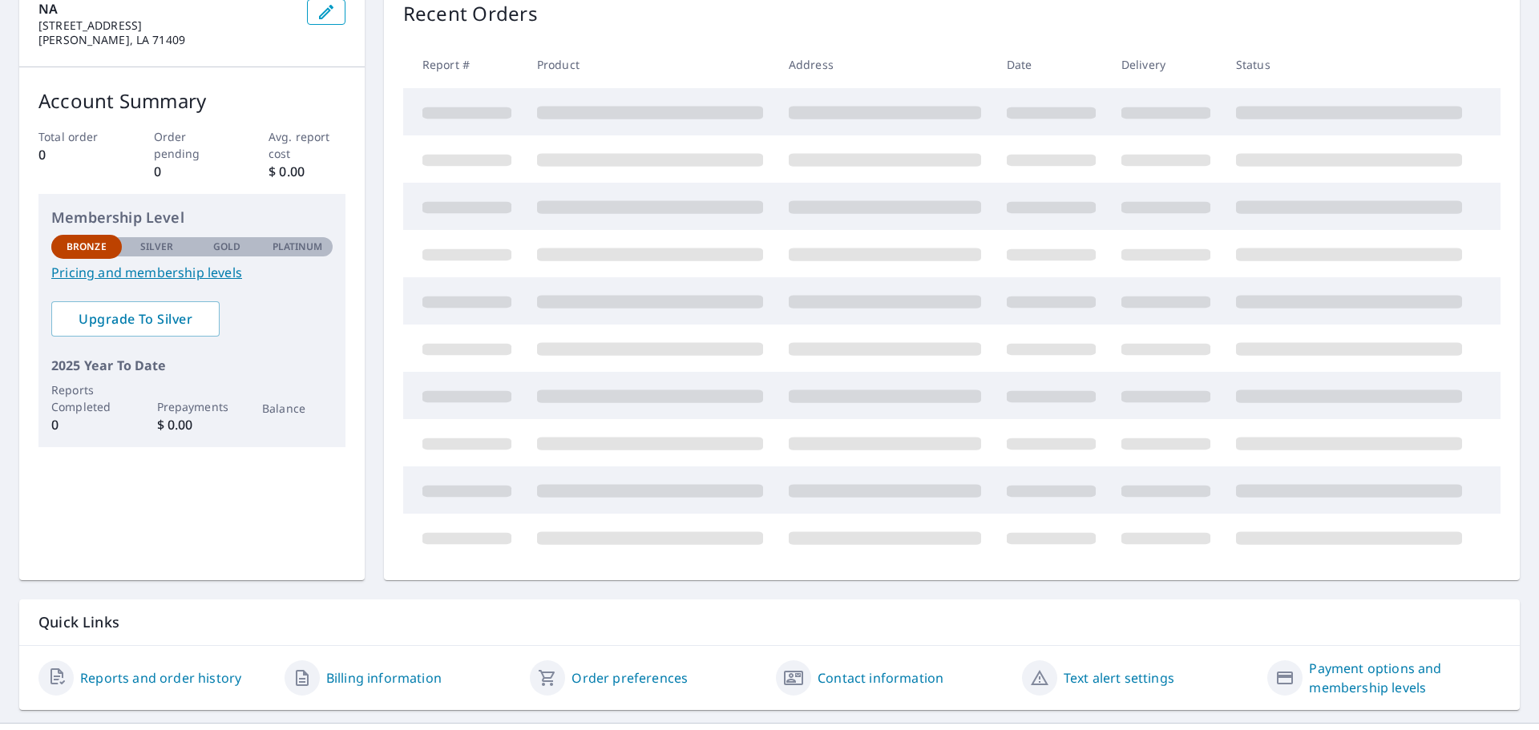
scroll to position [215, 0]
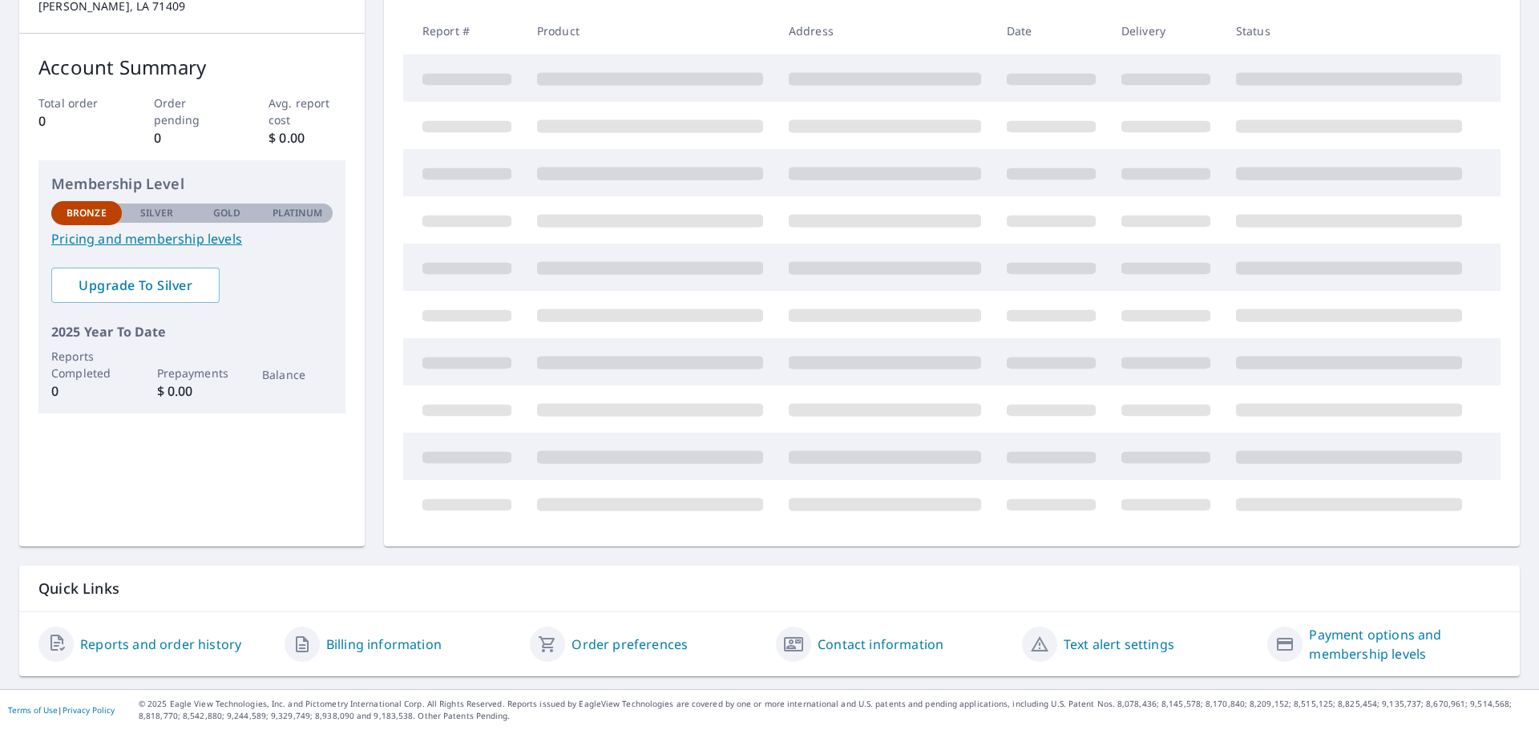
click at [164, 207] on p "Silver" at bounding box center [157, 213] width 34 height 14
click at [156, 240] on link "Pricing and membership levels" at bounding box center [191, 238] width 281 height 19
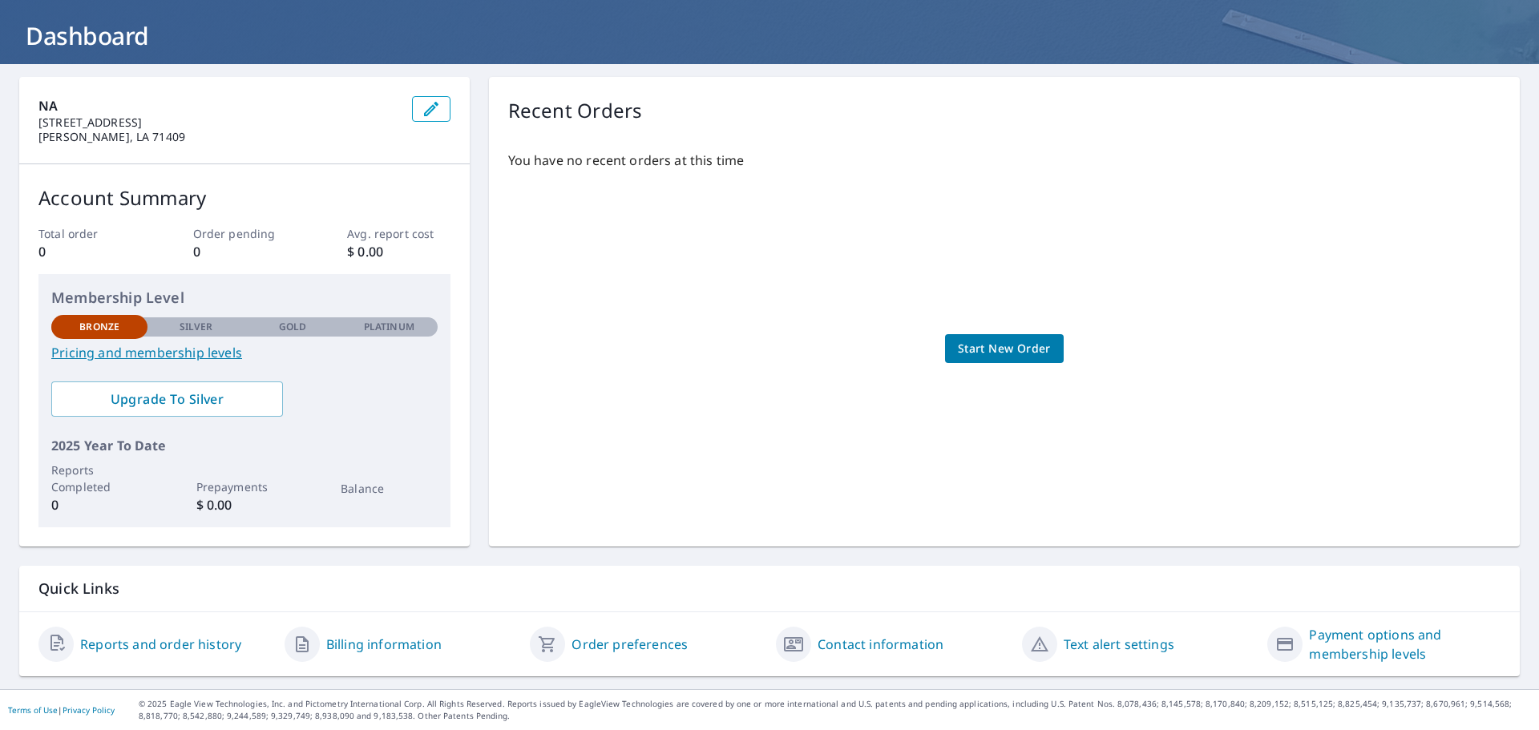
scroll to position [84, 0]
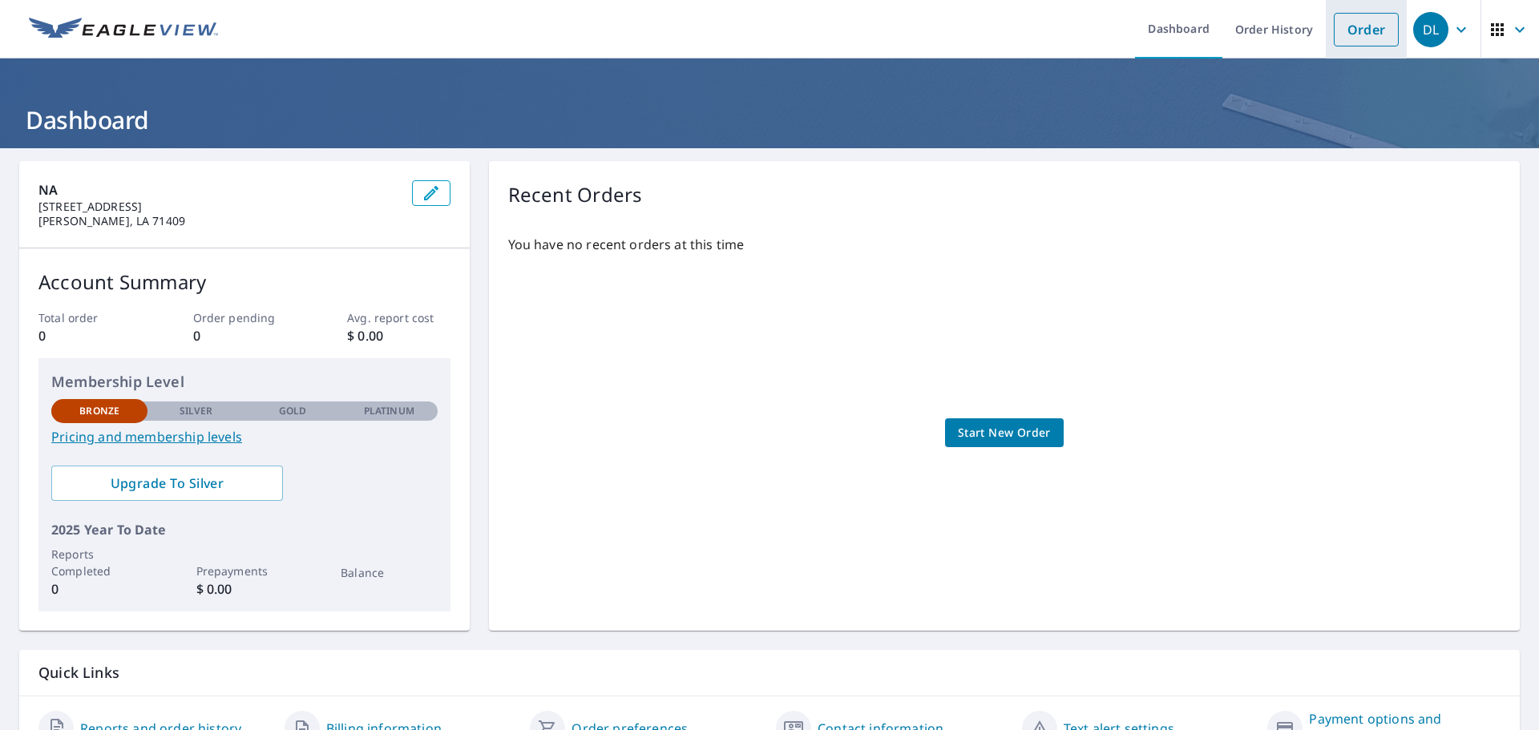
click at [1354, 46] on link "Order" at bounding box center [1366, 30] width 65 height 34
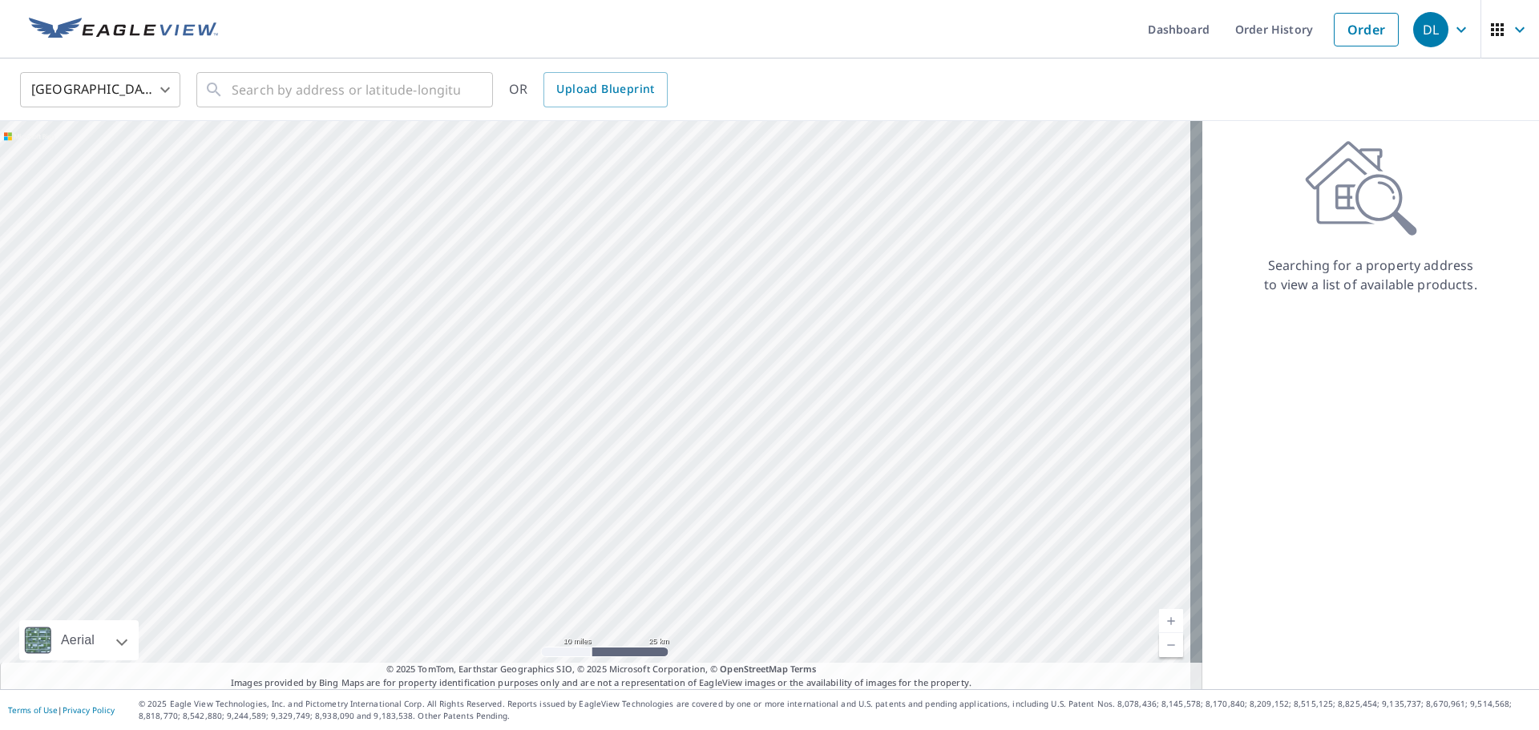
click at [672, 415] on div at bounding box center [601, 405] width 1202 height 568
click at [289, 99] on input "text" at bounding box center [346, 89] width 228 height 45
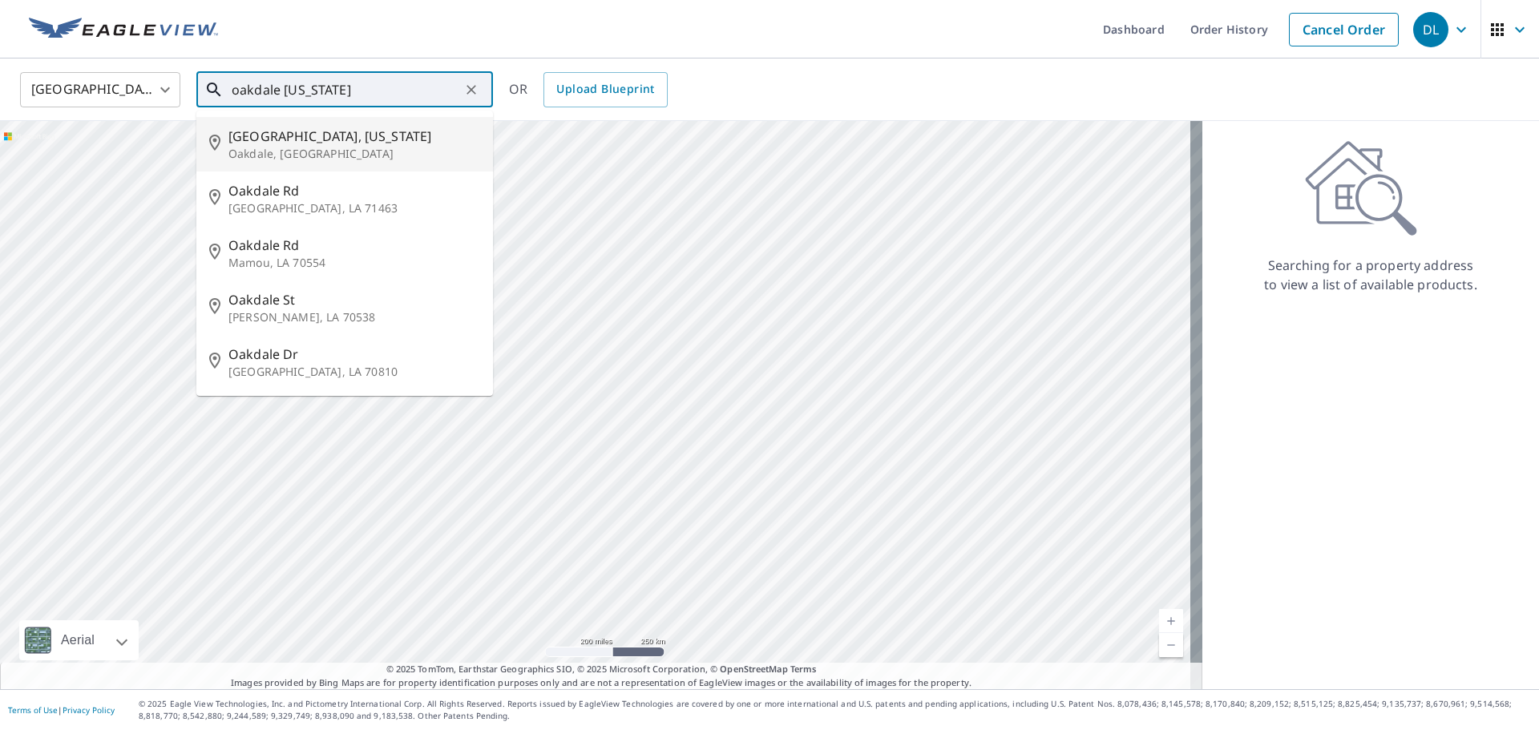
click at [364, 124] on li "[GEOGRAPHIC_DATA], [US_STATE][GEOGRAPHIC_DATA], [GEOGRAPHIC_DATA]" at bounding box center [344, 144] width 297 height 55
type input "[GEOGRAPHIC_DATA], [US_STATE][GEOGRAPHIC_DATA], [GEOGRAPHIC_DATA]"
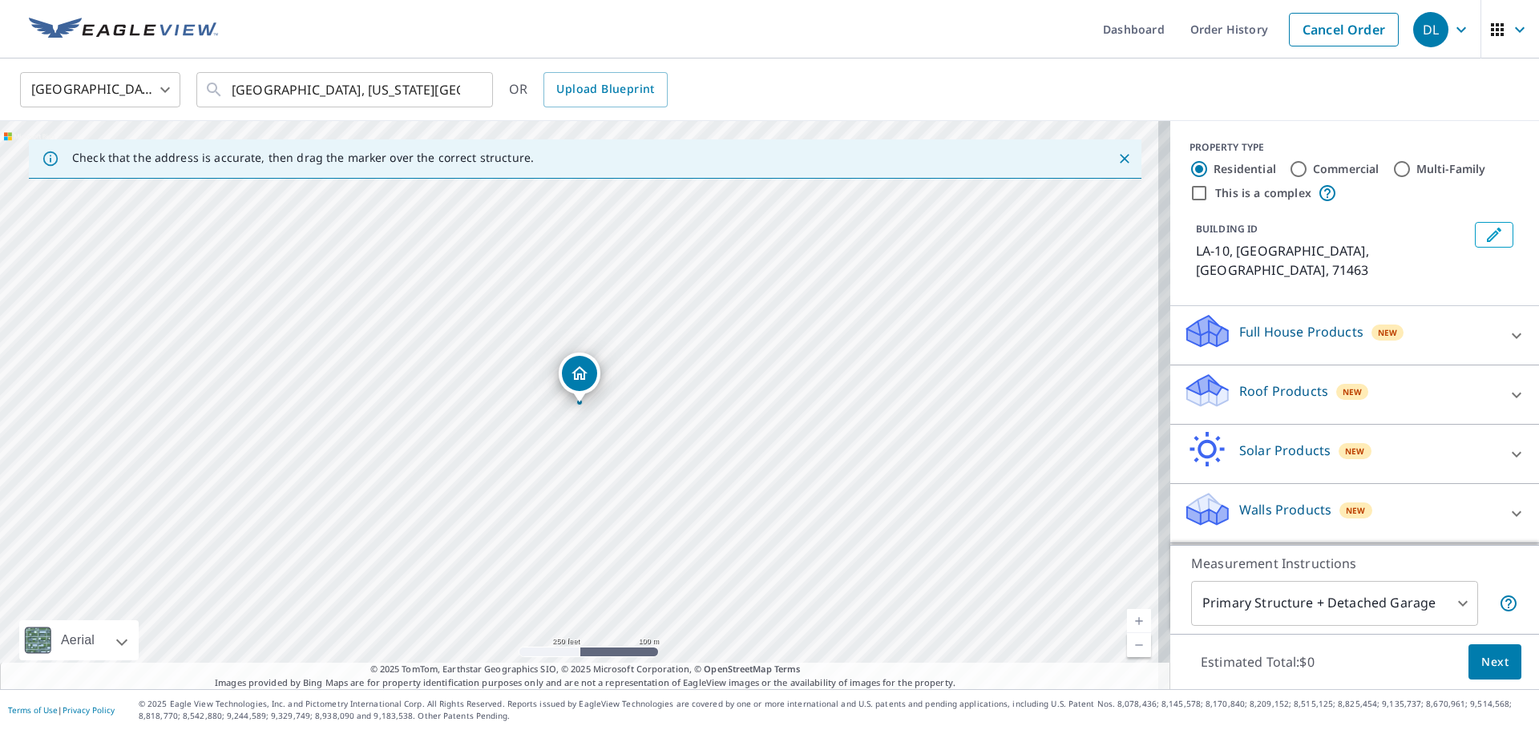
click at [1423, 321] on div "Full House Products New" at bounding box center [1340, 336] width 314 height 46
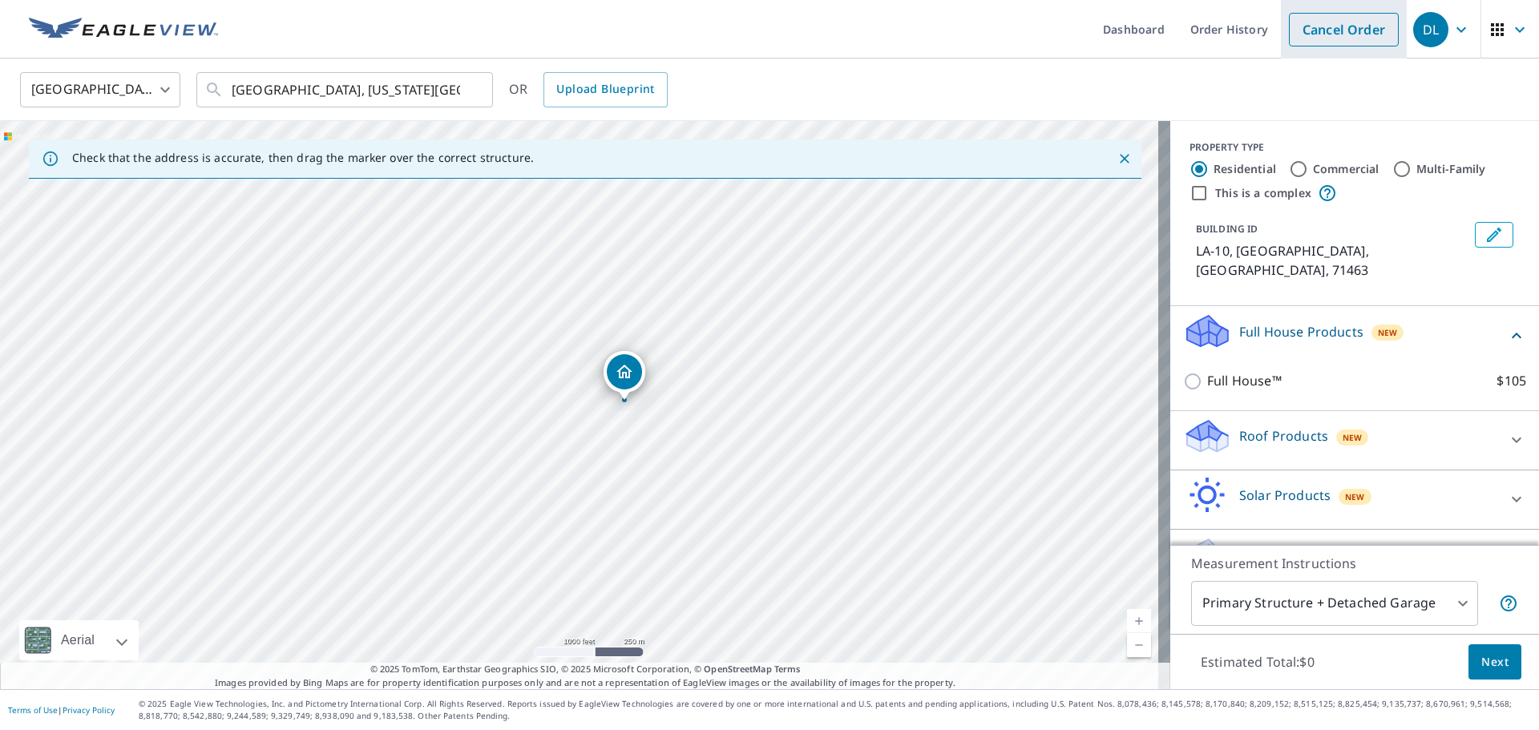
click at [1323, 35] on link "Cancel Order" at bounding box center [1344, 30] width 110 height 34
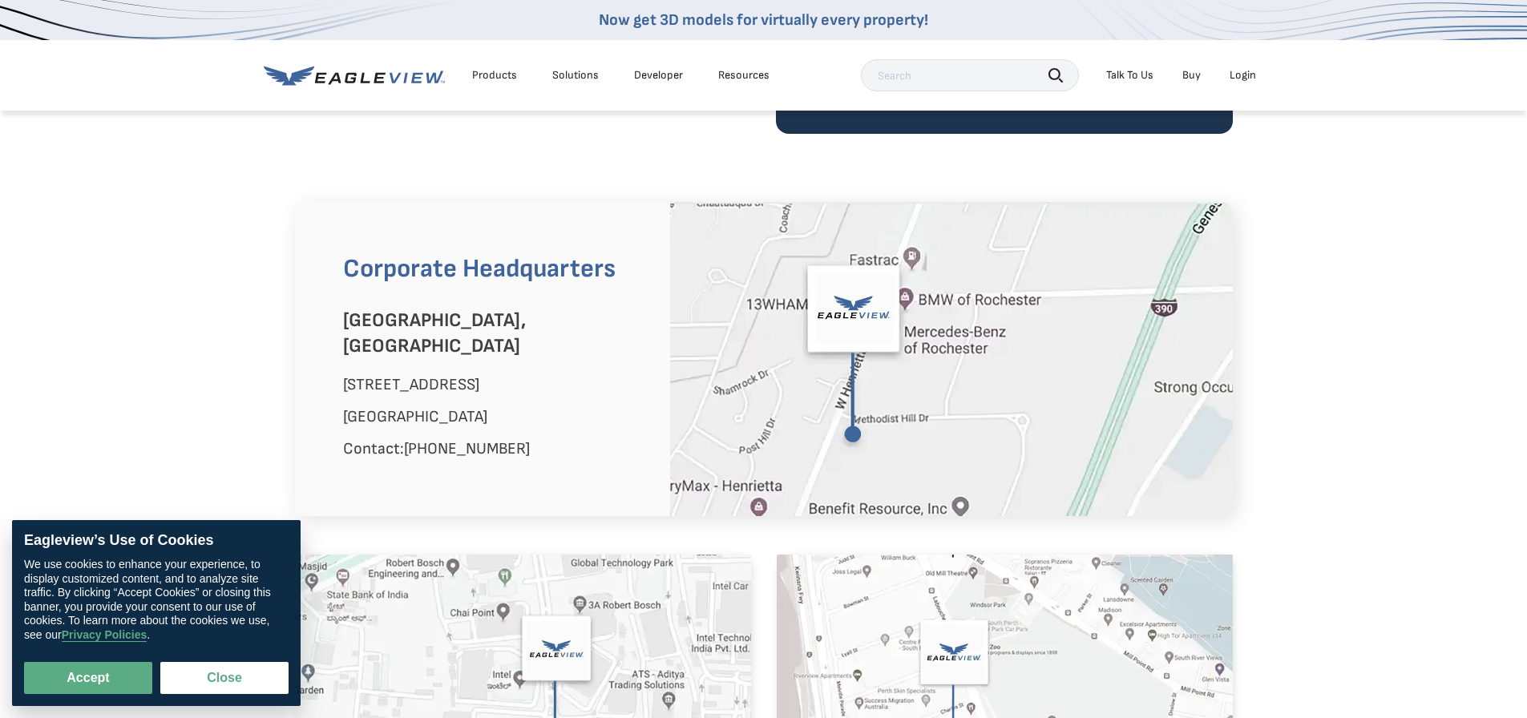
scroll to position [882, 0]
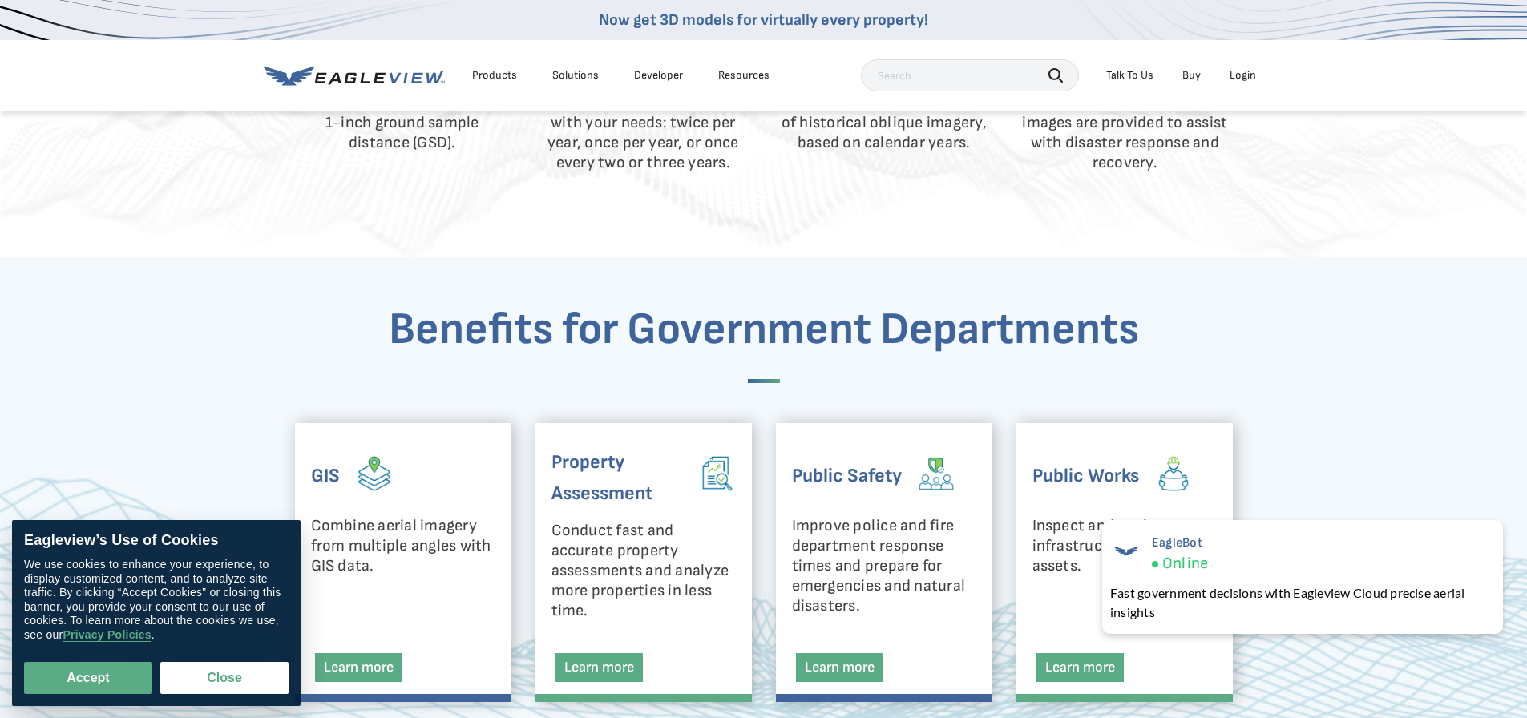
scroll to position [2244, 0]
